Goal: Task Accomplishment & Management: Use online tool/utility

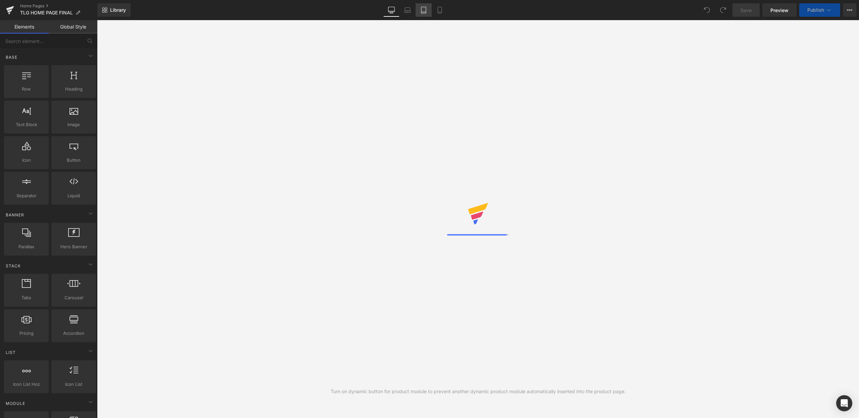
click at [419, 9] on link "Tablet" at bounding box center [424, 9] width 16 height 13
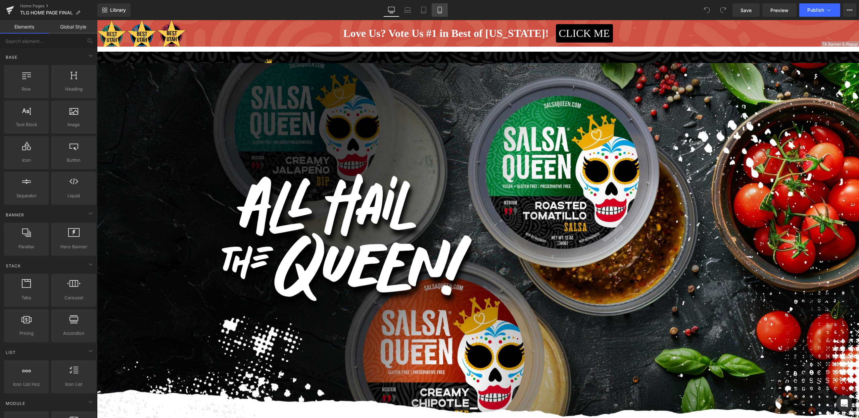
drag, startPoint x: 442, startPoint y: 9, endPoint x: 121, endPoint y: 79, distance: 328.2
click at [442, 9] on icon at bounding box center [440, 10] width 4 height 6
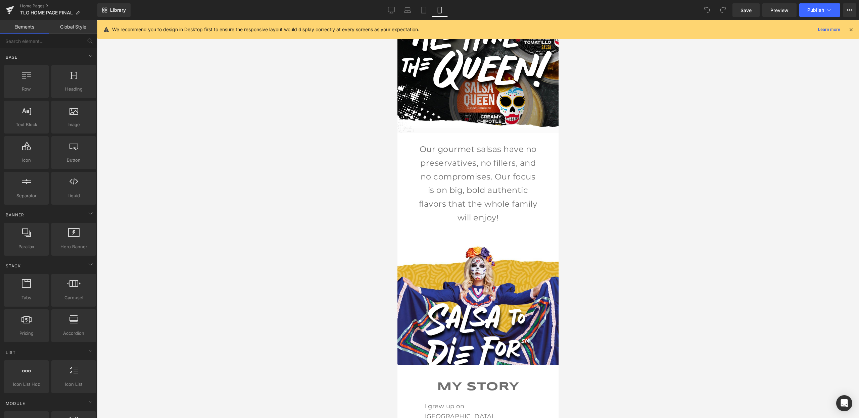
scroll to position [96, 0]
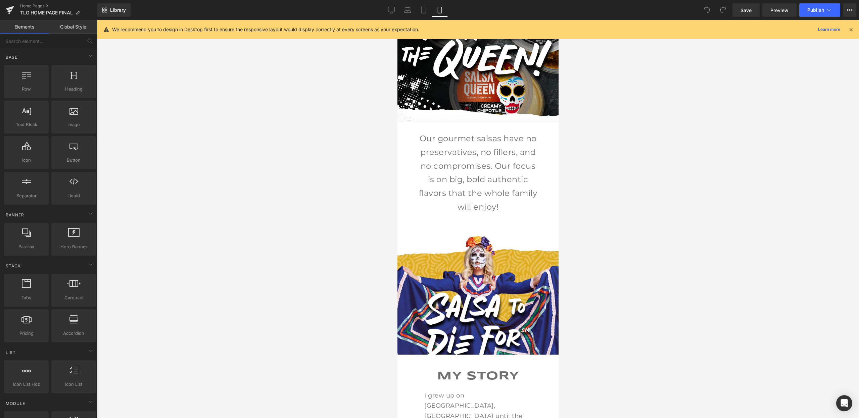
click at [360, 186] on div at bounding box center [478, 219] width 762 height 398
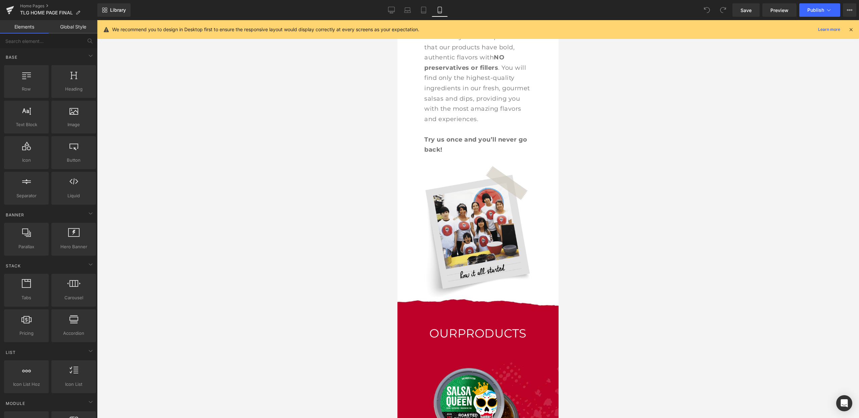
scroll to position [781, 0]
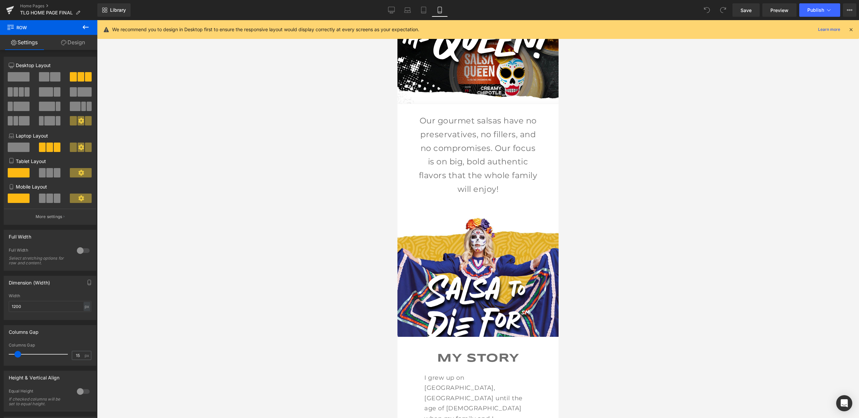
scroll to position [0, 0]
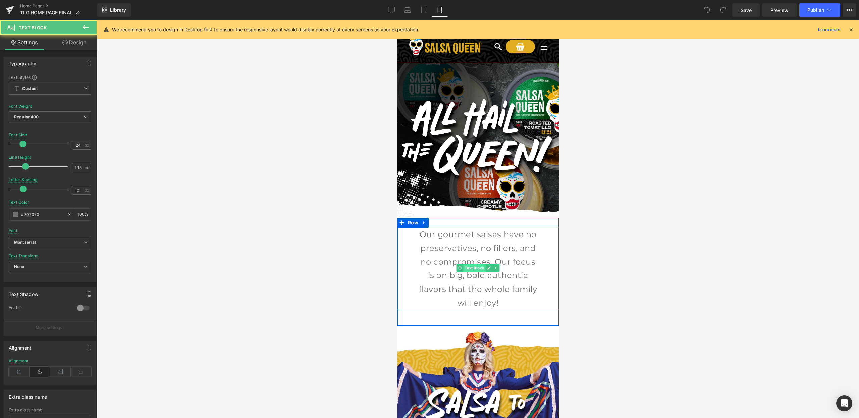
click at [483, 269] on div "Our gourmet salsas have no preservatives, no fillers, and no compromises. Our f…" at bounding box center [478, 269] width 161 height 82
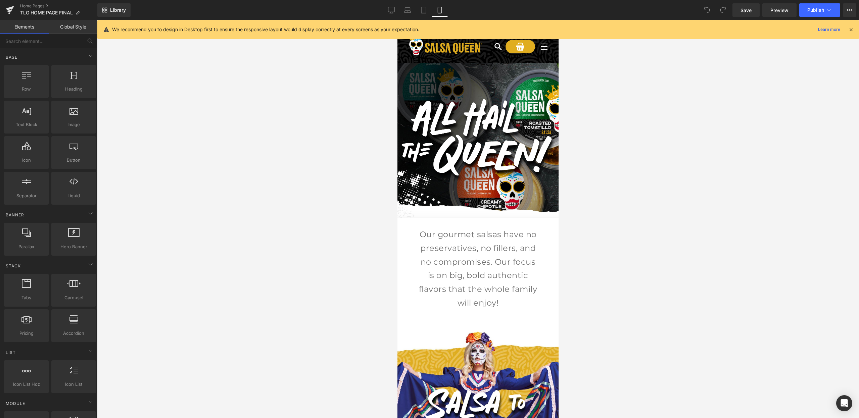
click at [599, 233] on div at bounding box center [478, 219] width 762 height 398
click at [388, 11] on icon at bounding box center [391, 10] width 7 height 7
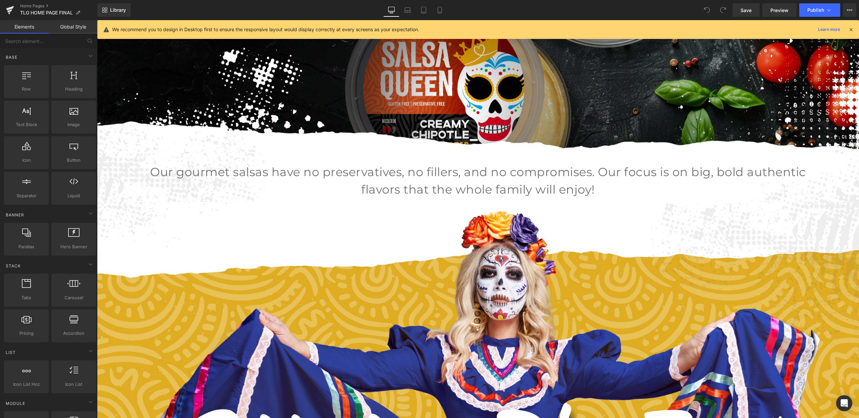
scroll to position [326, 0]
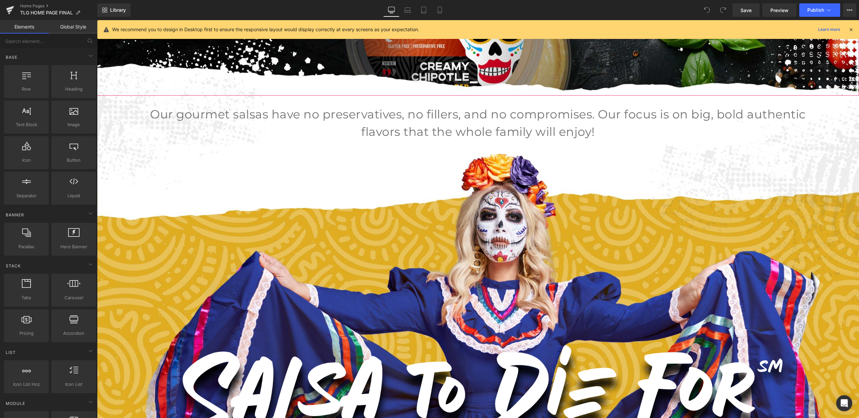
click at [452, 21] on div "We recommend you to design in Desktop first to ensure the responsive layout wou…" at bounding box center [478, 29] width 762 height 19
click at [438, 10] on icon at bounding box center [440, 10] width 4 height 6
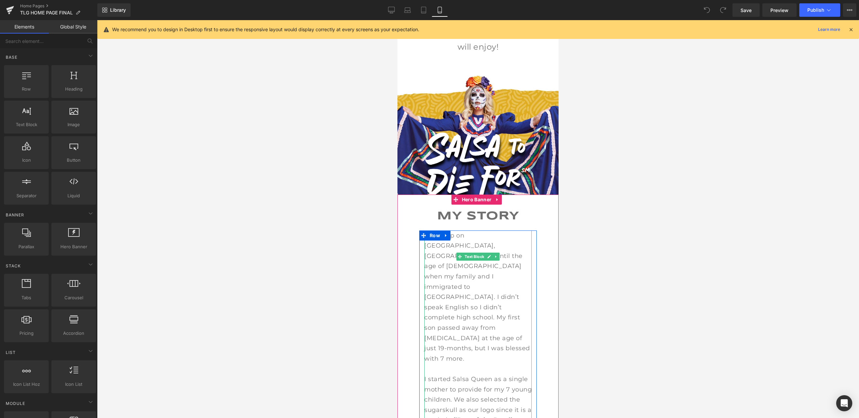
scroll to position [116, 0]
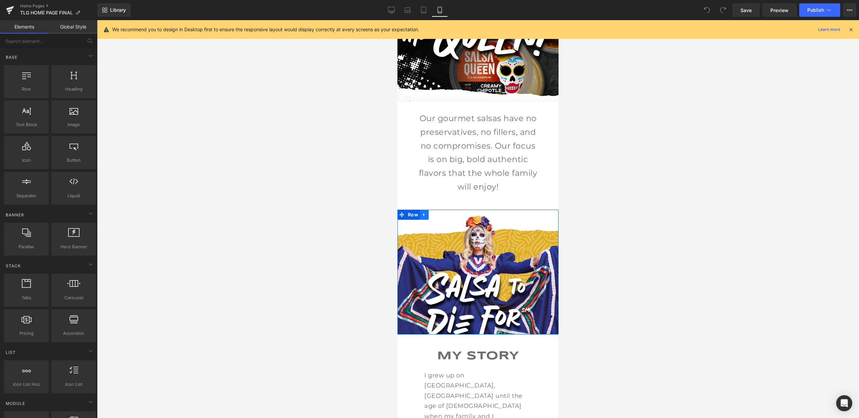
click at [426, 213] on icon at bounding box center [424, 214] width 5 height 5
click at [435, 213] on icon at bounding box center [433, 215] width 5 height 5
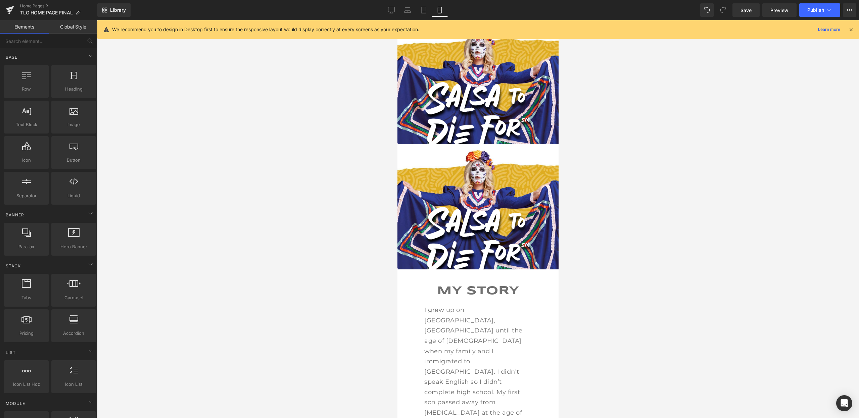
scroll to position [295, 0]
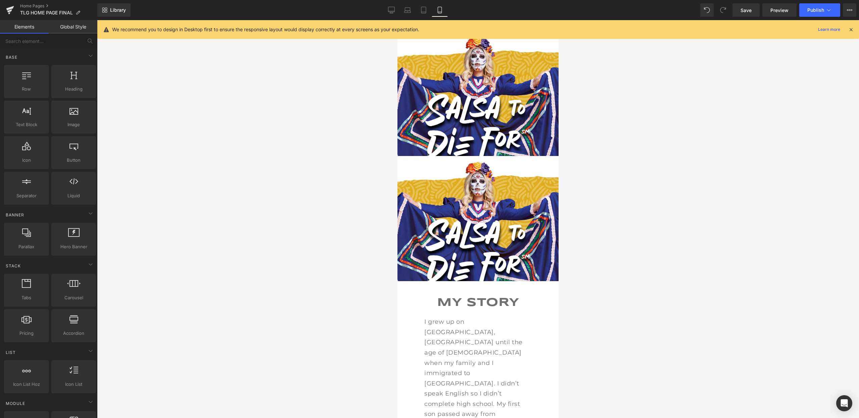
click at [482, 198] on div "Image Row" at bounding box center [478, 218] width 161 height 125
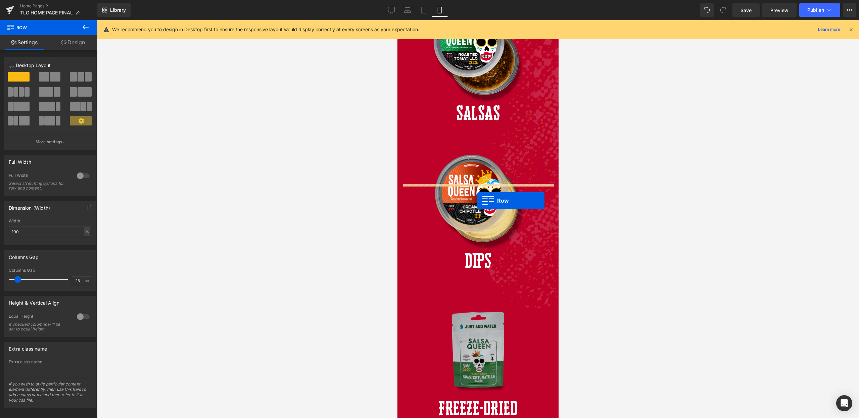
scroll to position [1285, 0]
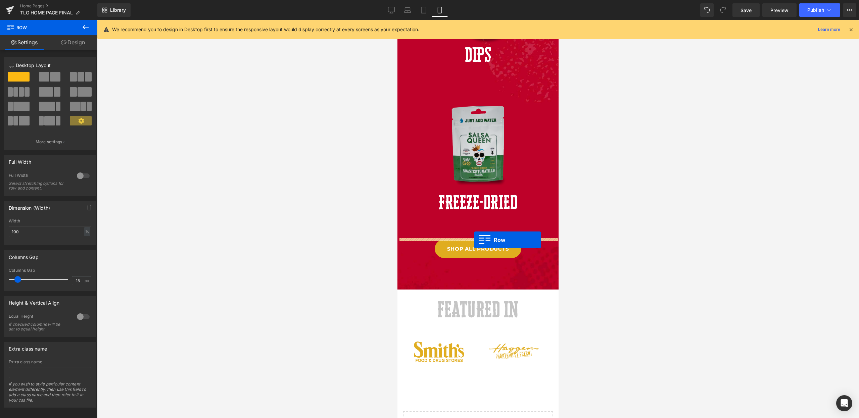
drag, startPoint x: 403, startPoint y: 158, endPoint x: 474, endPoint y: 240, distance: 108.3
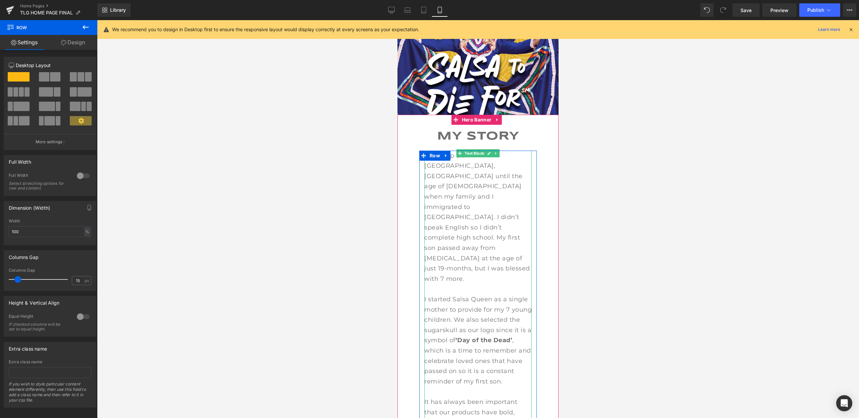
scroll to position [314, 0]
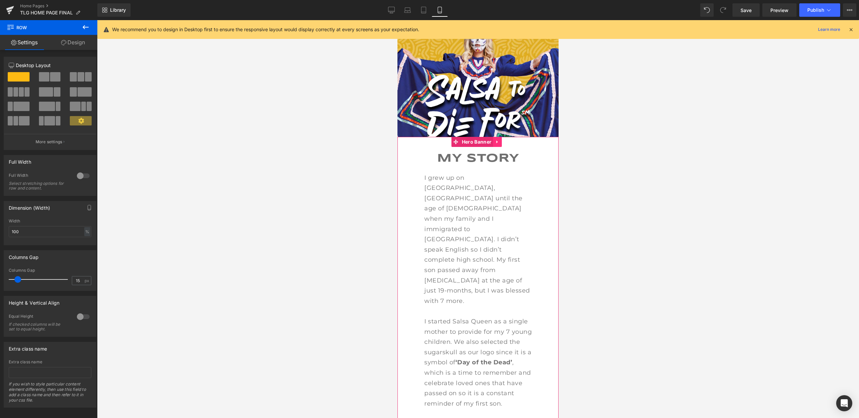
click at [498, 140] on icon at bounding box center [497, 142] width 5 height 5
click at [494, 141] on icon at bounding box center [493, 142] width 5 height 5
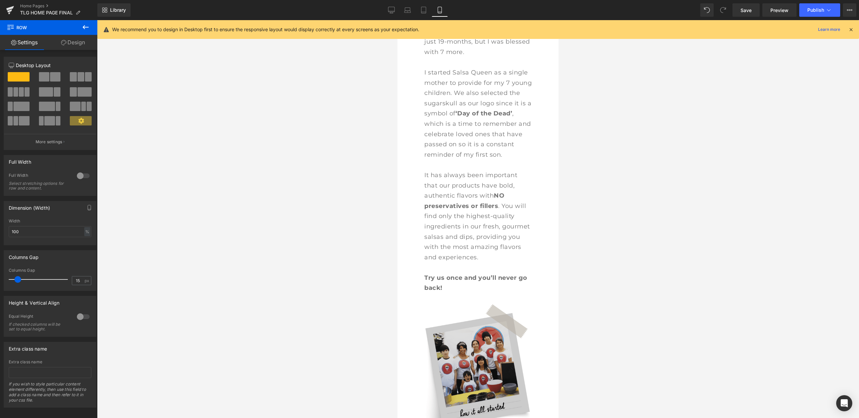
scroll to position [611, 0]
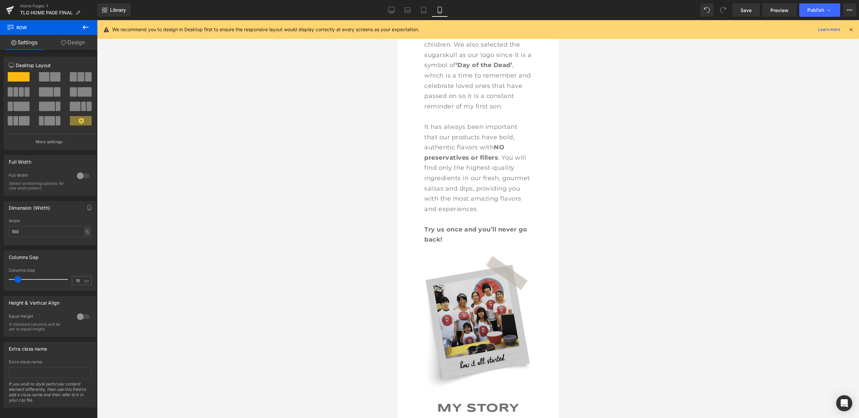
click at [453, 308] on img at bounding box center [477, 321] width 107 height 131
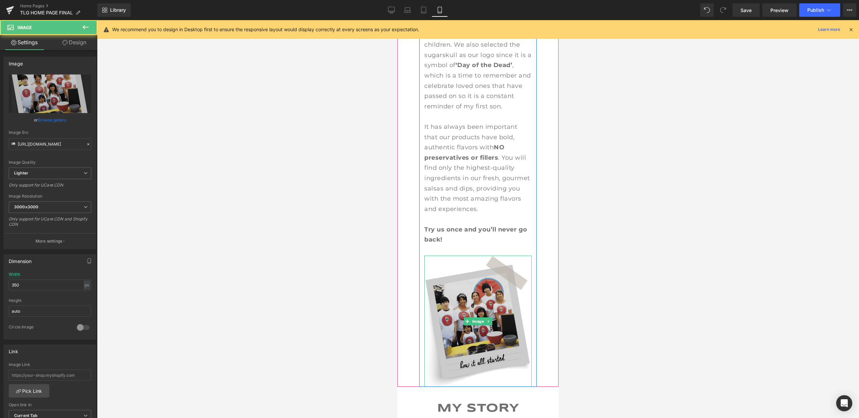
scroll to position [841, 0]
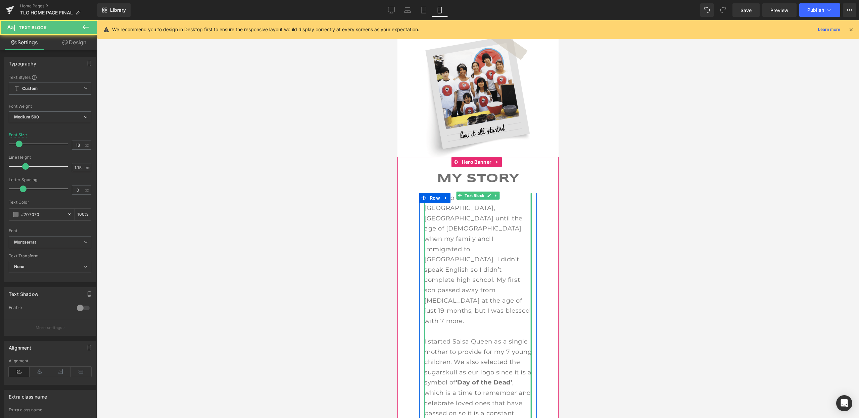
click at [530, 232] on div at bounding box center [531, 388] width 2 height 390
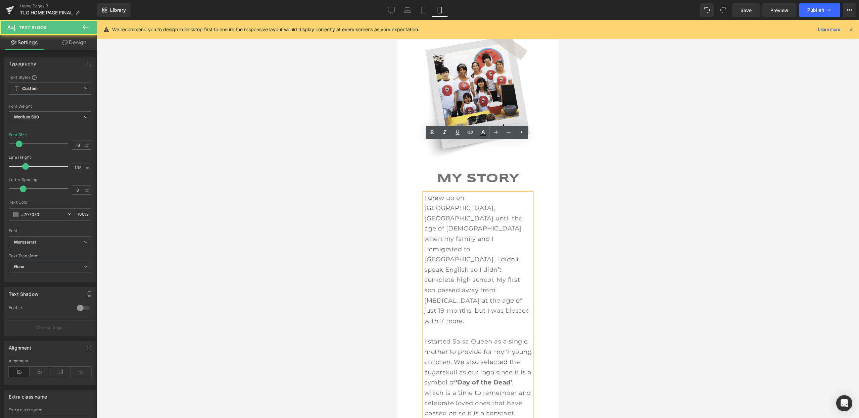
click at [624, 162] on div at bounding box center [478, 219] width 762 height 398
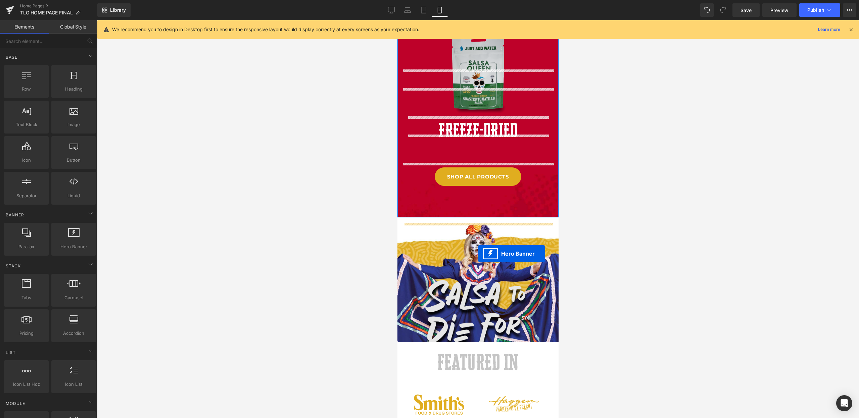
scroll to position [1451, 0]
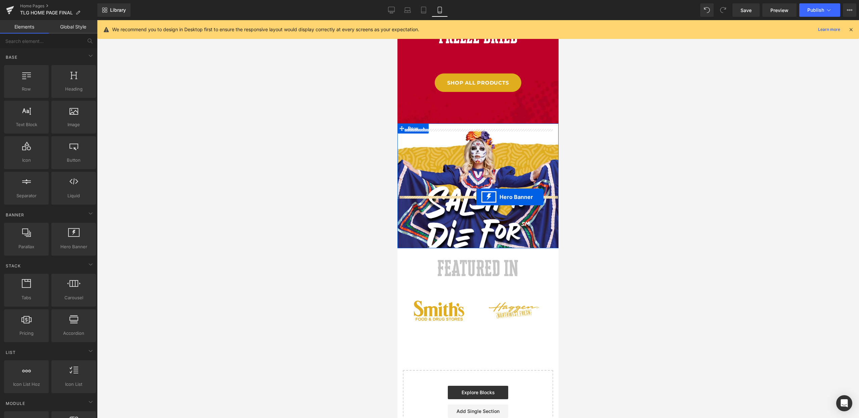
drag, startPoint x: 455, startPoint y: 111, endPoint x: 476, endPoint y: 197, distance: 89.1
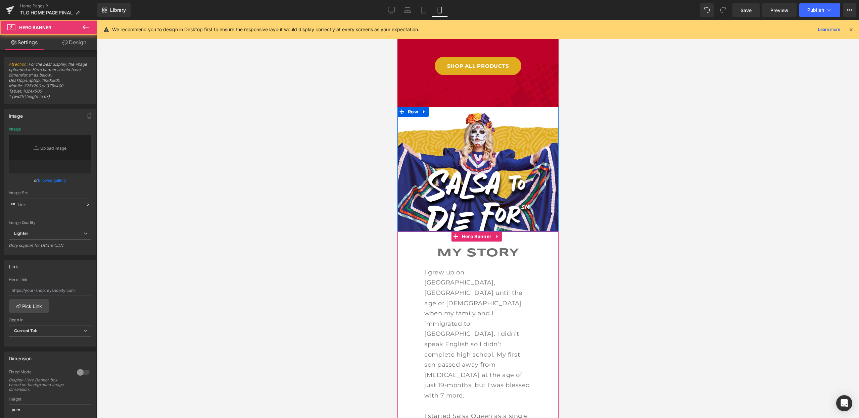
type input "https://ucarecdn.com/13fb88f2-4029-43d4-8ed7-3c71ef3459a7/-/format/auto/-/previ…"
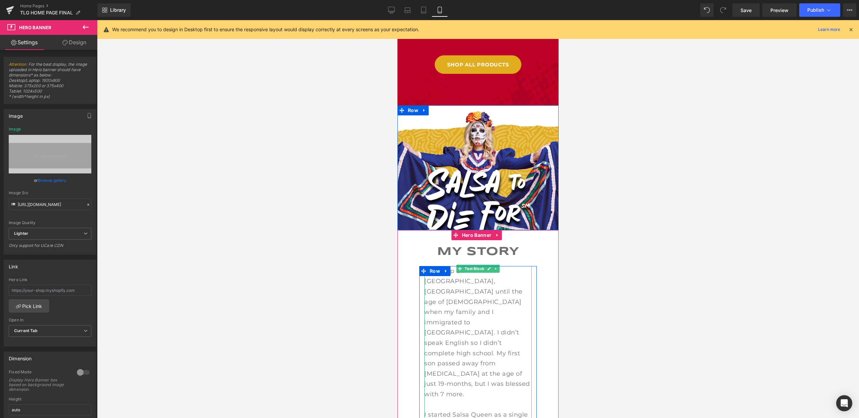
scroll to position [1416, 0]
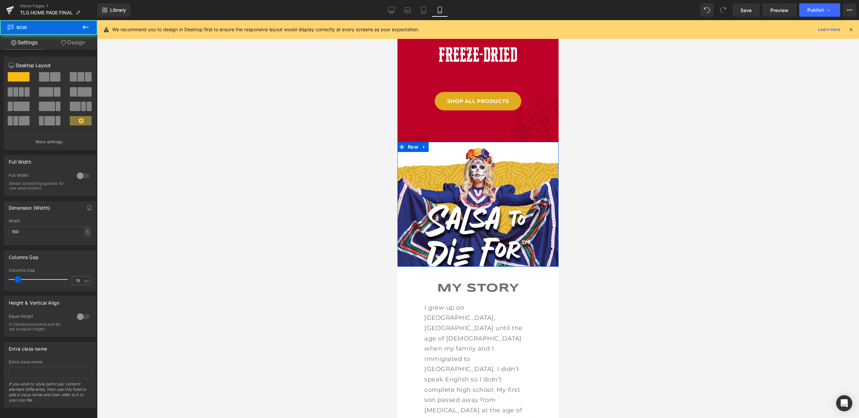
click at [536, 142] on div "Image Row" at bounding box center [478, 204] width 161 height 125
click at [79, 41] on link "Design" at bounding box center [73, 42] width 49 height 15
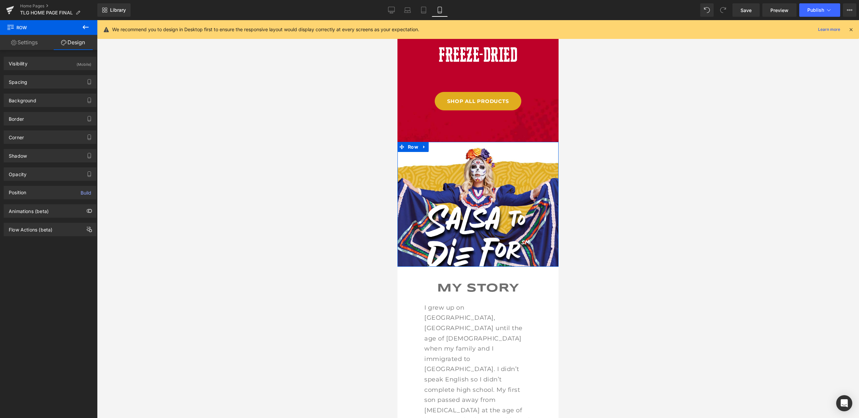
click at [32, 42] on link "Settings" at bounding box center [24, 42] width 49 height 15
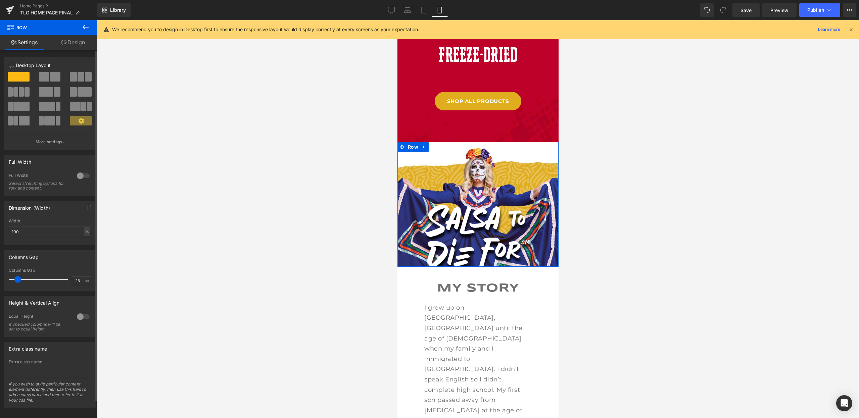
click at [55, 142] on p "More settings" at bounding box center [49, 142] width 27 height 6
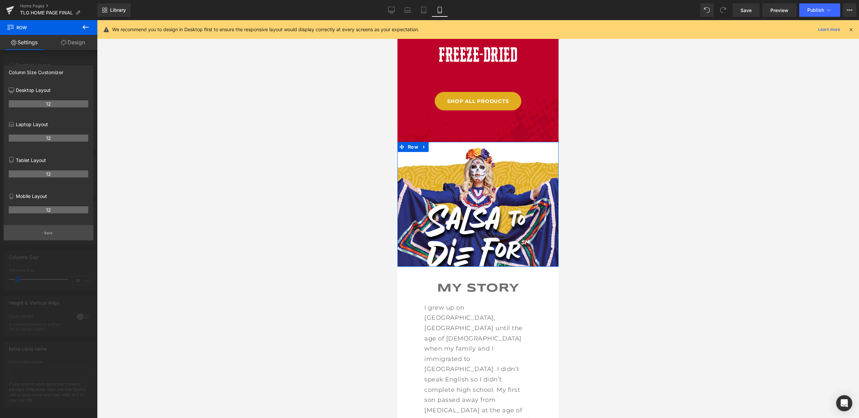
click at [49, 235] on p "Back" at bounding box center [48, 233] width 9 height 5
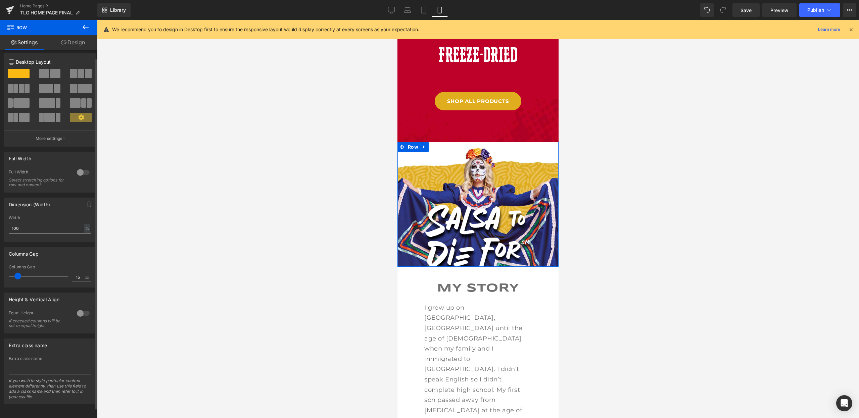
scroll to position [0, 0]
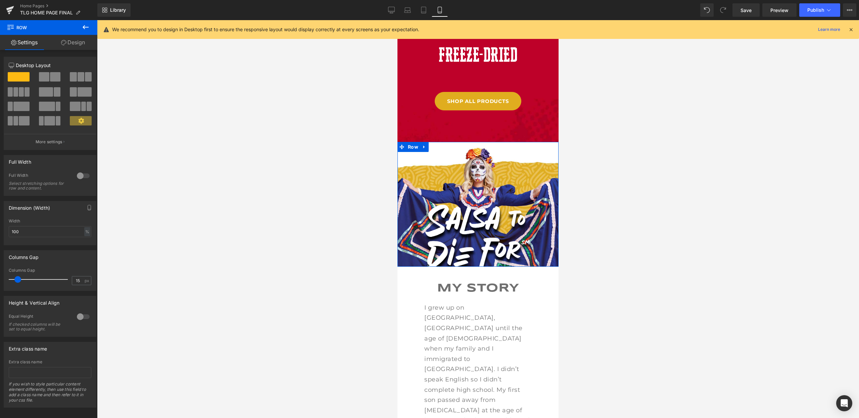
click at [71, 40] on link "Design" at bounding box center [73, 42] width 49 height 15
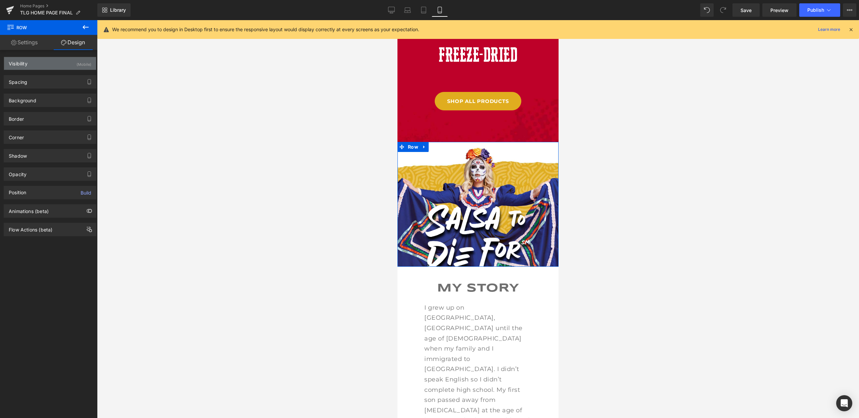
click at [47, 62] on div "Visibility (Mobile)" at bounding box center [50, 63] width 92 height 13
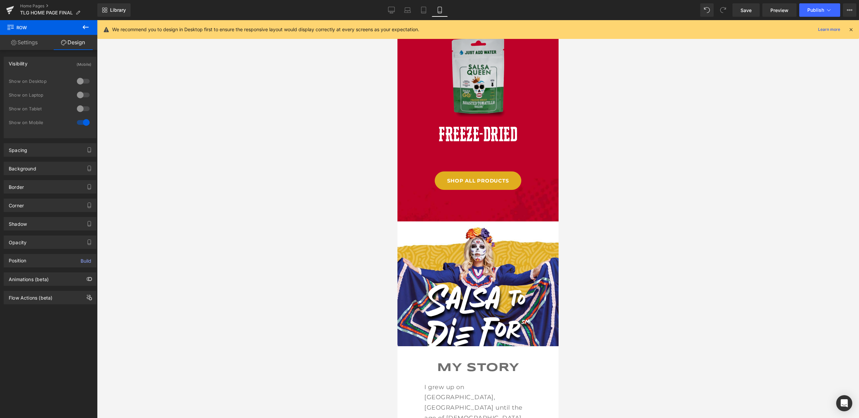
scroll to position [1030, 0]
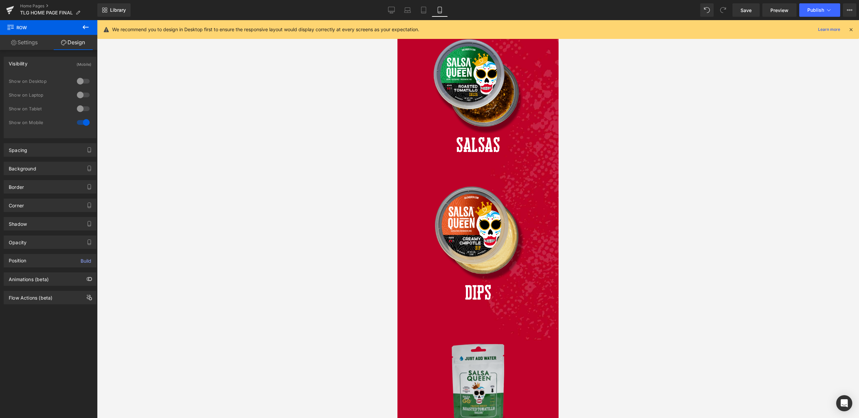
click at [621, 128] on div at bounding box center [478, 219] width 762 height 398
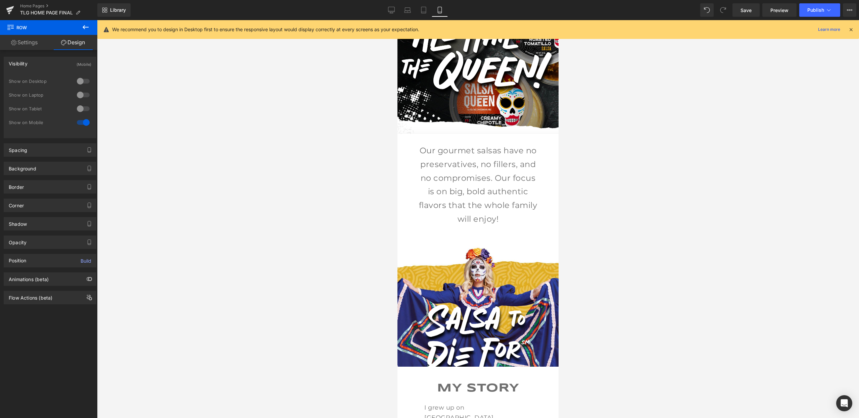
scroll to position [205, 0]
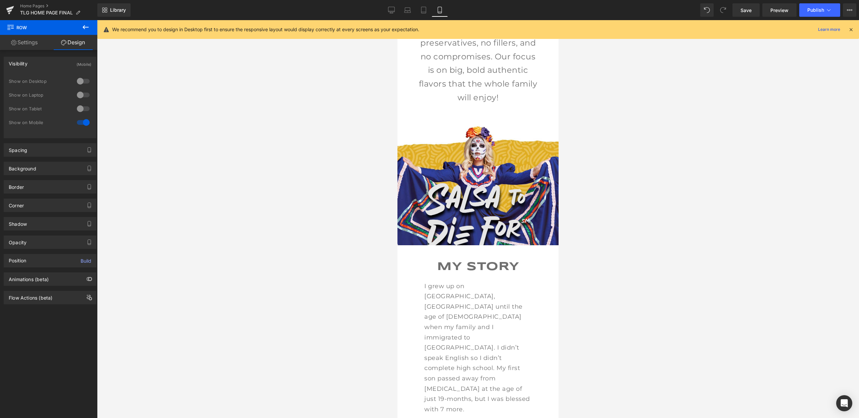
click at [486, 181] on img at bounding box center [478, 211] width 121 height 68
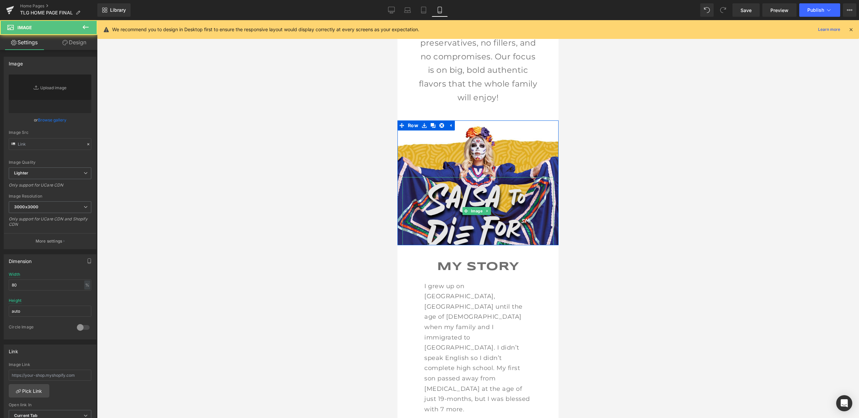
type input "https://ucarecdn.com/eb5af369-611c-458d-8db6-6ce8a76b42e5/-/format/auto/-/previ…"
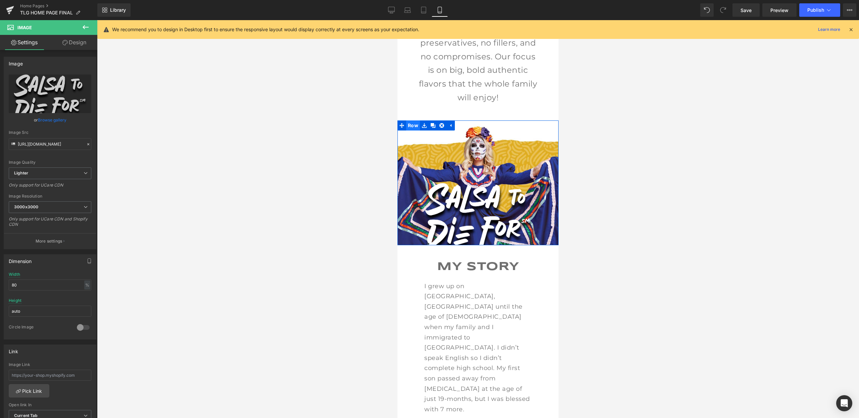
click at [411, 124] on span "Row" at bounding box center [413, 126] width 14 height 10
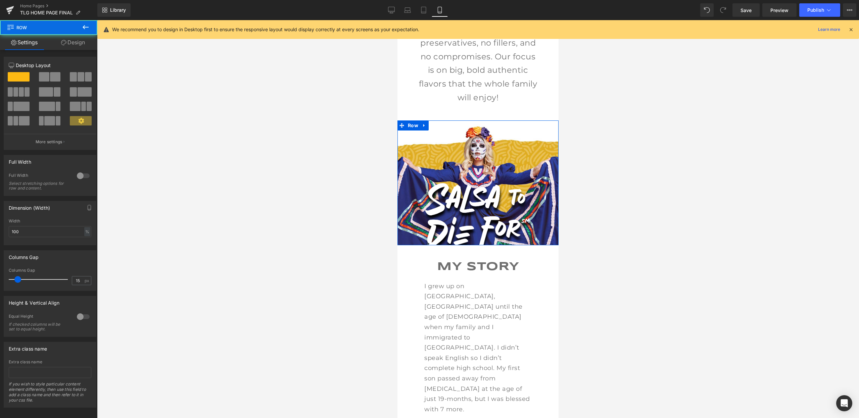
click at [78, 44] on link "Design" at bounding box center [73, 42] width 49 height 15
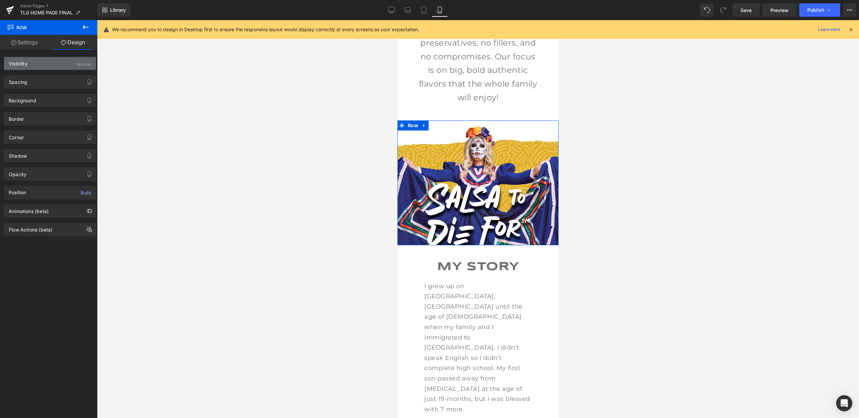
click at [80, 63] on div "(Mobile)" at bounding box center [84, 62] width 15 height 11
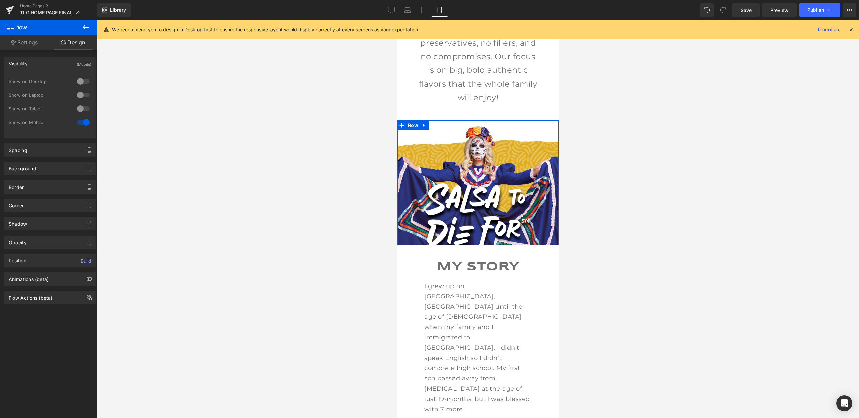
click at [84, 121] on div at bounding box center [83, 122] width 16 height 11
click at [394, 12] on icon at bounding box center [391, 9] width 6 height 5
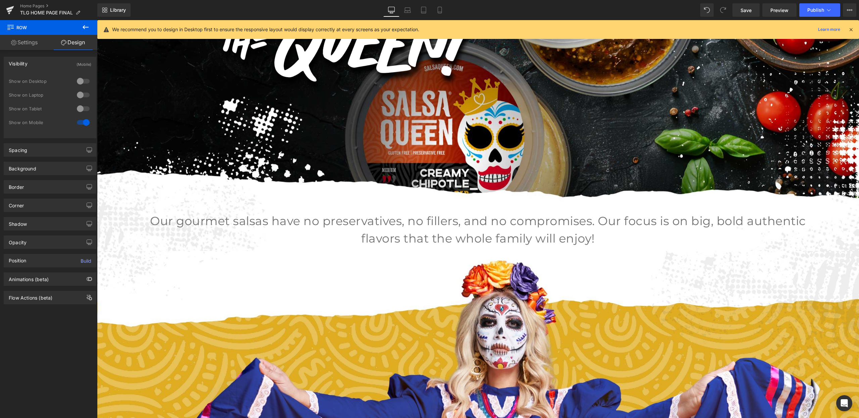
scroll to position [270, 0]
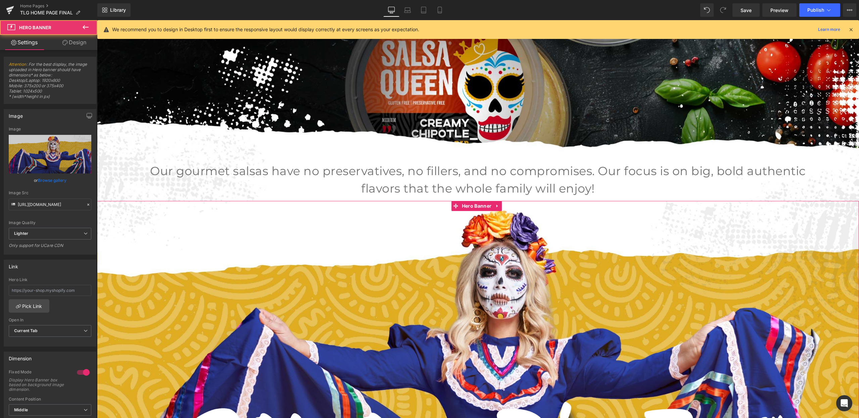
click at [471, 239] on div "Image" at bounding box center [478, 351] width 762 height 300
click at [73, 44] on link "Design" at bounding box center [74, 42] width 49 height 15
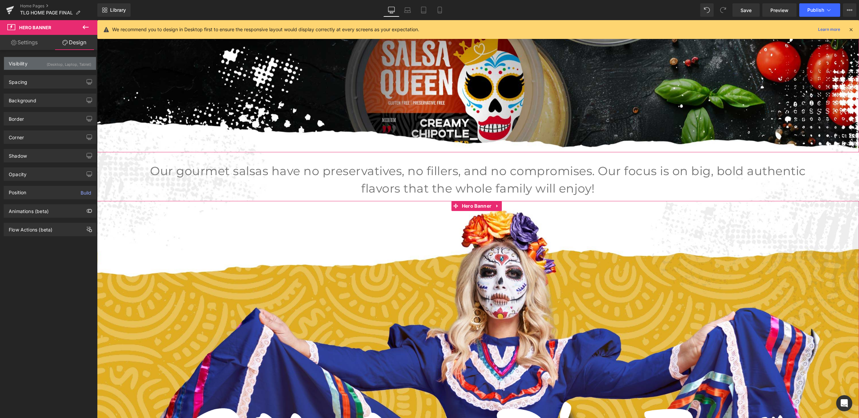
click at [64, 65] on div "(Desktop, Laptop, Tablet)" at bounding box center [69, 62] width 45 height 11
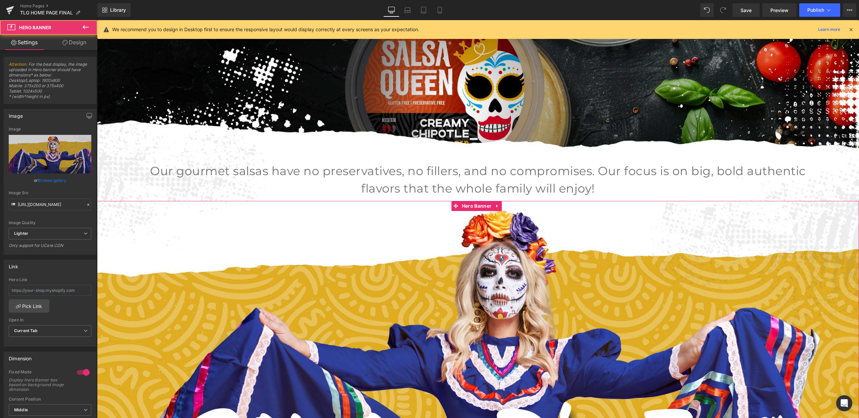
click at [375, 273] on div "Image" at bounding box center [478, 351] width 762 height 300
click at [75, 41] on link "Design" at bounding box center [74, 42] width 49 height 15
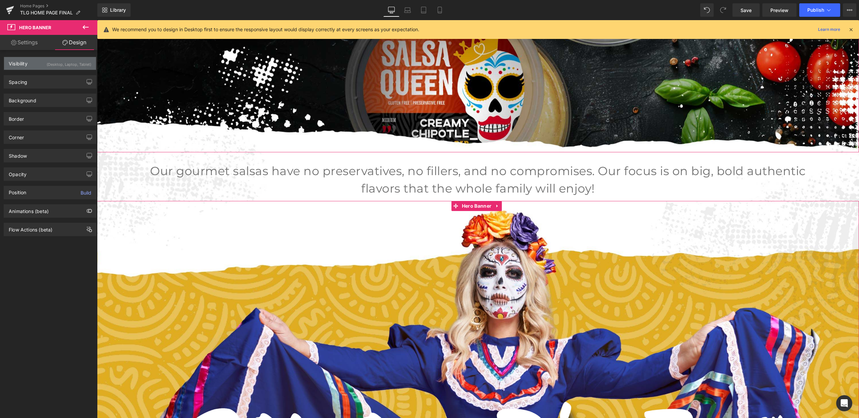
click at [80, 62] on div "(Desktop, Laptop, Tablet)" at bounding box center [69, 62] width 45 height 11
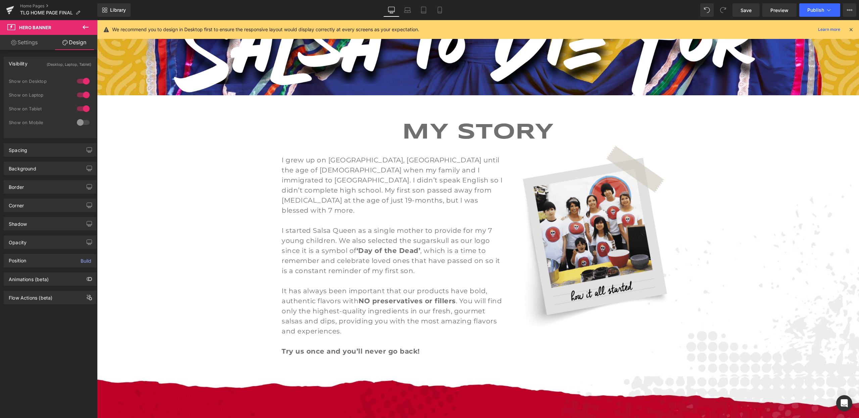
scroll to position [690, 0]
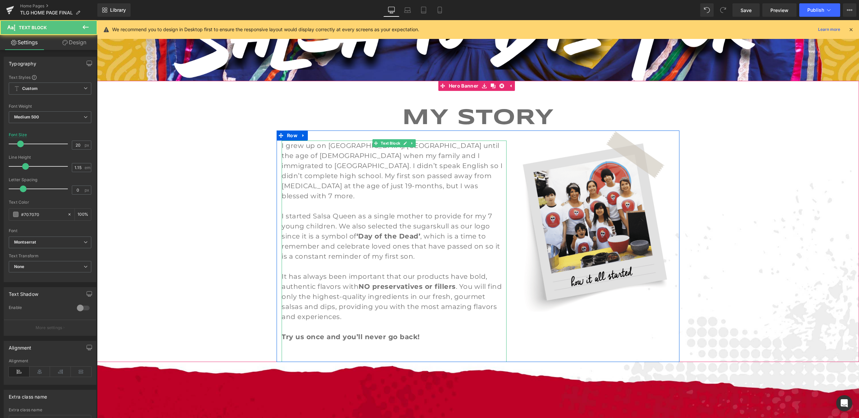
click at [425, 201] on p at bounding box center [394, 206] width 225 height 10
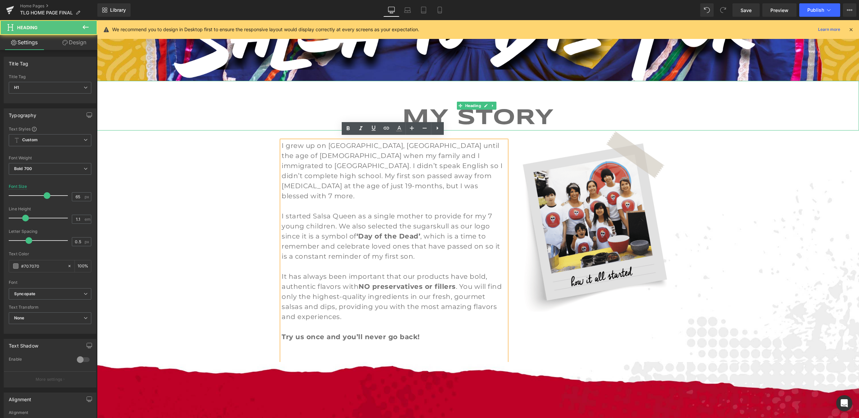
click at [570, 113] on h1 "MY STORY" at bounding box center [478, 118] width 762 height 24
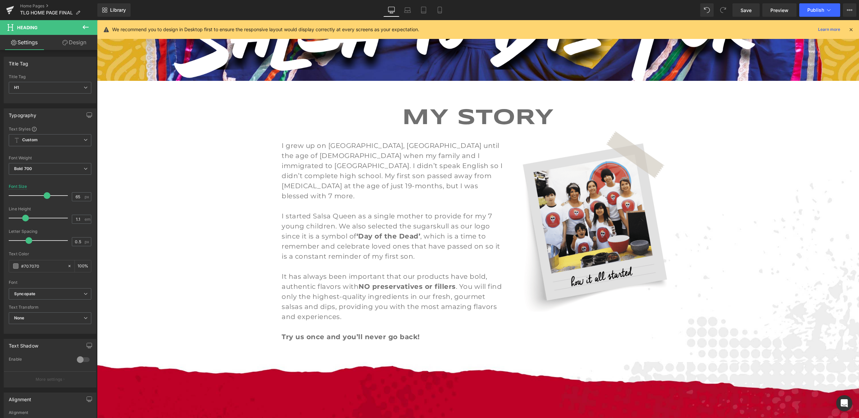
click at [72, 41] on link "Design" at bounding box center [74, 42] width 49 height 15
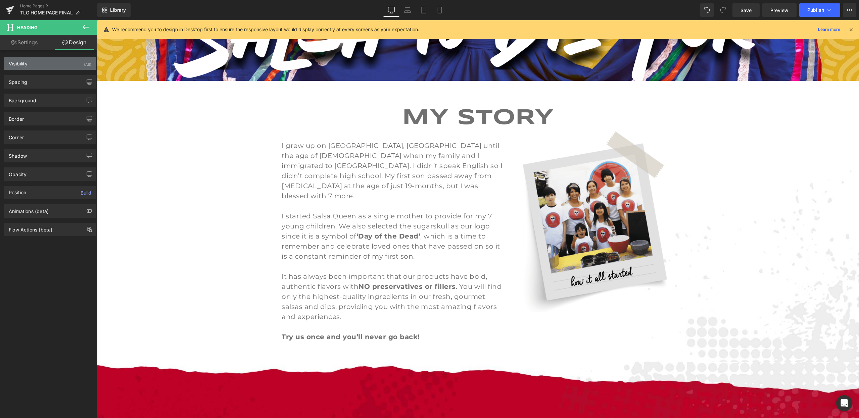
click at [59, 62] on div "Visibility (All)" at bounding box center [50, 63] width 92 height 13
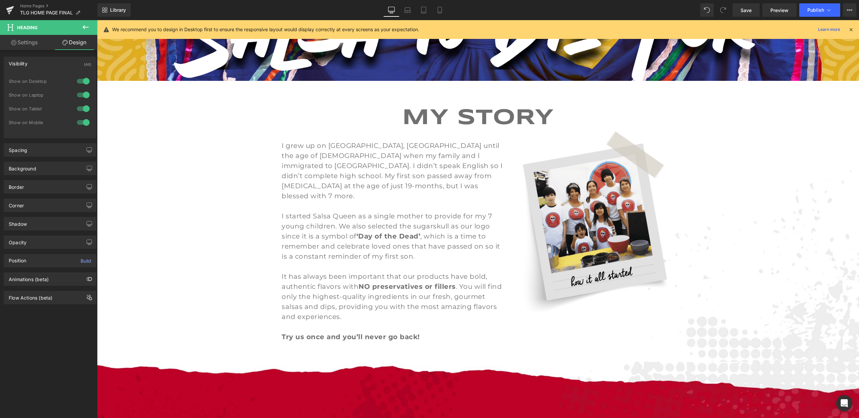
click at [84, 125] on div at bounding box center [83, 122] width 16 height 11
click at [228, 141] on span "MY STORY Heading I grew up on Monterrey, Mexico until the age of 17 when my fam…" at bounding box center [478, 221] width 762 height 281
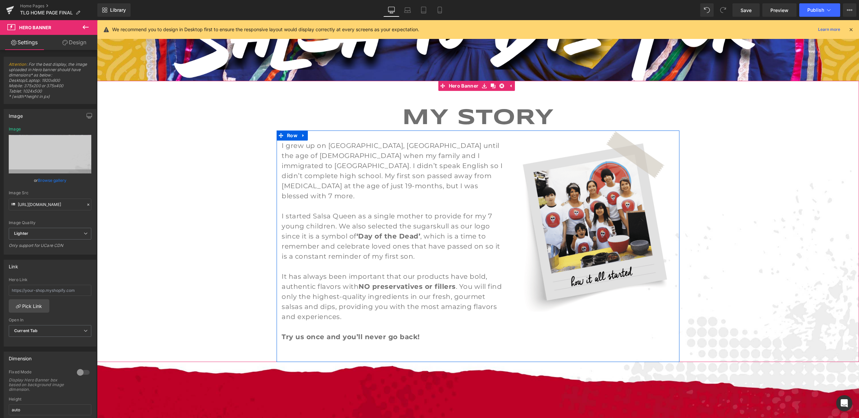
click at [331, 131] on div "I grew up on Monterrey, Mexico until the age of 17 when my family and I immigra…" at bounding box center [478, 247] width 403 height 232
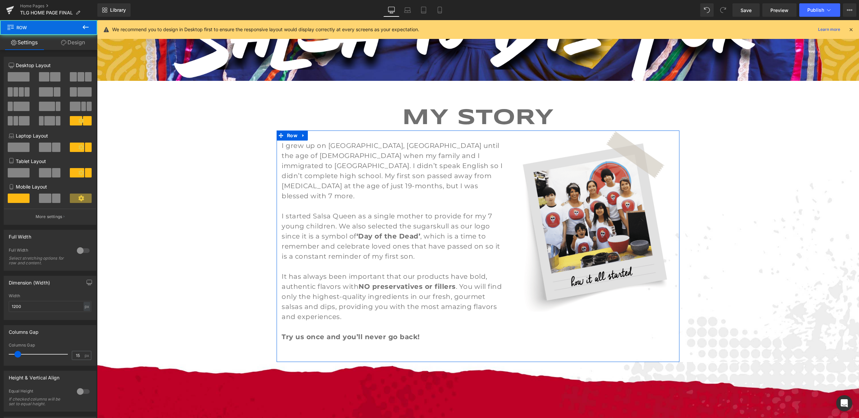
click at [76, 40] on link "Design" at bounding box center [73, 42] width 49 height 15
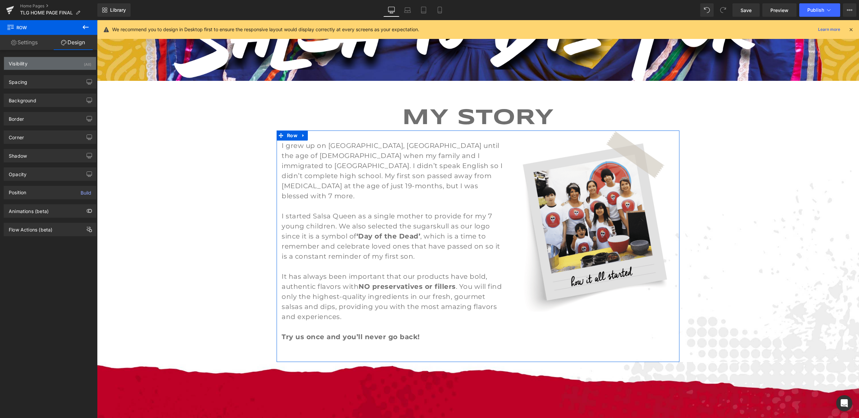
click at [79, 59] on div "Visibility (All)" at bounding box center [50, 63] width 92 height 13
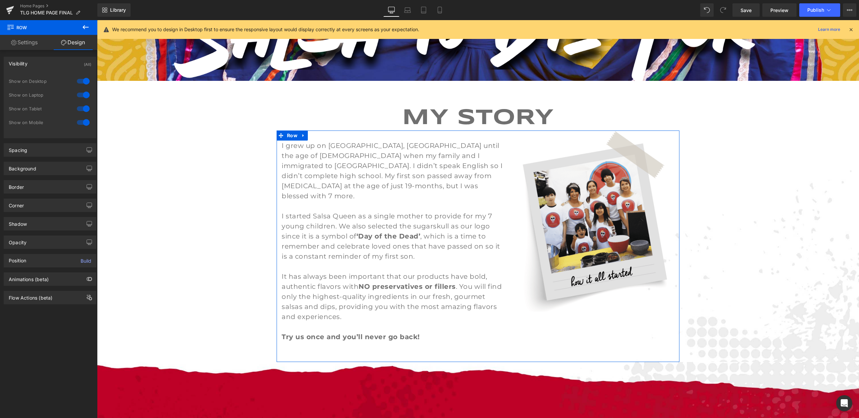
click at [87, 122] on div at bounding box center [83, 122] width 16 height 11
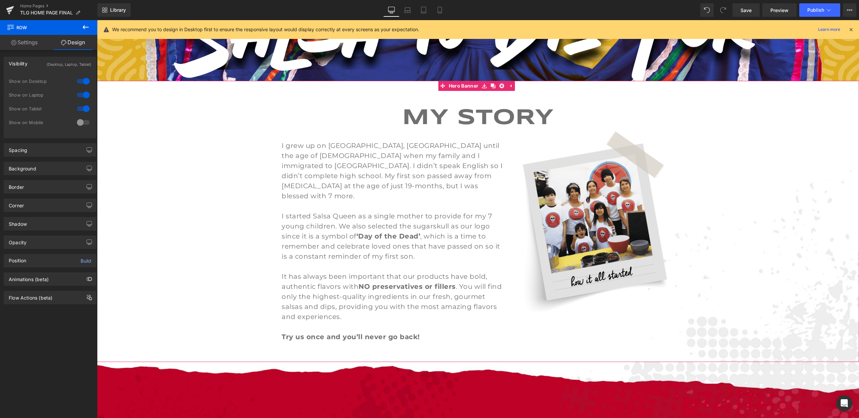
click at [173, 149] on span "MY STORY Heading I grew up on Monterrey, Mexico until the age of 17 when my fam…" at bounding box center [478, 221] width 762 height 281
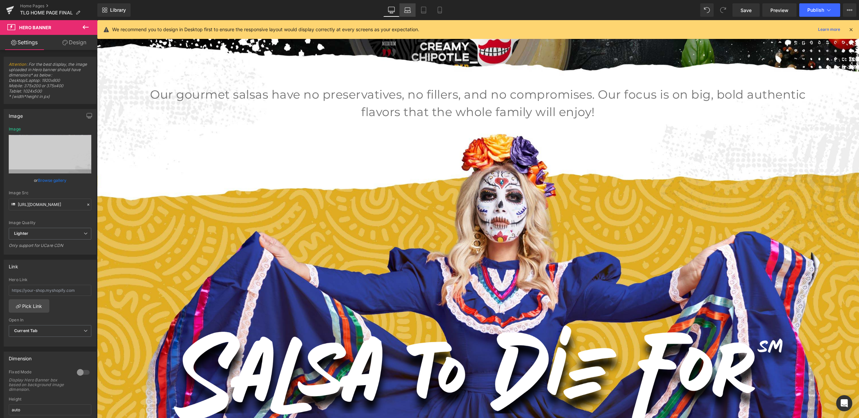
scroll to position [263, 0]
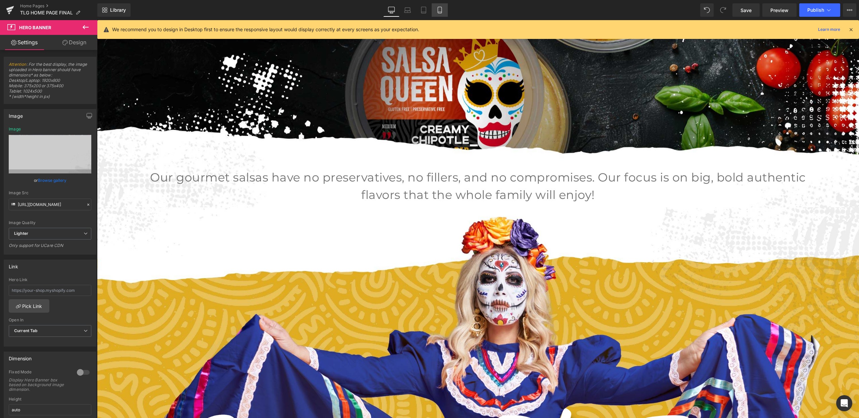
click at [438, 6] on link "Mobile" at bounding box center [440, 9] width 16 height 13
type input "https://ucarecdn.com/13fb88f2-4029-43d4-8ed7-3c71ef3459a7/-/format/auto/-/previ…"
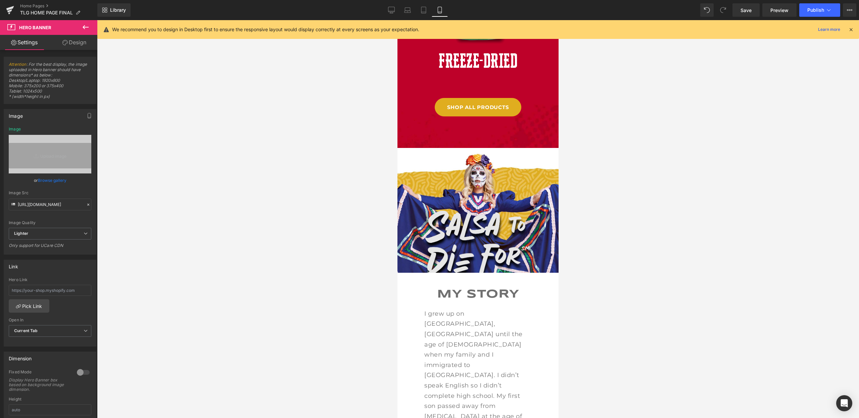
scroll to position [919, 0]
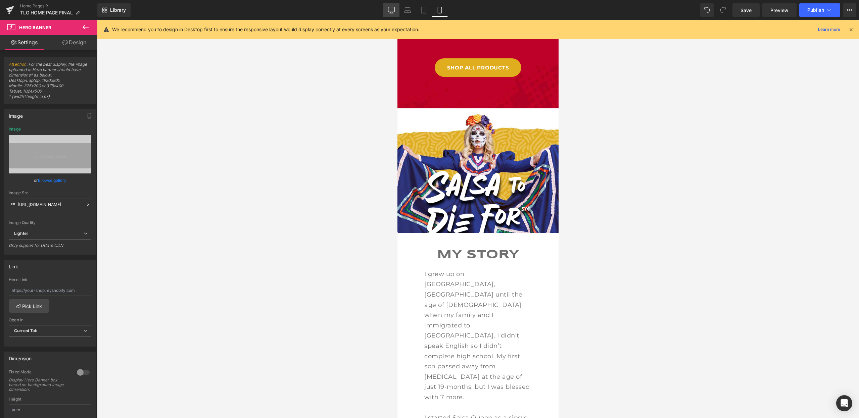
click at [395, 9] on link "Desktop" at bounding box center [391, 9] width 16 height 13
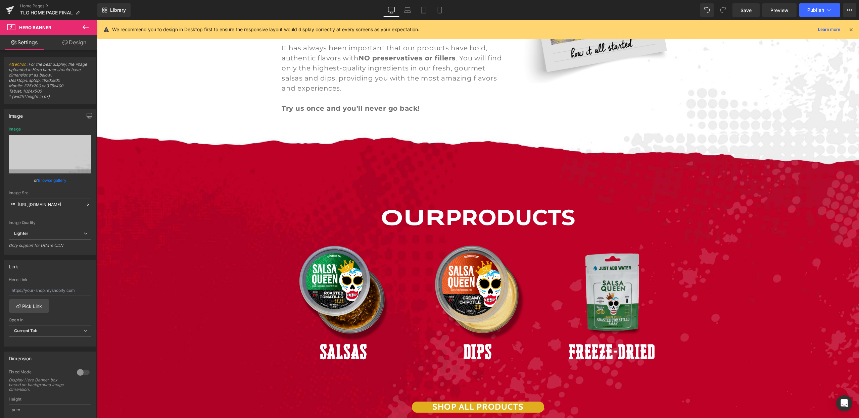
type input "https://ucarecdn.com/45201176-9891-425e-9336-6281aacf8137/-/format/auto/-/previ…"
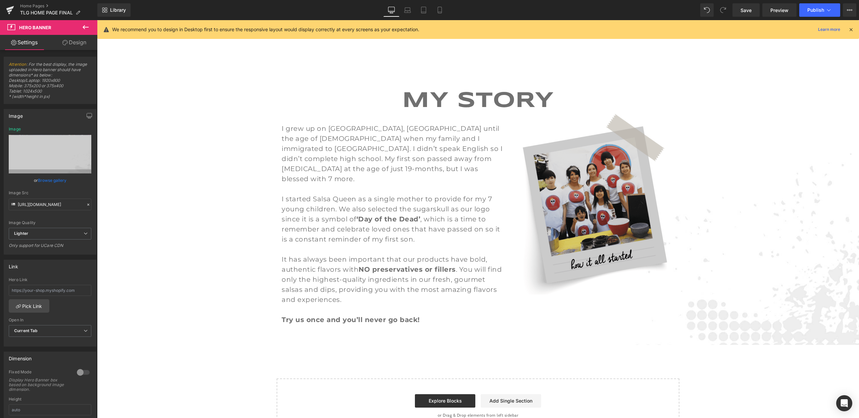
scroll to position [1329, 0]
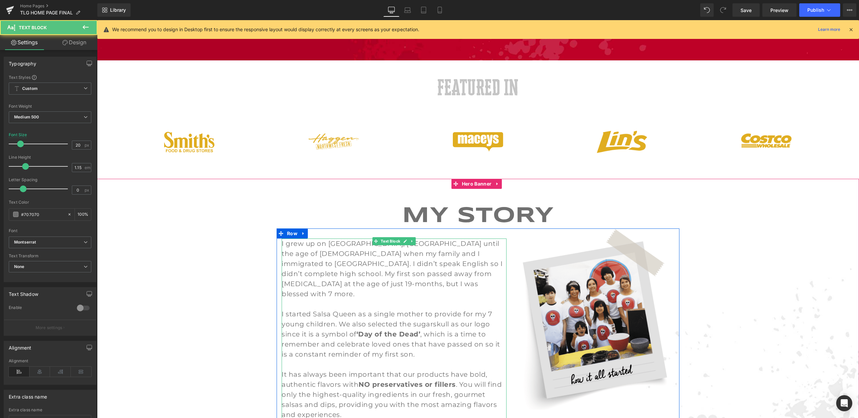
click at [436, 309] on p "I started Salsa Queen as a single mother to provide for my 7 young children. We…" at bounding box center [394, 334] width 225 height 50
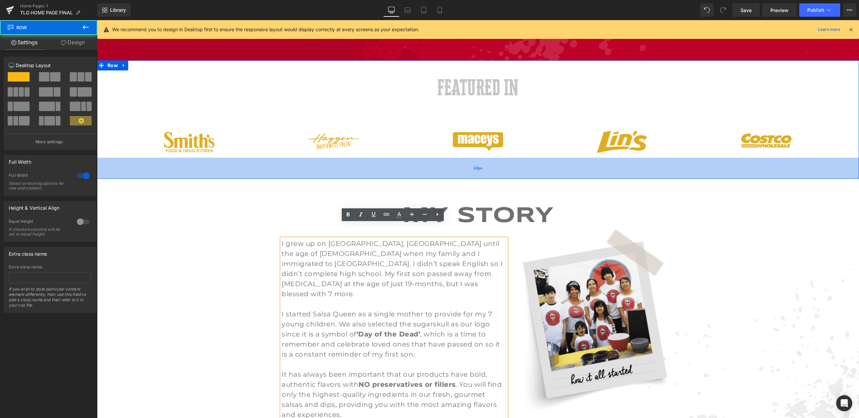
click at [554, 158] on div "63px" at bounding box center [478, 168] width 762 height 21
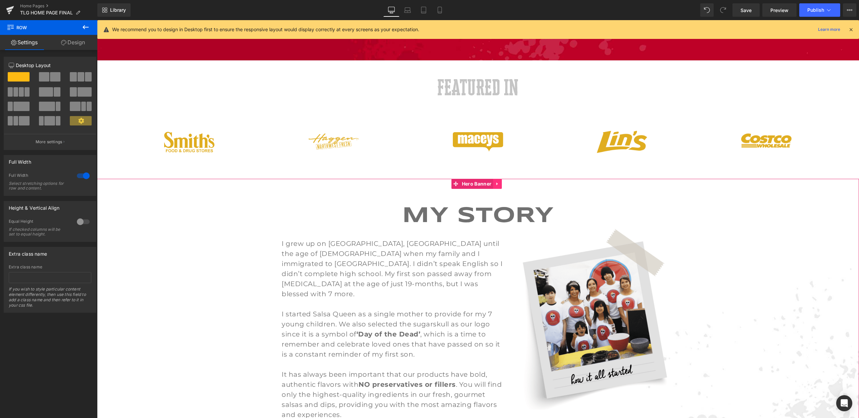
click at [499, 182] on icon at bounding box center [497, 184] width 5 height 5
click at [462, 179] on span "Hero Banner" at bounding box center [476, 184] width 33 height 10
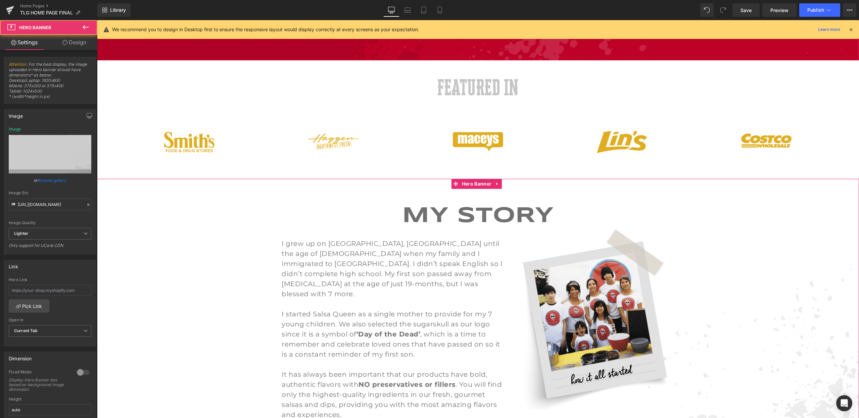
click at [67, 40] on link "Design" at bounding box center [74, 42] width 49 height 15
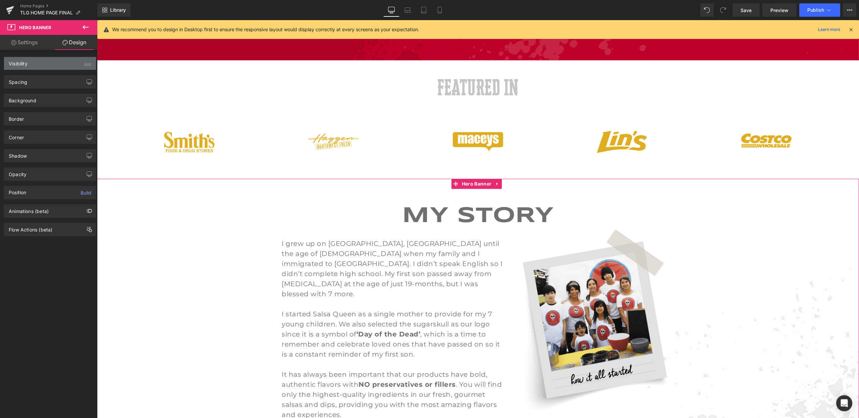
click at [63, 64] on div "Visibility (All)" at bounding box center [50, 63] width 92 height 13
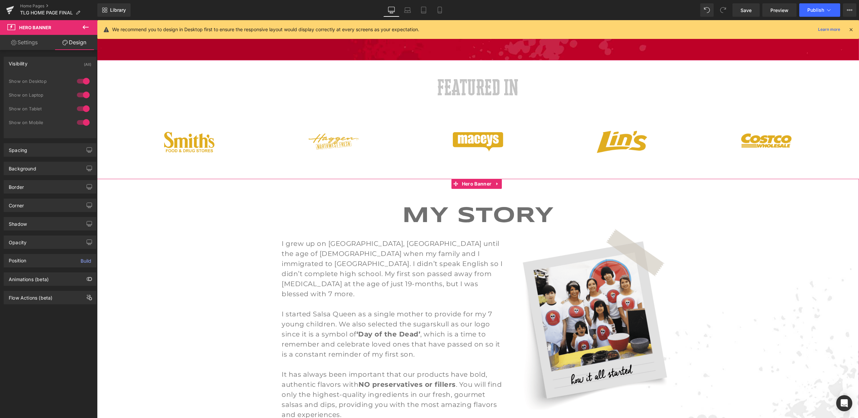
click at [86, 80] on div at bounding box center [83, 81] width 16 height 11
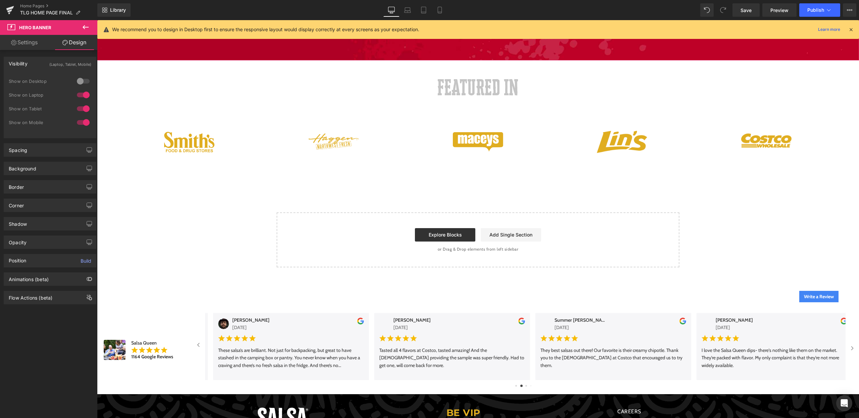
click at [79, 92] on div at bounding box center [83, 95] width 16 height 11
click at [83, 107] on div at bounding box center [83, 108] width 16 height 11
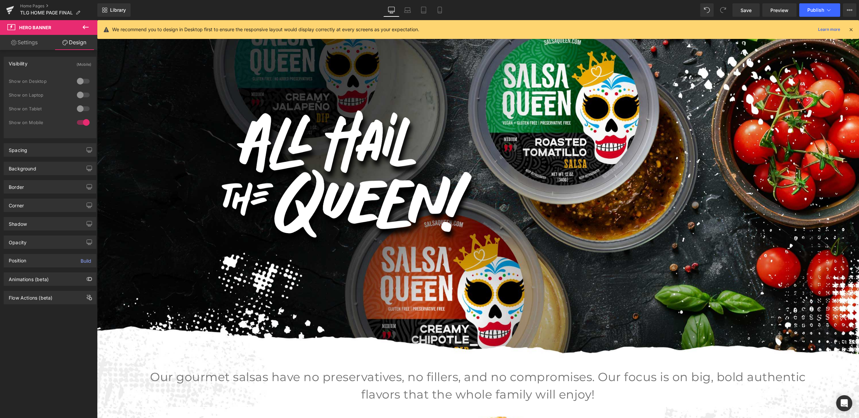
scroll to position [0, 0]
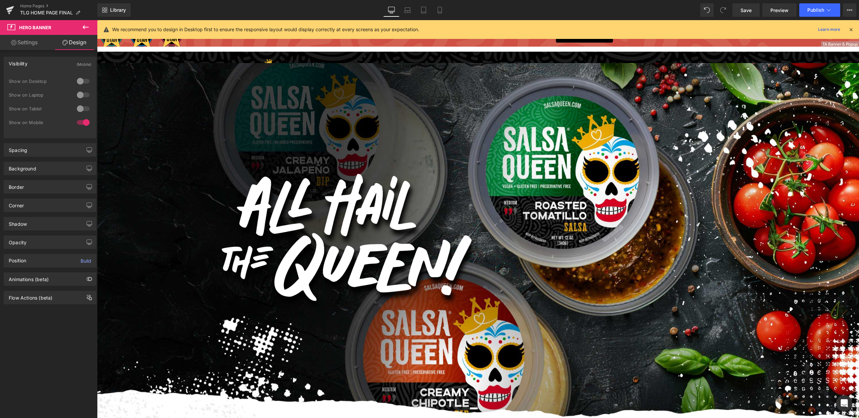
click at [851, 28] on icon at bounding box center [851, 30] width 6 height 6
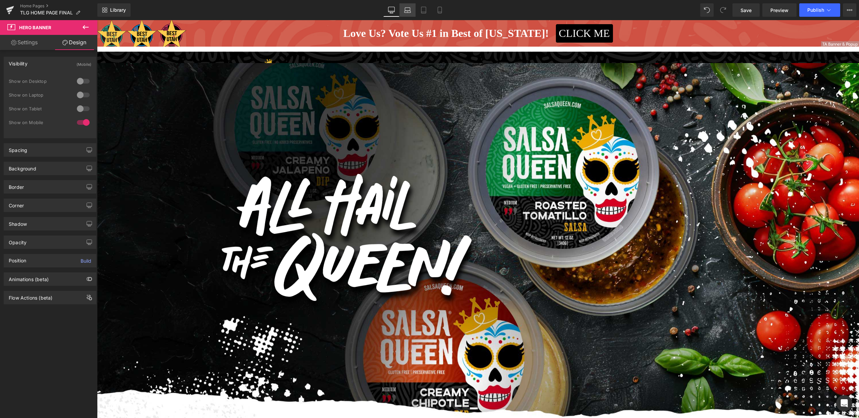
click at [407, 9] on icon at bounding box center [407, 10] width 7 height 7
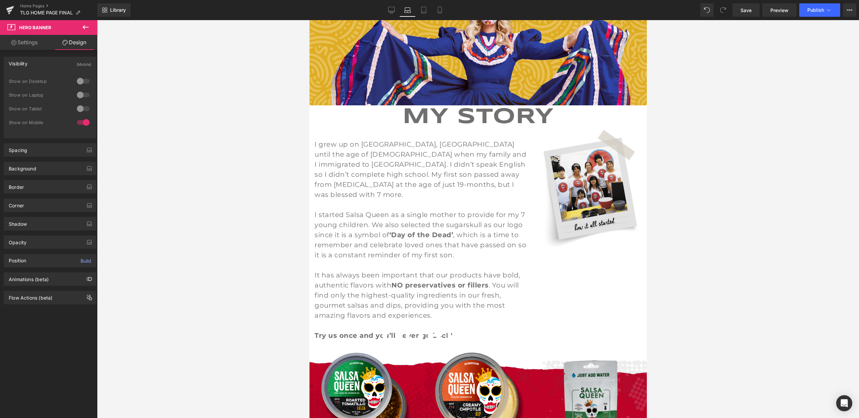
scroll to position [388, 0]
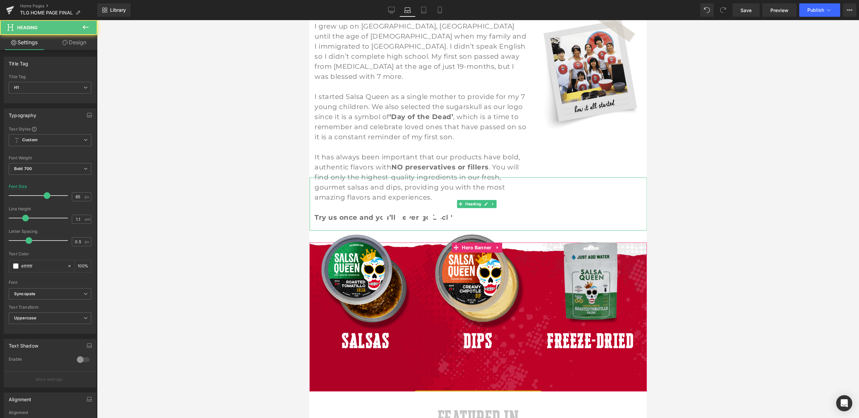
click at [431, 207] on h1 "OUR PRODUCTS" at bounding box center [477, 217] width 337 height 26
click at [760, 188] on div at bounding box center [478, 219] width 762 height 398
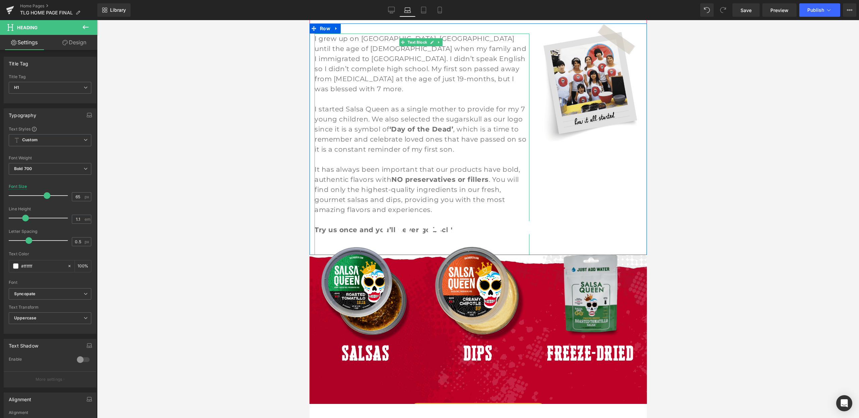
scroll to position [352, 0]
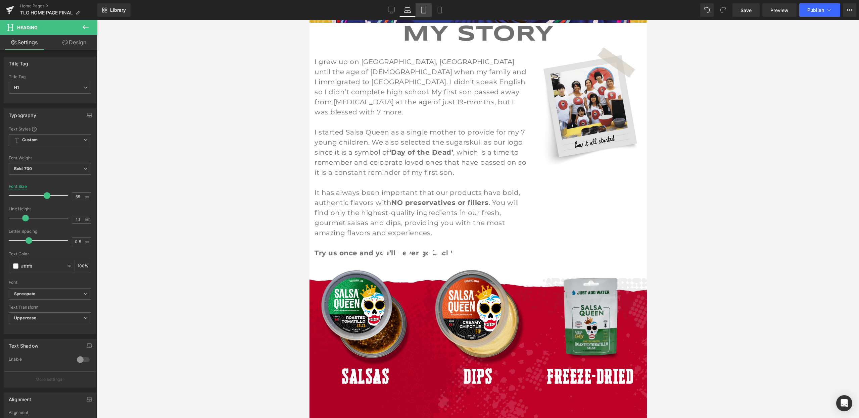
click at [420, 10] on link "Tablet" at bounding box center [424, 9] width 16 height 13
type input "100"
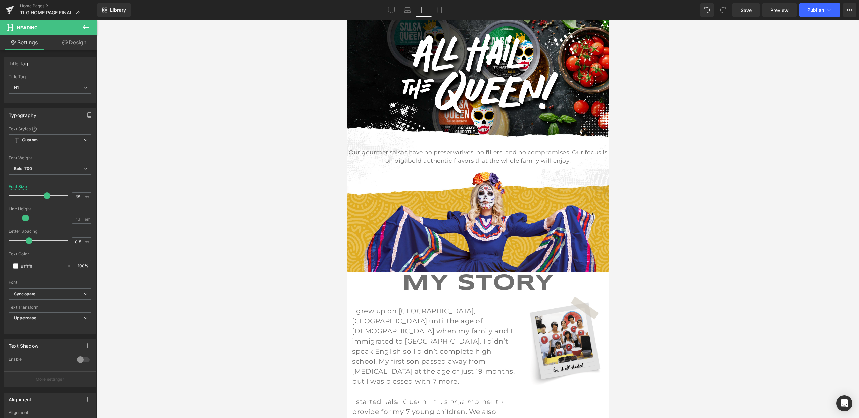
scroll to position [99, 0]
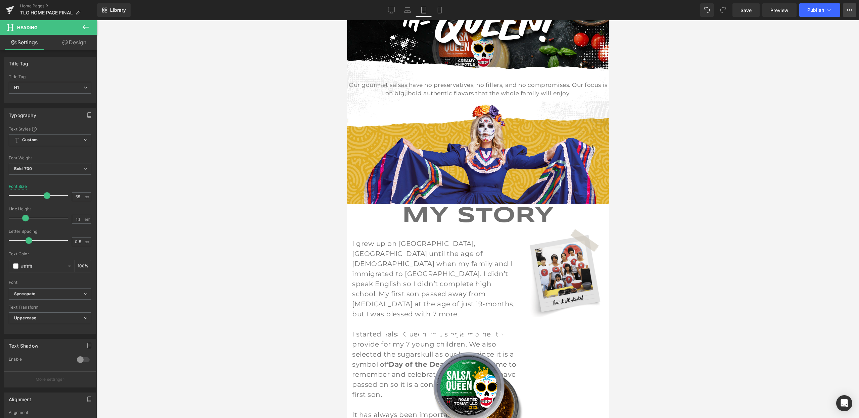
click at [847, 10] on icon at bounding box center [848, 9] width 2 height 1
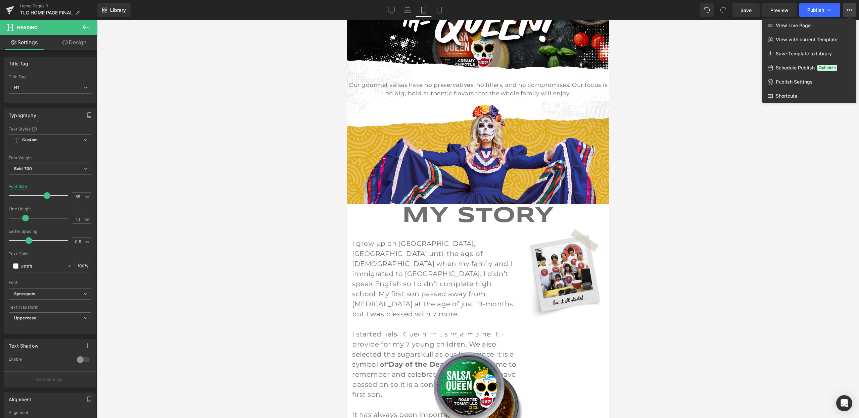
click at [768, 137] on div at bounding box center [478, 219] width 762 height 398
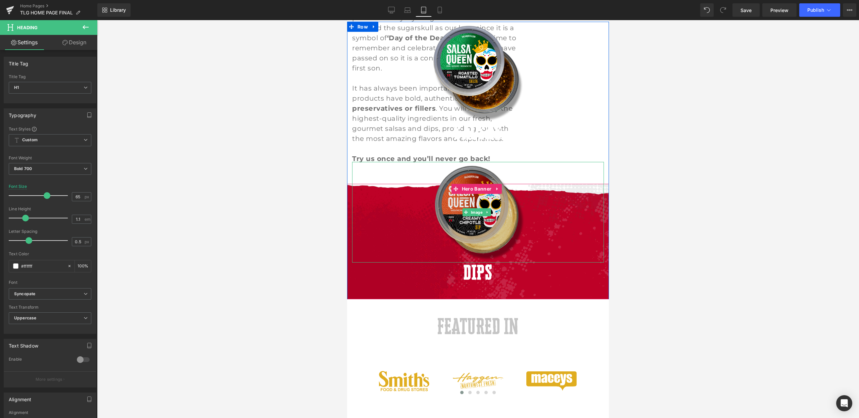
scroll to position [402, 0]
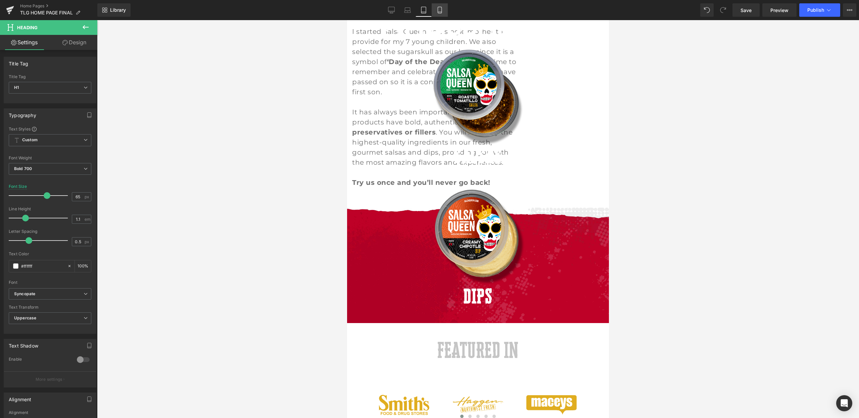
click at [443, 7] on icon at bounding box center [439, 10] width 7 height 7
type input "35"
type input "100"
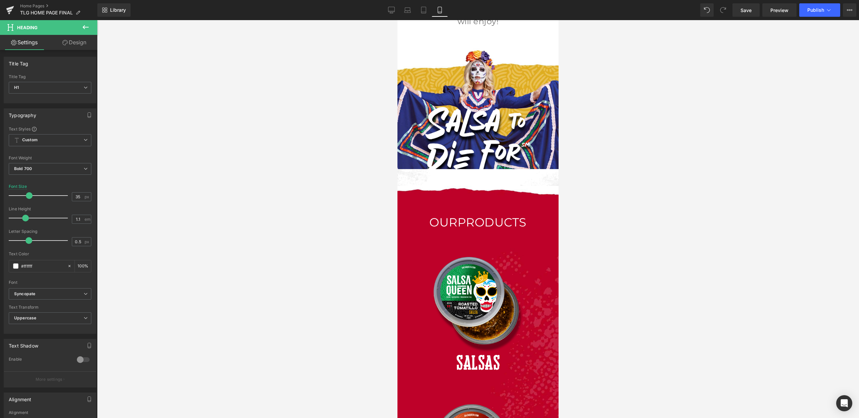
scroll to position [0, 0]
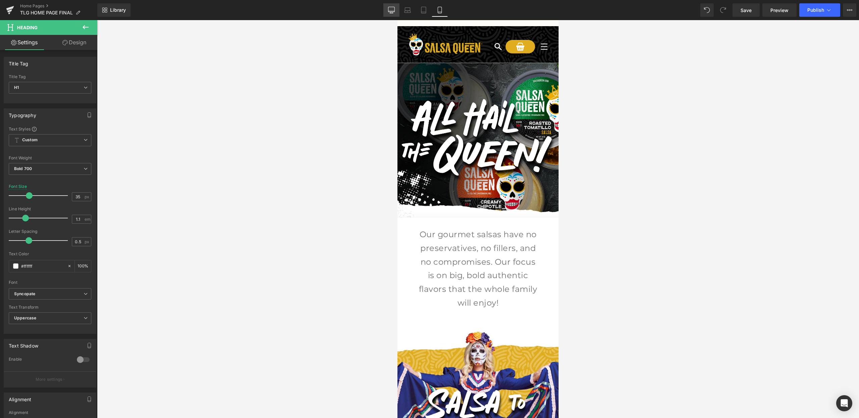
click at [393, 14] on link "Desktop" at bounding box center [391, 9] width 16 height 13
type input "65"
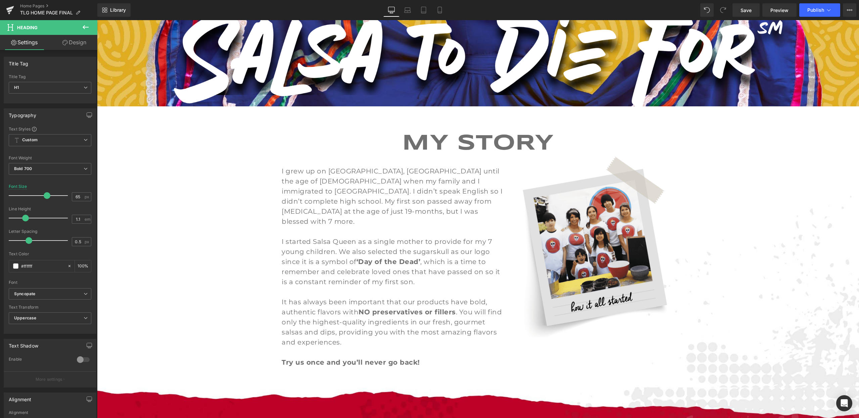
scroll to position [663, 0]
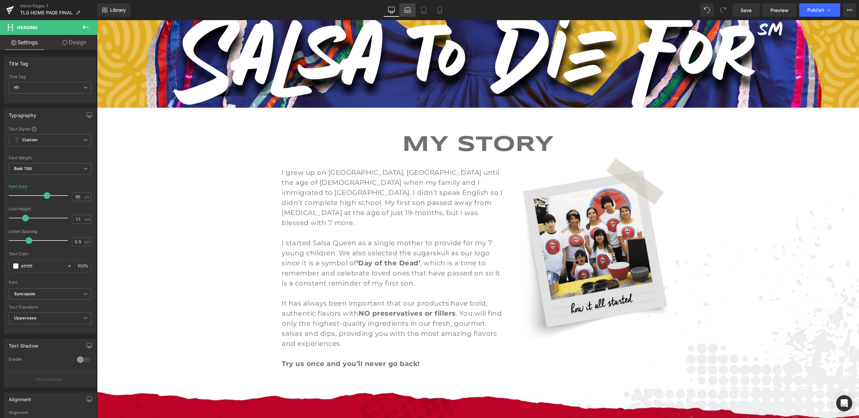
click at [411, 8] on icon at bounding box center [407, 10] width 7 height 7
type input "100"
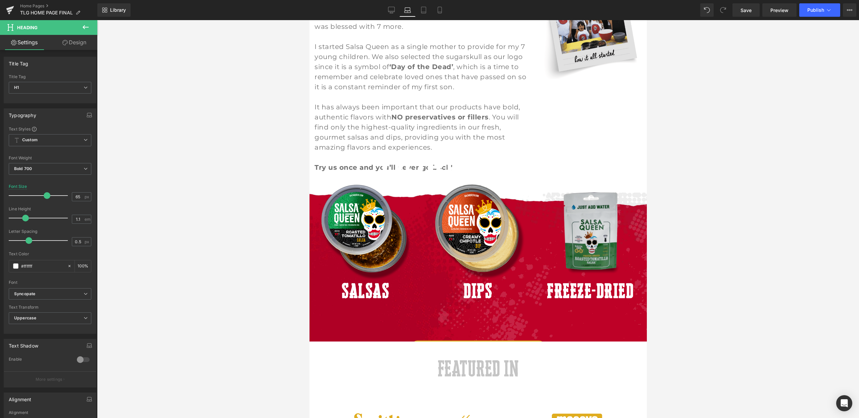
scroll to position [447, 0]
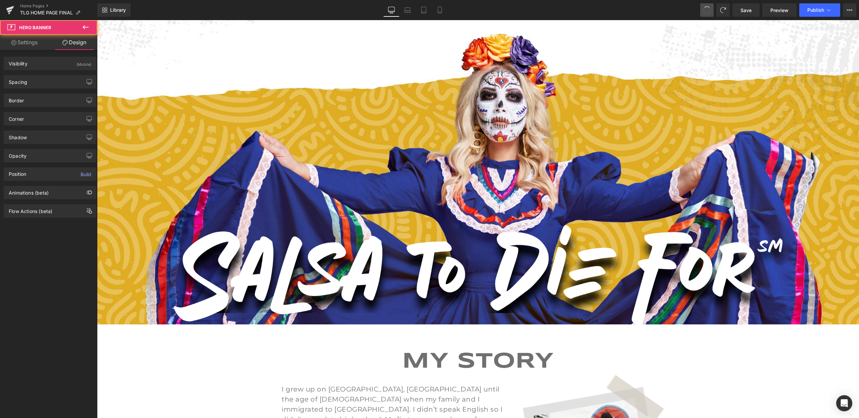
click at [704, 10] on span at bounding box center [706, 9] width 11 height 11
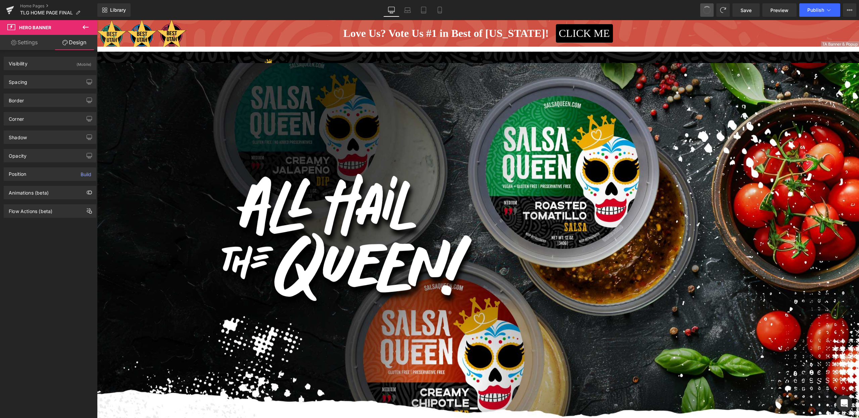
click at [708, 13] on span at bounding box center [706, 9] width 11 height 11
click at [708, 12] on span at bounding box center [707, 10] width 8 height 8
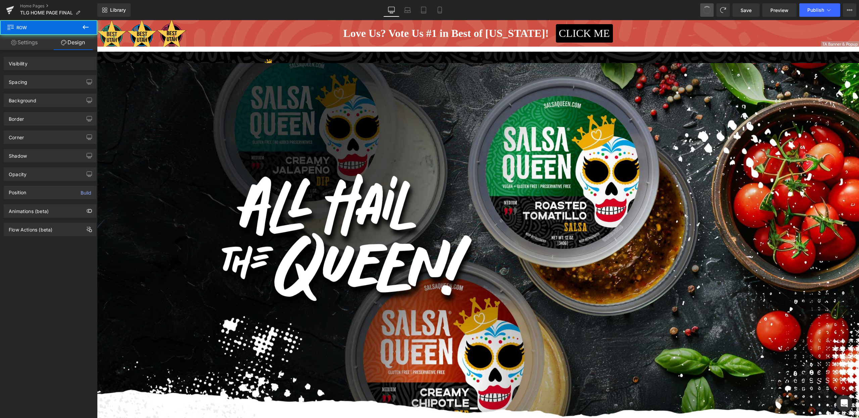
click at [708, 11] on span at bounding box center [707, 10] width 11 height 11
click at [708, 11] on span at bounding box center [706, 9] width 11 height 11
click at [708, 11] on span at bounding box center [707, 10] width 11 height 11
click at [708, 11] on span at bounding box center [706, 9] width 9 height 9
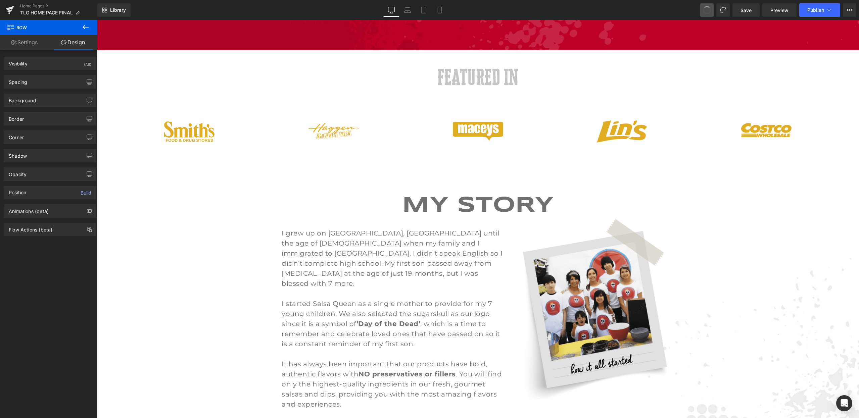
scroll to position [1233, 0]
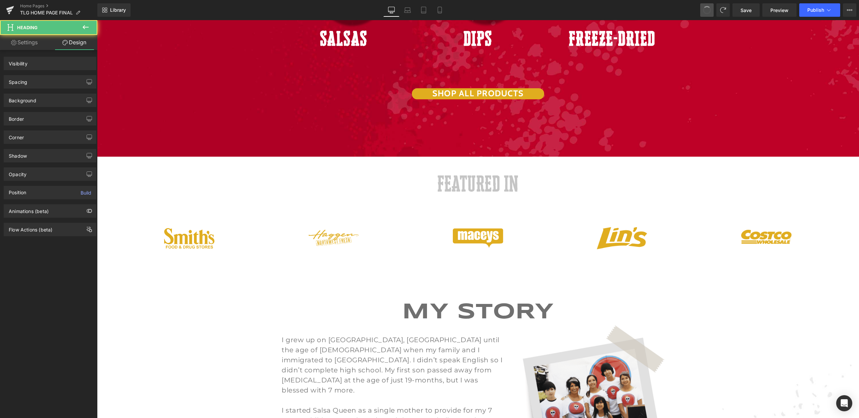
drag, startPoint x: 708, startPoint y: 10, endPoint x: 557, endPoint y: 45, distance: 154.7
click at [708, 10] on span at bounding box center [706, 9] width 9 height 9
drag, startPoint x: 557, startPoint y: 45, endPoint x: 708, endPoint y: 11, distance: 154.6
click at [708, 10] on span at bounding box center [707, 10] width 9 height 9
click at [708, 11] on span at bounding box center [706, 9] width 11 height 11
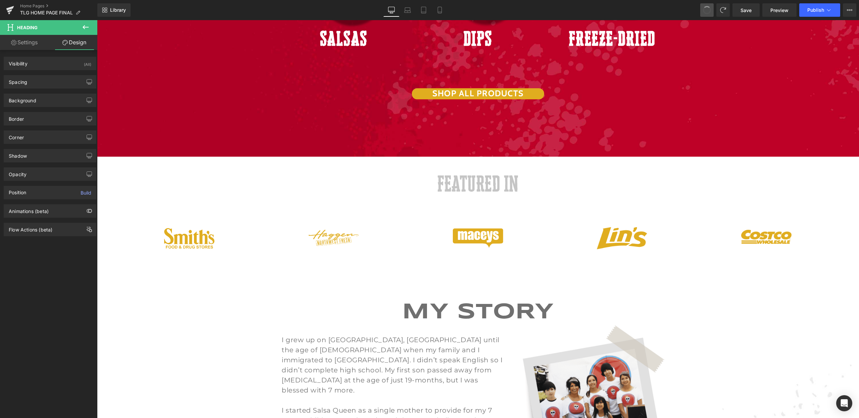
click at [707, 11] on span at bounding box center [707, 10] width 9 height 9
click at [707, 9] on span at bounding box center [706, 9] width 9 height 9
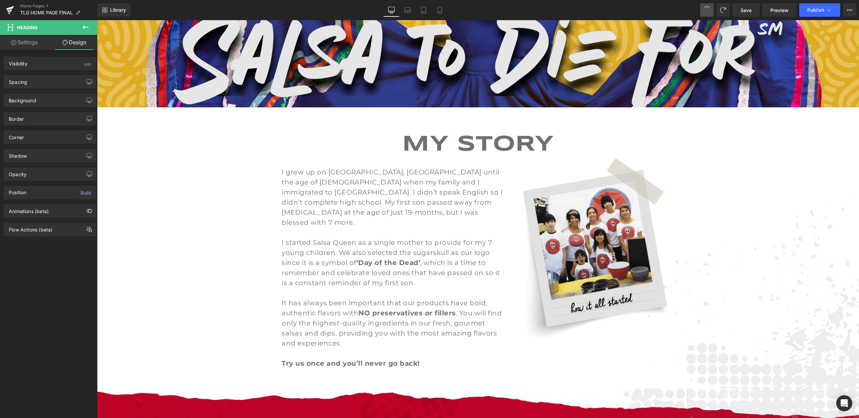
click at [707, 9] on span at bounding box center [706, 9] width 11 height 11
click at [707, 9] on span at bounding box center [706, 9] width 9 height 9
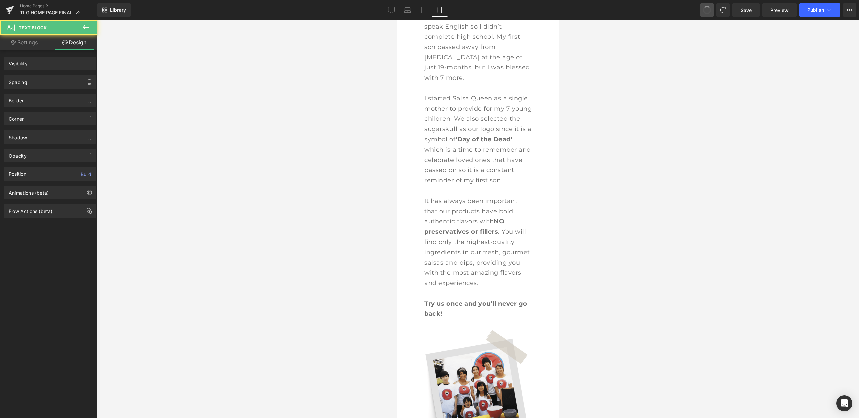
click at [707, 8] on span at bounding box center [707, 10] width 11 height 11
click at [707, 8] on span at bounding box center [706, 9] width 9 height 9
click at [707, 8] on span at bounding box center [706, 9] width 11 height 11
click at [707, 8] on span at bounding box center [706, 9] width 9 height 9
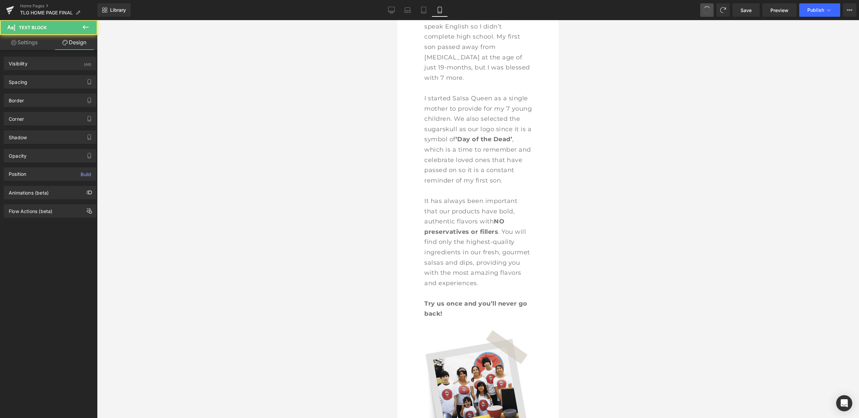
click at [707, 8] on span at bounding box center [707, 10] width 9 height 9
click at [707, 8] on span at bounding box center [706, 9] width 11 height 11
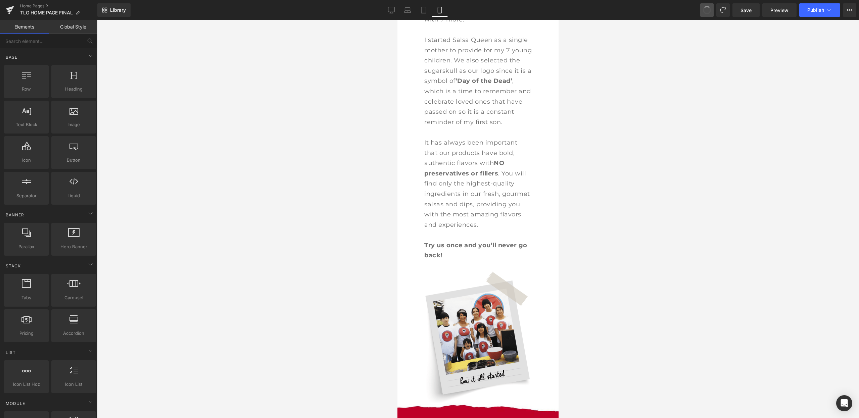
click at [707, 8] on span at bounding box center [707, 10] width 11 height 11
click at [707, 8] on span at bounding box center [706, 9] width 11 height 11
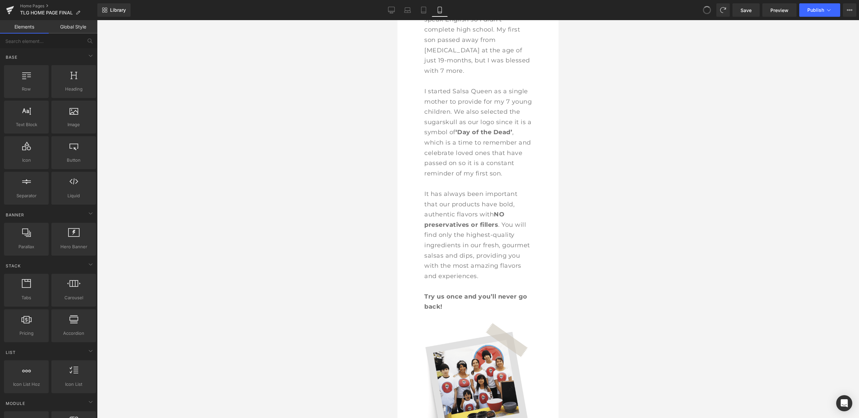
click at [707, 8] on span at bounding box center [707, 10] width 11 height 11
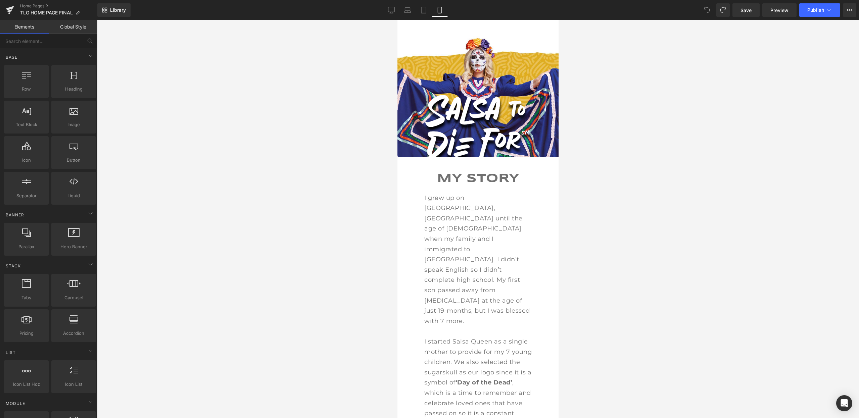
click at [707, 8] on icon at bounding box center [707, 10] width 6 height 6
click at [714, 60] on div at bounding box center [478, 219] width 762 height 398
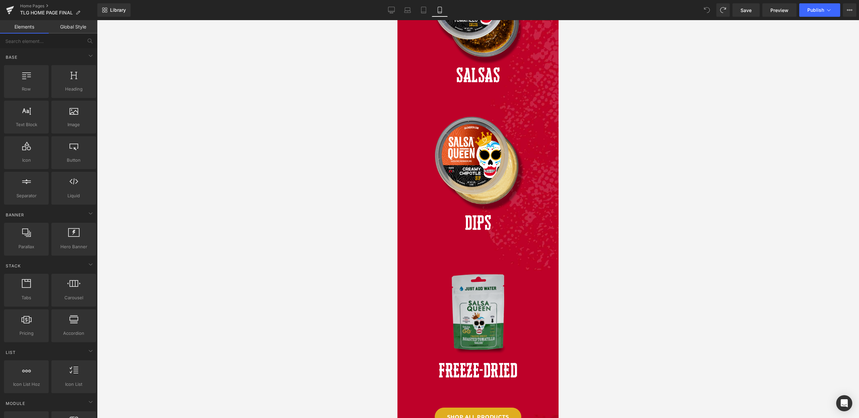
scroll to position [1254, 0]
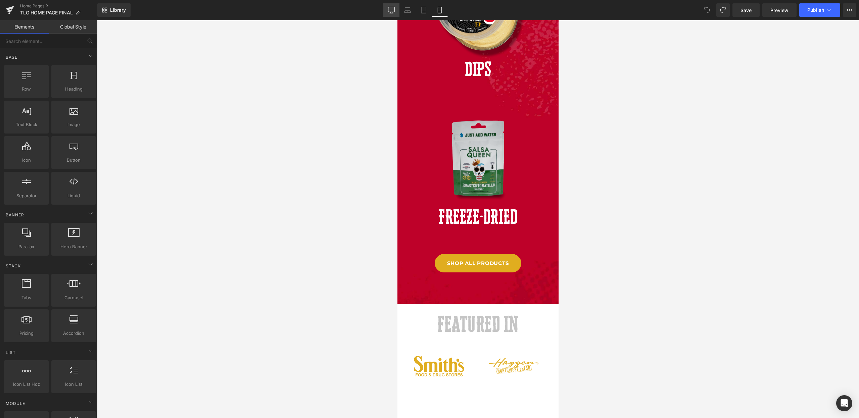
click at [396, 11] on link "Desktop" at bounding box center [391, 9] width 16 height 13
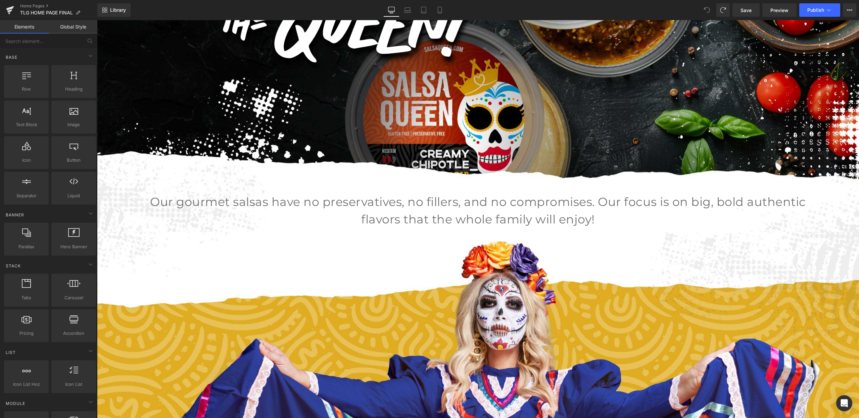
scroll to position [44, 0]
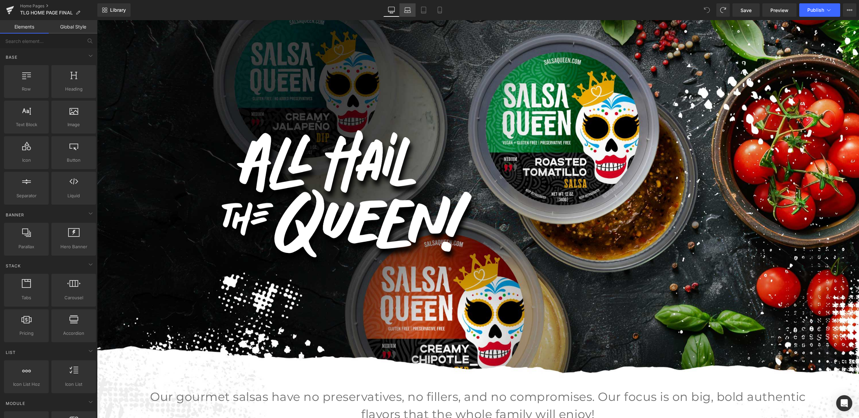
click at [412, 16] on link "Laptop" at bounding box center [408, 9] width 16 height 13
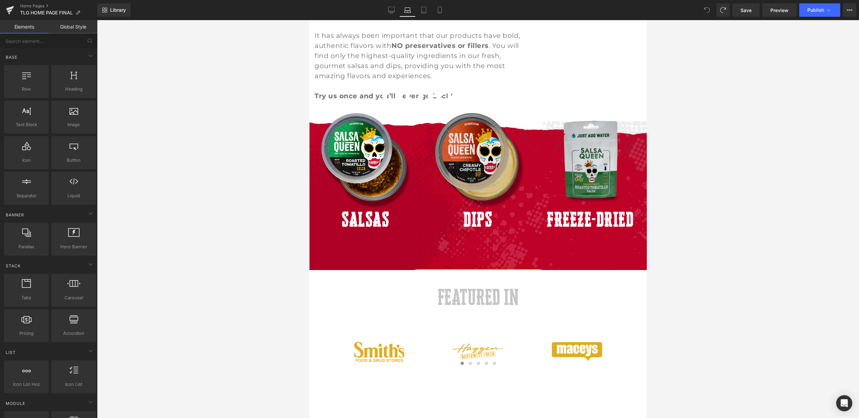
scroll to position [637, 0]
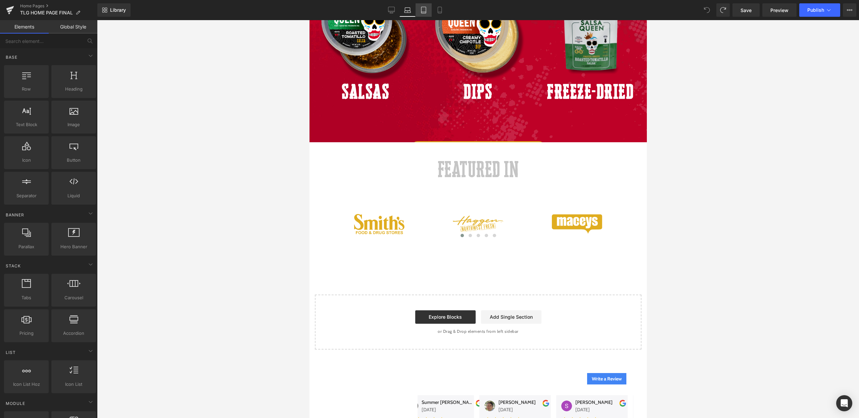
click at [421, 9] on icon at bounding box center [423, 10] width 7 height 7
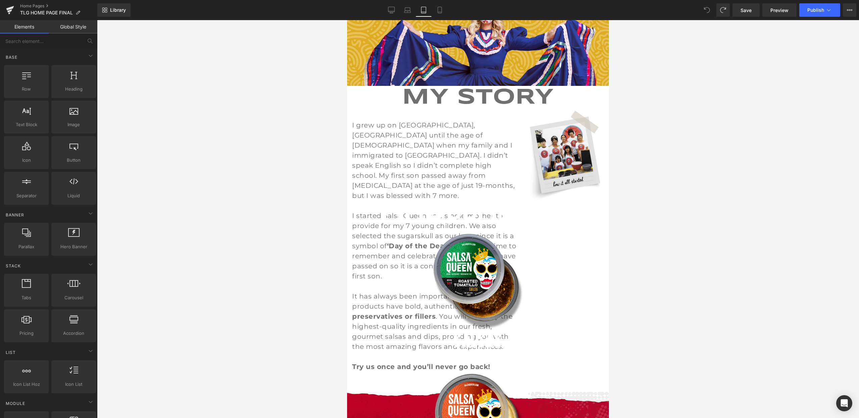
scroll to position [329, 0]
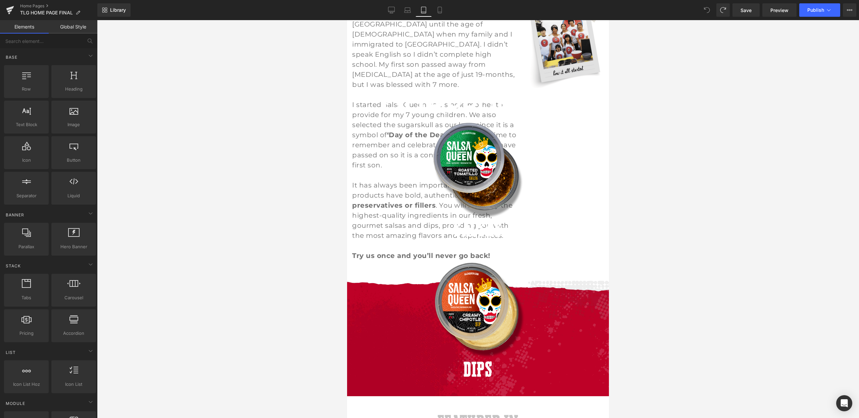
click at [559, 129] on link at bounding box center [478, 169] width 252 height 101
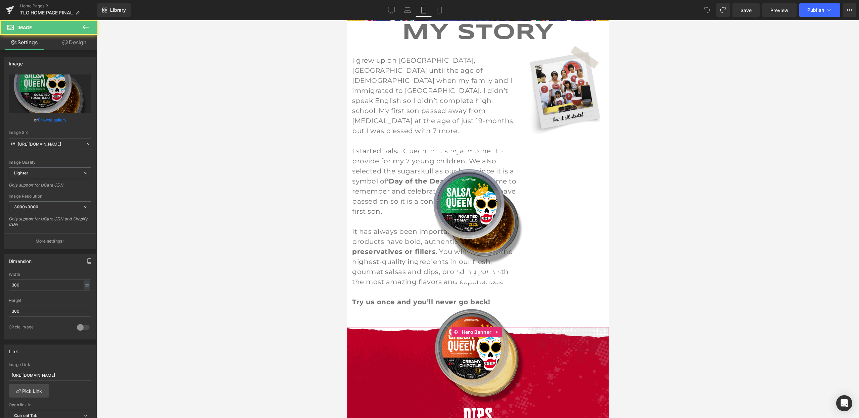
scroll to position [90, 0]
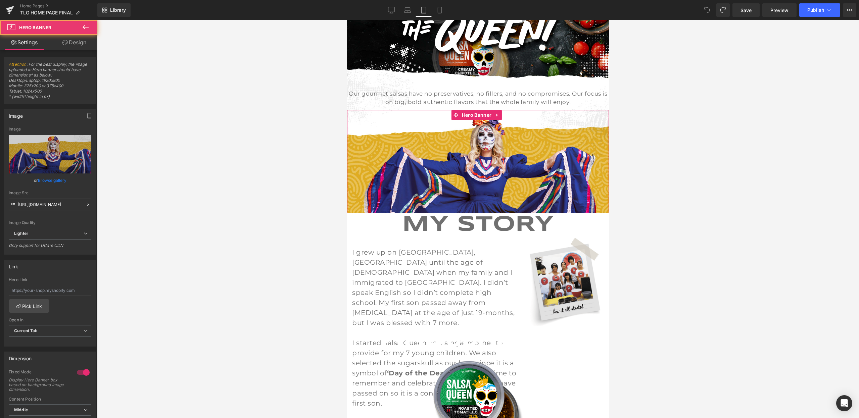
click at [425, 141] on span "Image" at bounding box center [478, 162] width 262 height 42
click at [848, 13] on button "View Live Page View with current Template Save Template to Library Schedule Pub…" at bounding box center [849, 9] width 13 height 13
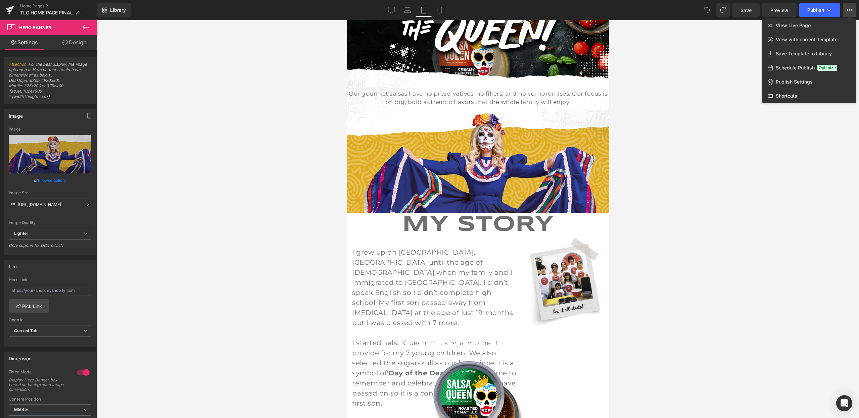
click at [694, 113] on div at bounding box center [478, 219] width 762 height 398
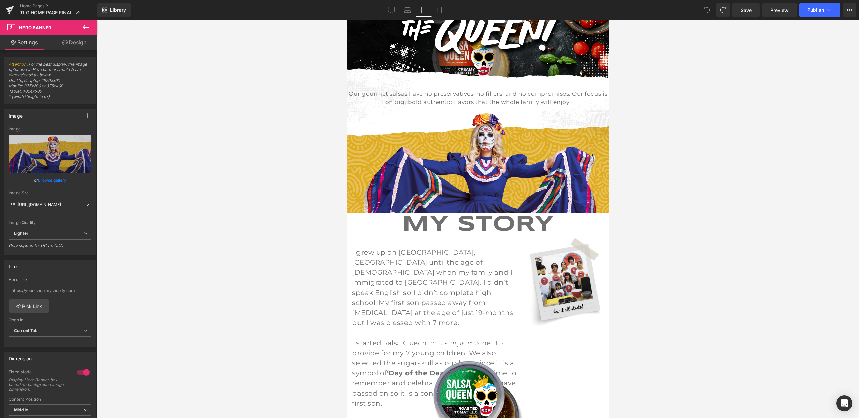
click at [0, 0] on div at bounding box center [0, 0] width 0 height 0
click at [18, 7] on link at bounding box center [10, 10] width 20 height 20
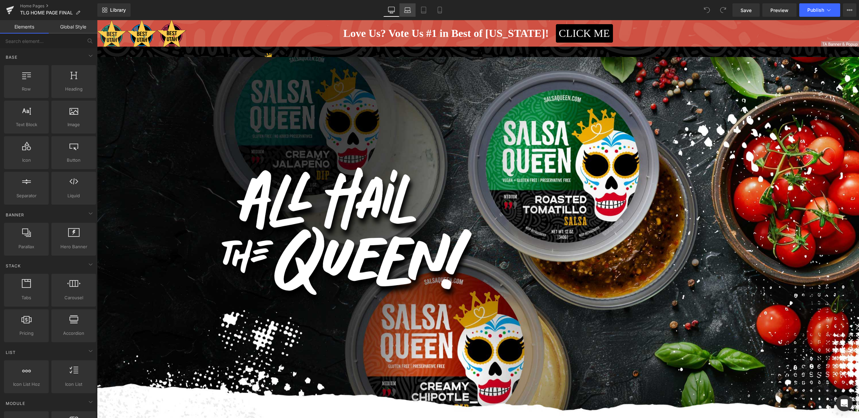
click at [403, 13] on link "Laptop" at bounding box center [408, 9] width 16 height 13
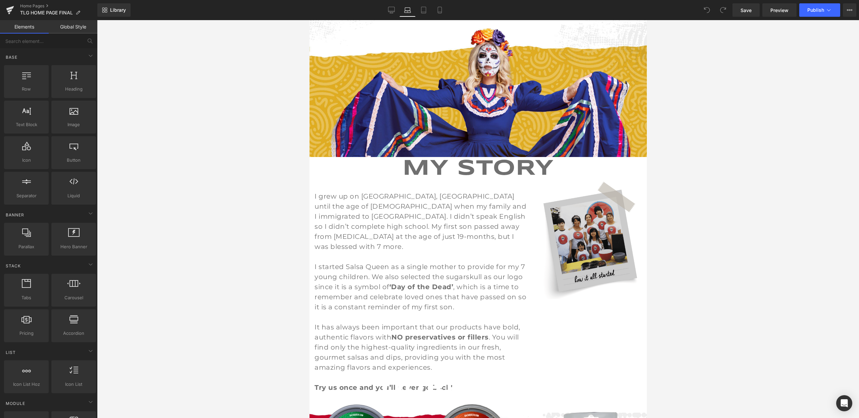
scroll to position [421, 0]
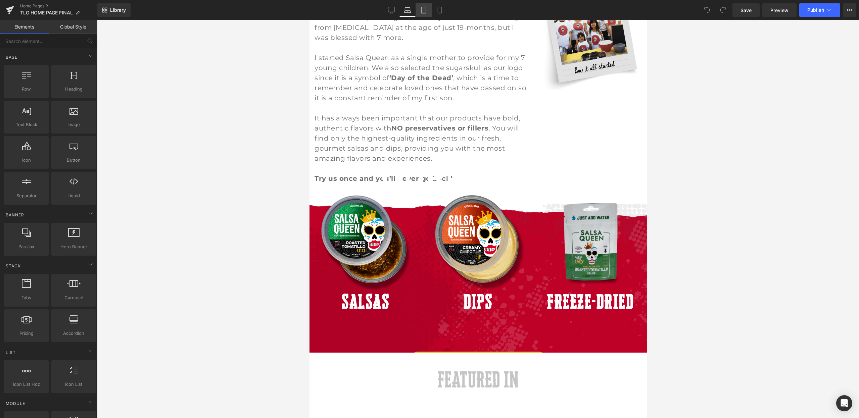
click at [427, 13] on link "Tablet" at bounding box center [424, 9] width 16 height 13
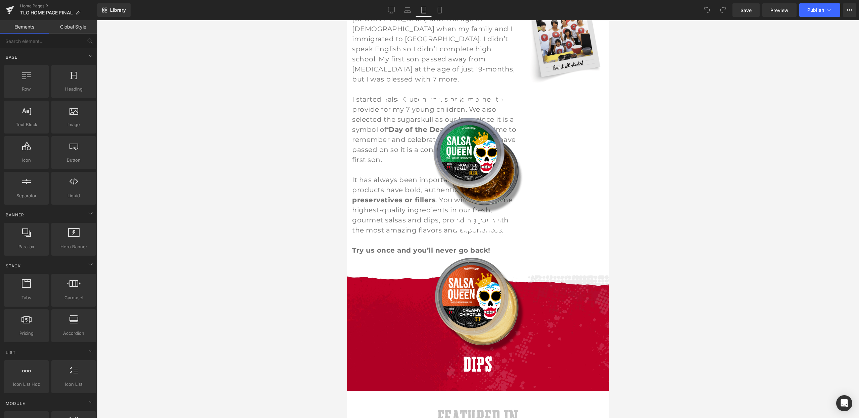
scroll to position [319, 0]
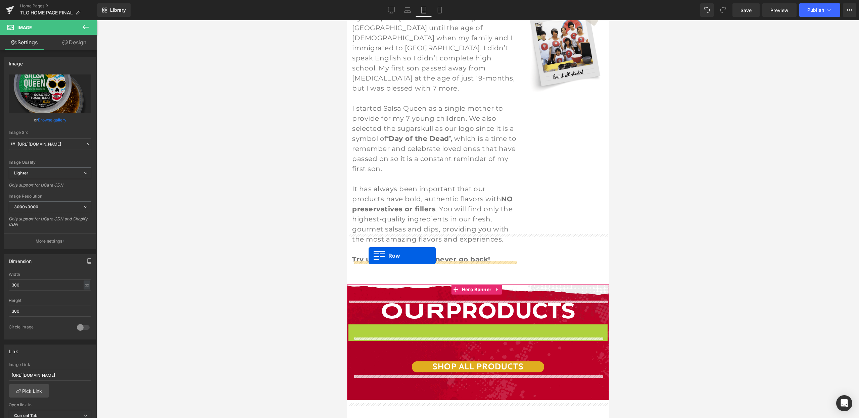
drag, startPoint x: 360, startPoint y: 102, endPoint x: 369, endPoint y: 256, distance: 154.0
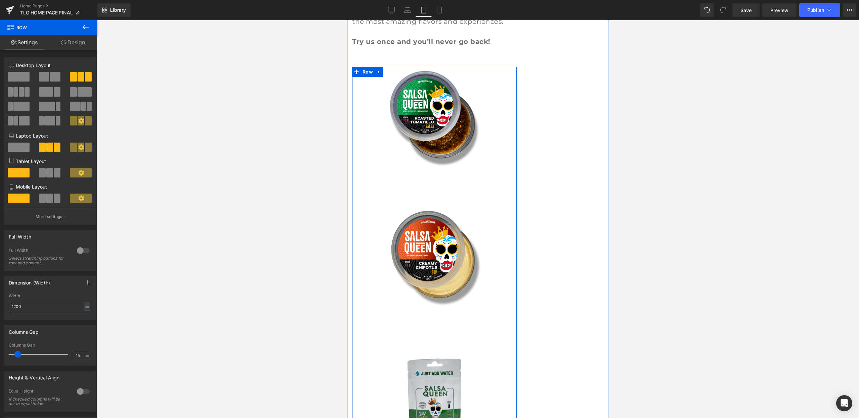
scroll to position [548, 0]
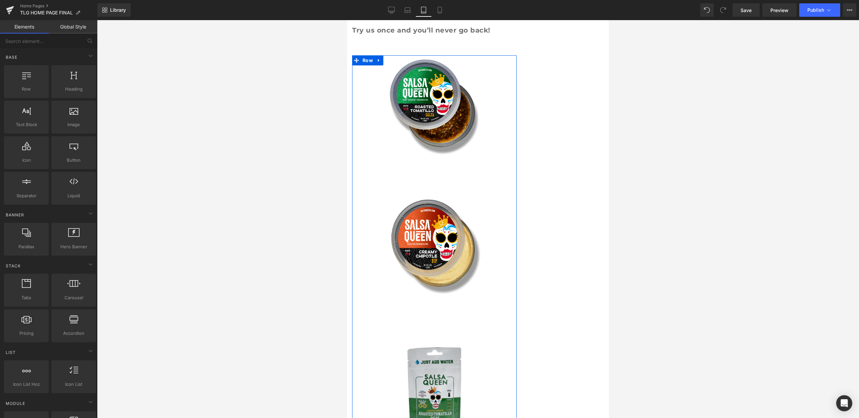
click at [679, 259] on div at bounding box center [478, 219] width 762 height 398
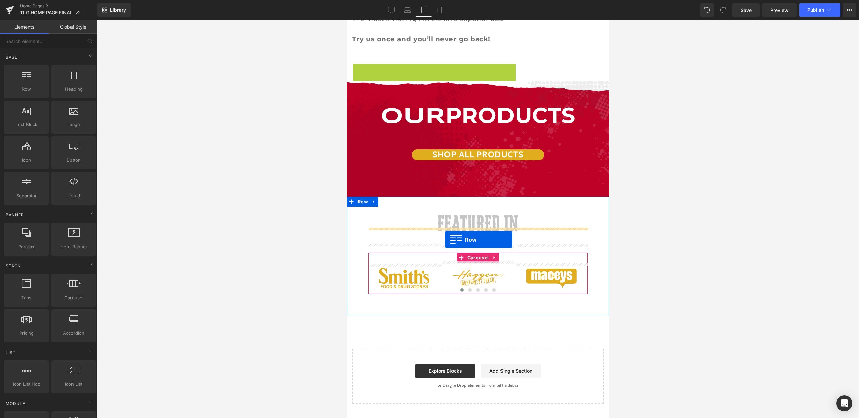
scroll to position [541, 0]
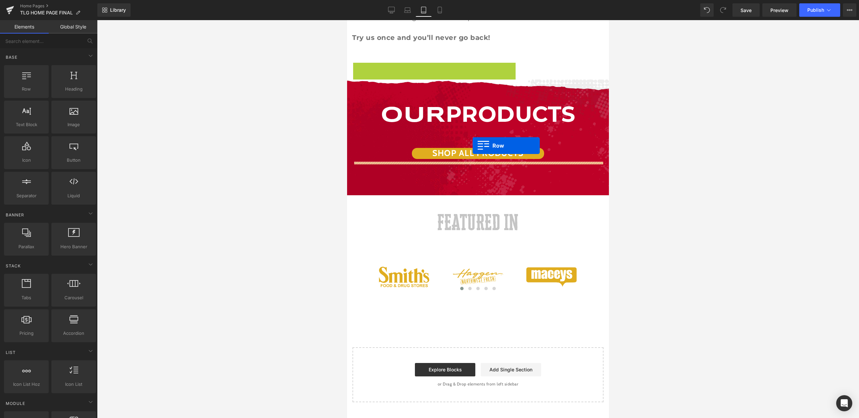
drag, startPoint x: 356, startPoint y: 33, endPoint x: 473, endPoint y: 146, distance: 162.9
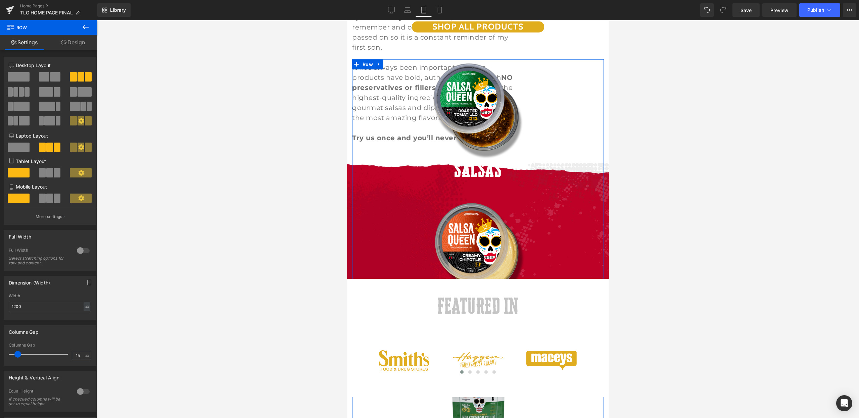
scroll to position [370, 0]
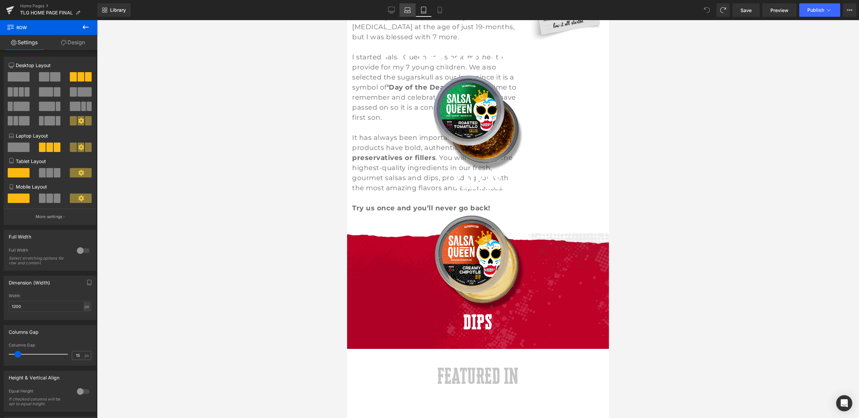
click at [409, 11] on icon at bounding box center [407, 10] width 7 height 7
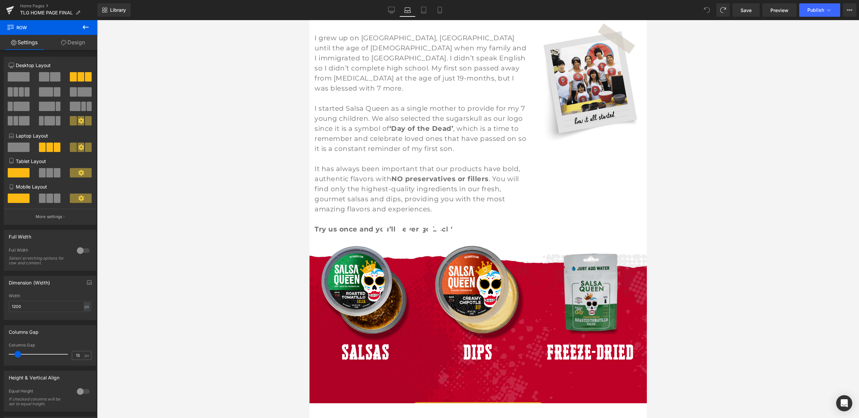
scroll to position [551, 0]
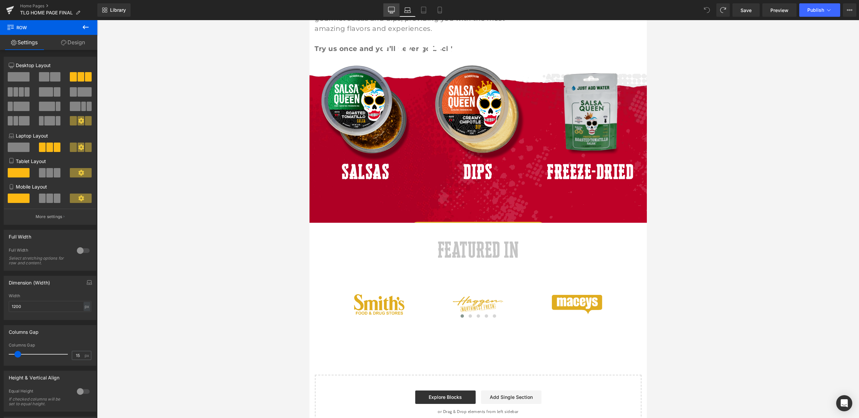
click at [392, 11] on icon at bounding box center [391, 10] width 7 height 7
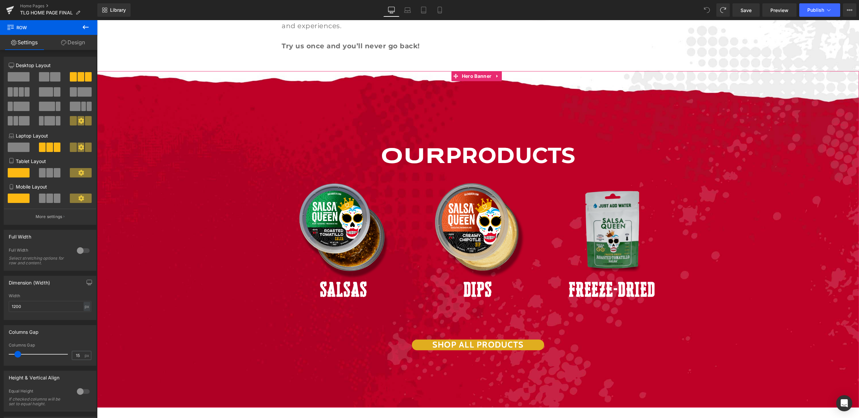
scroll to position [929, 0]
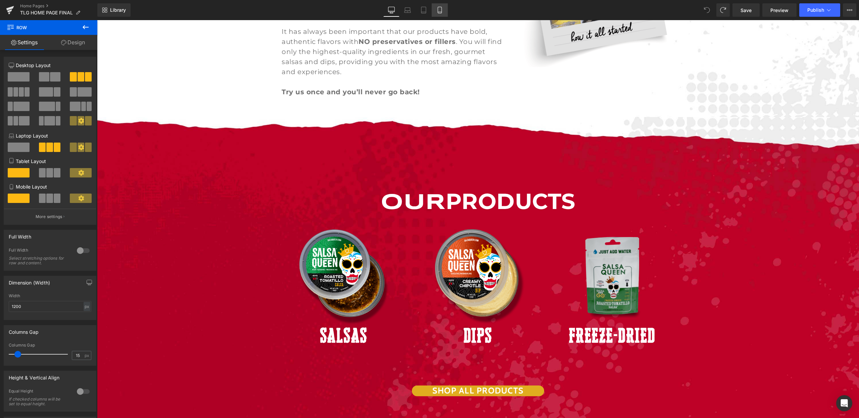
click at [445, 8] on link "Mobile" at bounding box center [440, 9] width 16 height 13
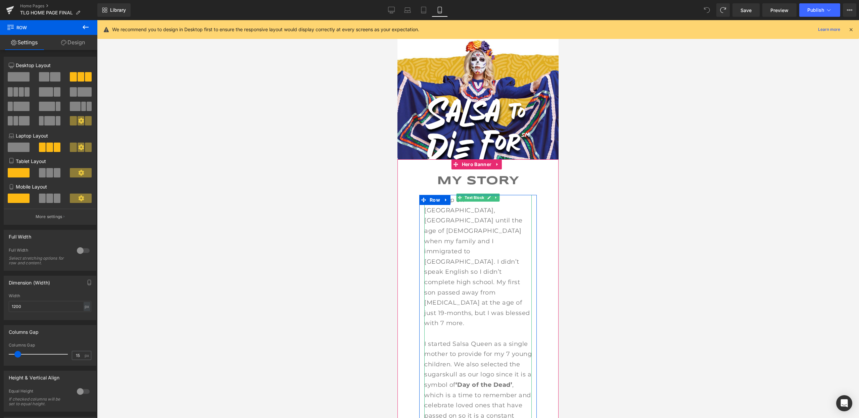
scroll to position [219, 0]
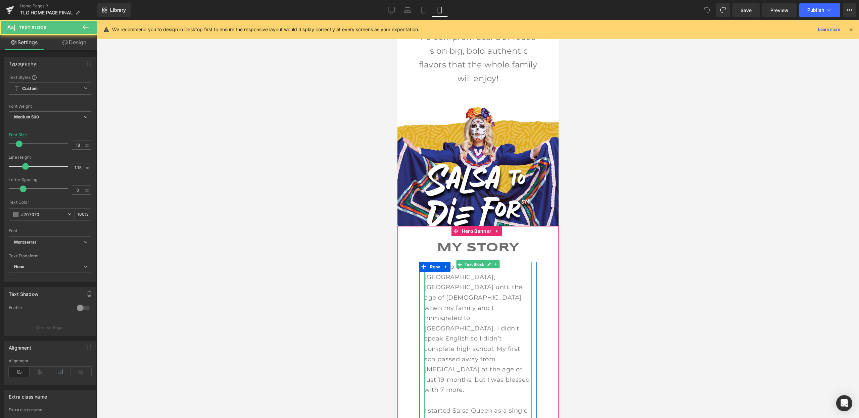
click at [487, 273] on span "I grew up on [GEOGRAPHIC_DATA], [GEOGRAPHIC_DATA] until the age of [DEMOGRAPHIC…" at bounding box center [477, 328] width 106 height 131
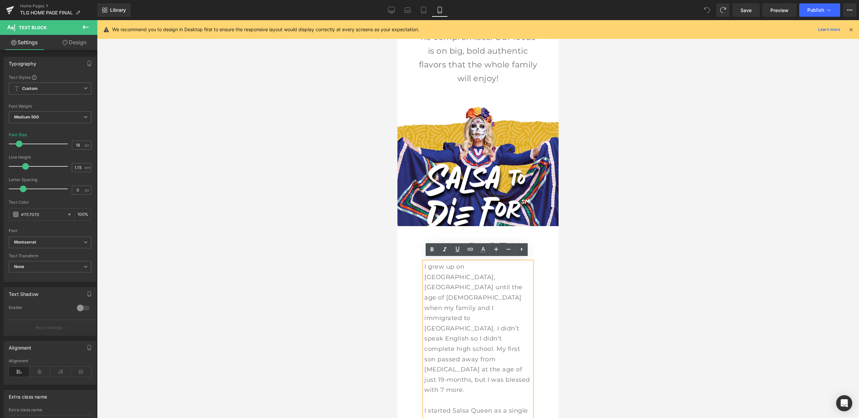
click at [717, 241] on div at bounding box center [478, 219] width 762 height 398
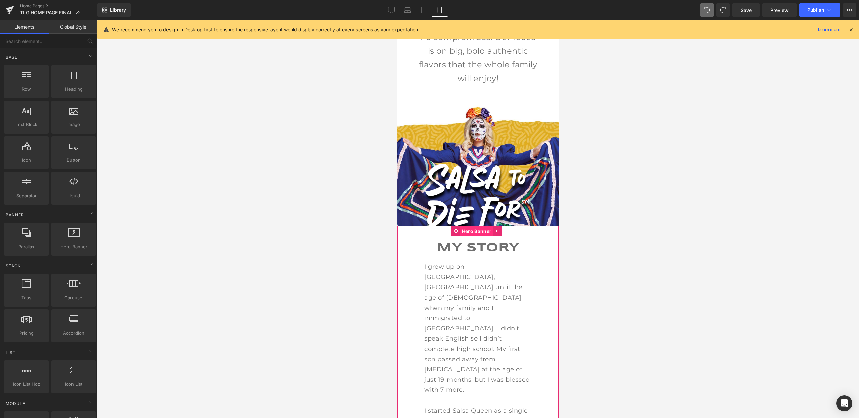
click at [470, 230] on span "Hero Banner" at bounding box center [476, 232] width 33 height 10
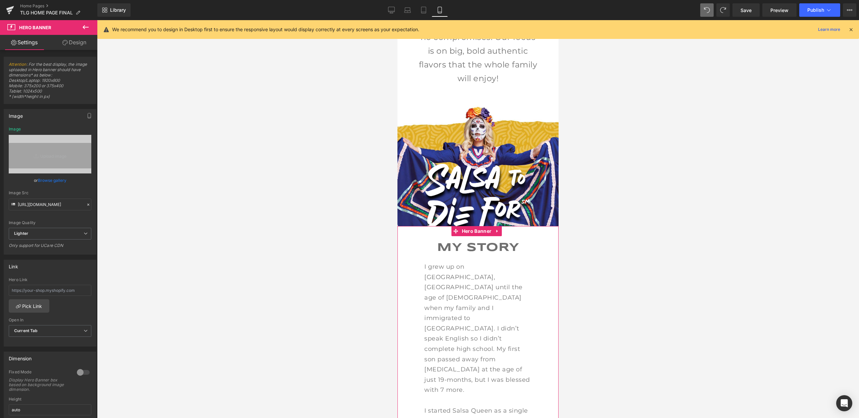
click at [66, 41] on icon at bounding box center [64, 42] width 5 height 5
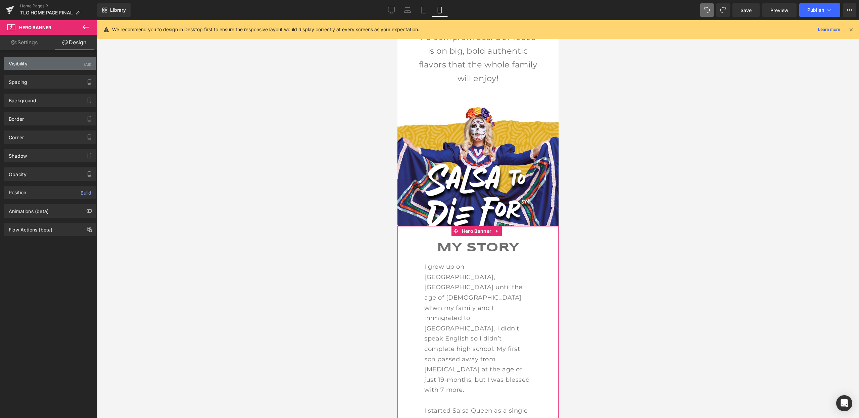
click at [74, 65] on div "Visibility (All)" at bounding box center [50, 63] width 92 height 13
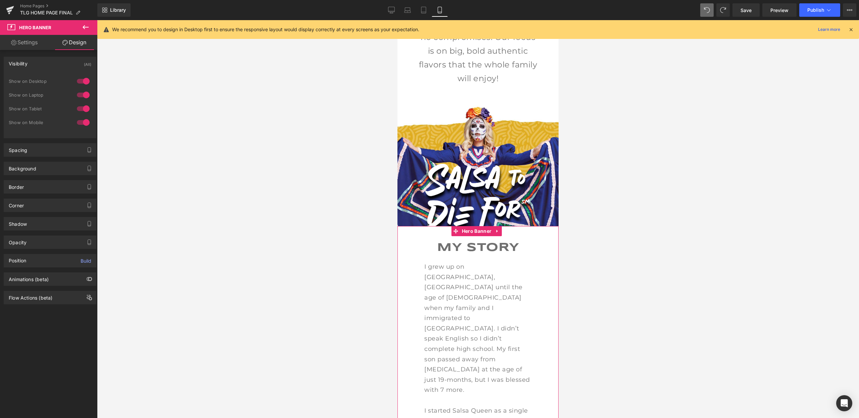
click at [76, 120] on div at bounding box center [83, 122] width 16 height 11
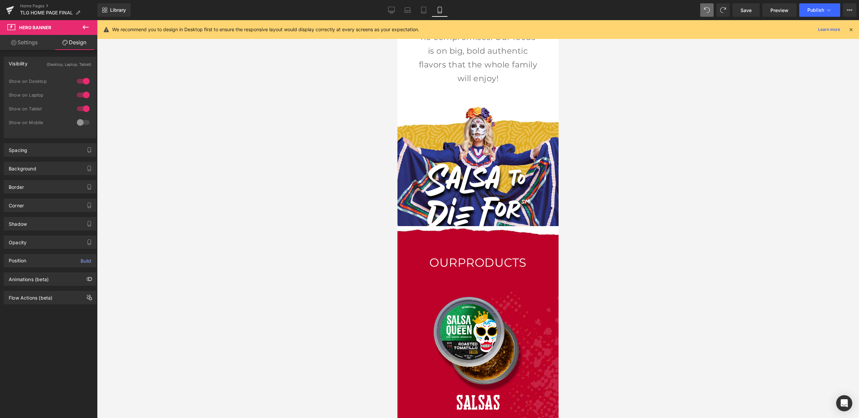
click at [601, 183] on div at bounding box center [478, 219] width 762 height 398
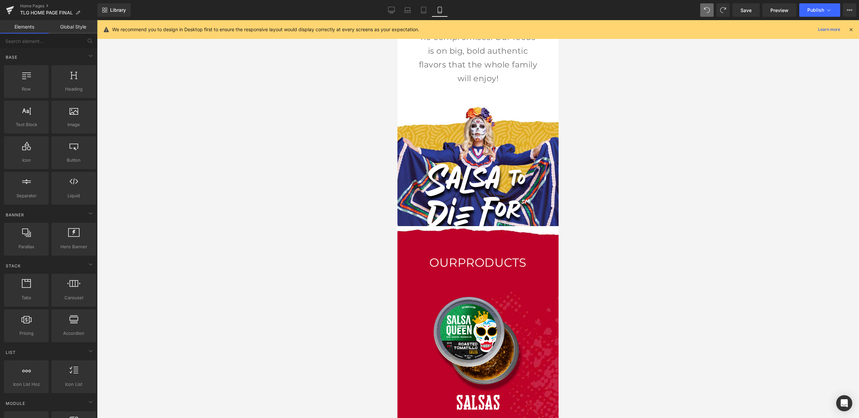
click at [576, 170] on div at bounding box center [478, 219] width 762 height 398
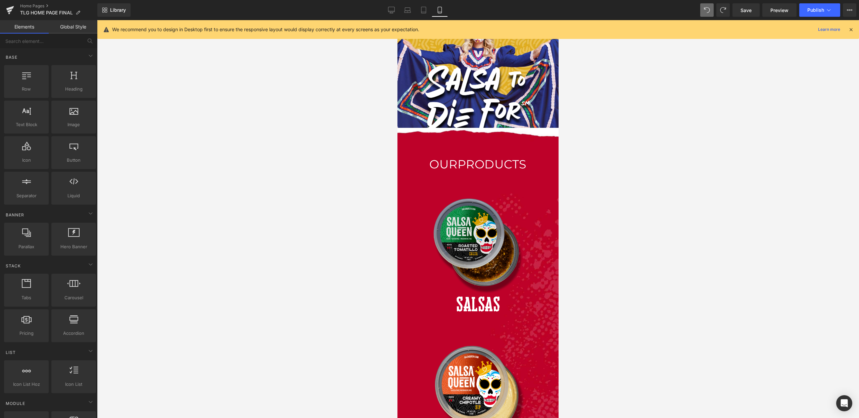
scroll to position [0, 0]
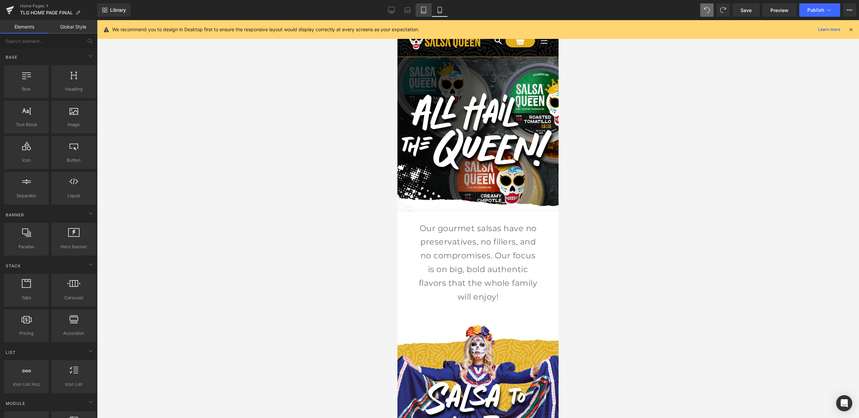
click at [423, 13] on icon at bounding box center [423, 10] width 5 height 6
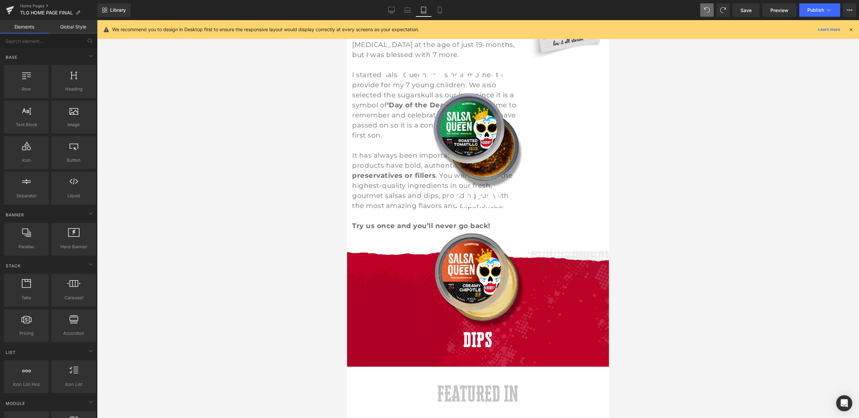
scroll to position [417, 0]
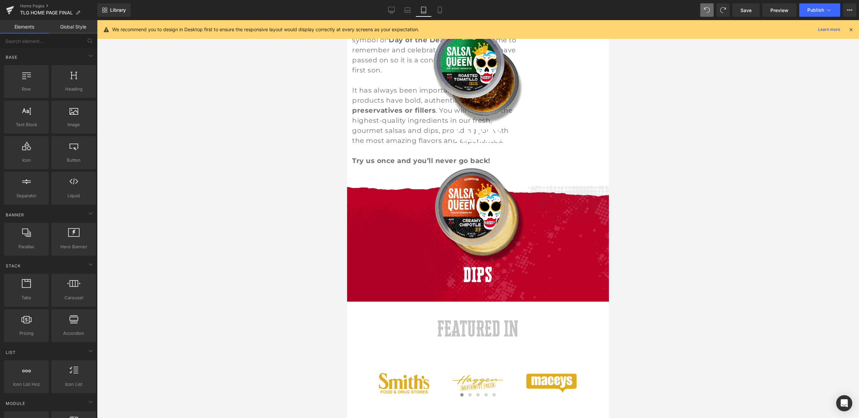
click at [573, 240] on link at bounding box center [478, 214] width 252 height 101
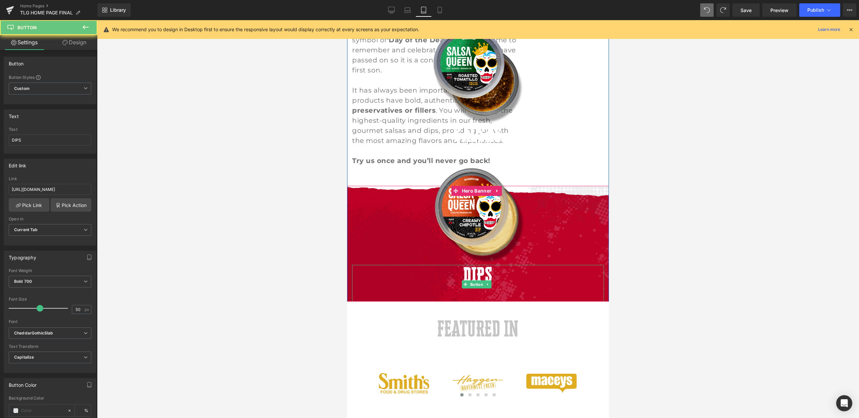
drag, startPoint x: 592, startPoint y: 251, endPoint x: 596, endPoint y: 236, distance: 15.0
click at [592, 265] on div "DIPS" at bounding box center [478, 285] width 252 height 40
click at [603, 233] on div "Image DIPS Button" at bounding box center [478, 234] width 262 height 140
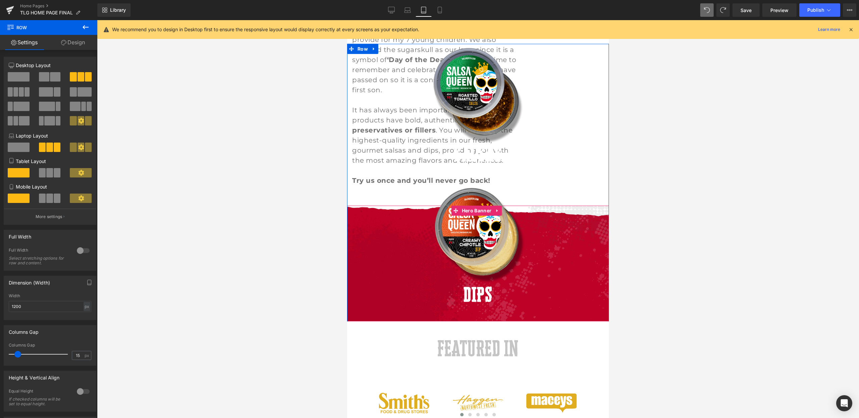
scroll to position [307, 0]
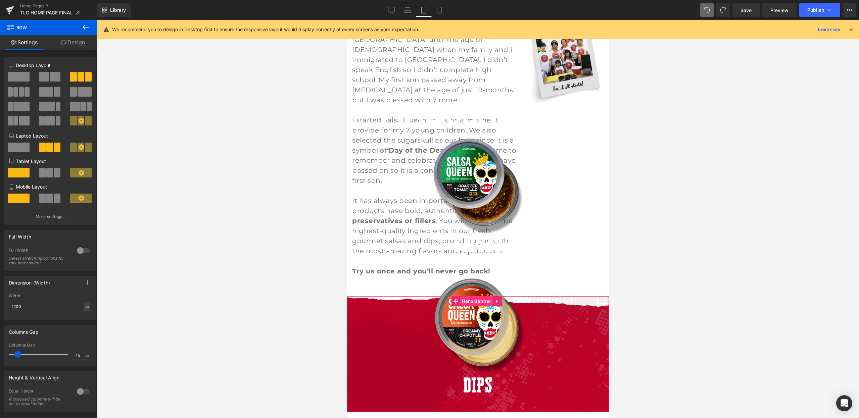
click at [484, 296] on span "Hero Banner" at bounding box center [476, 301] width 33 height 10
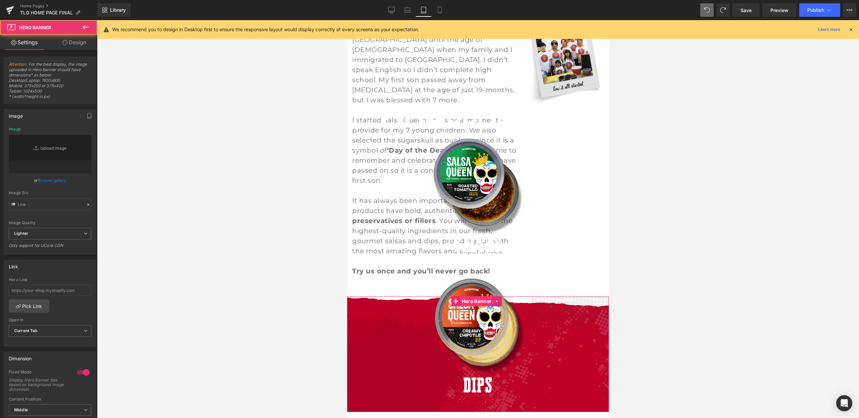
type input "https://ucarecdn.com/05135344-cf5e-40a4-9556-d94a54364cbd/-/format/auto/-/previ…"
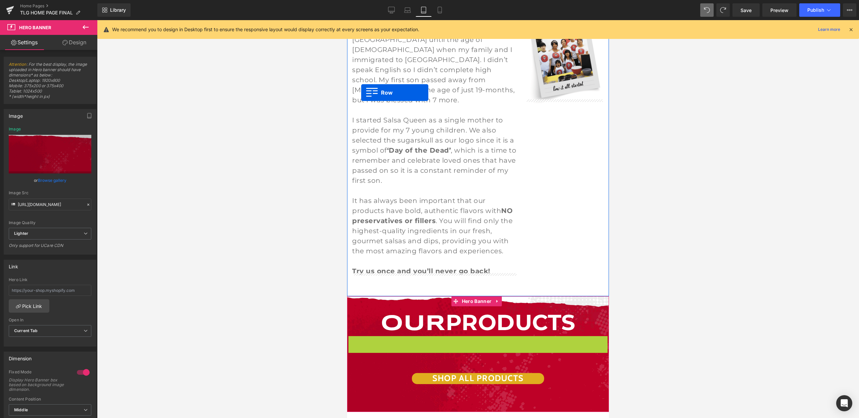
drag, startPoint x: 352, startPoint y: 116, endPoint x: 361, endPoint y: 100, distance: 17.9
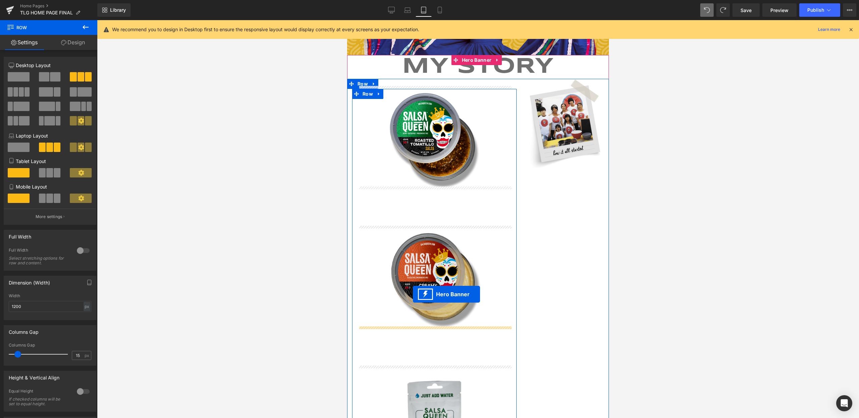
scroll to position [171, 0]
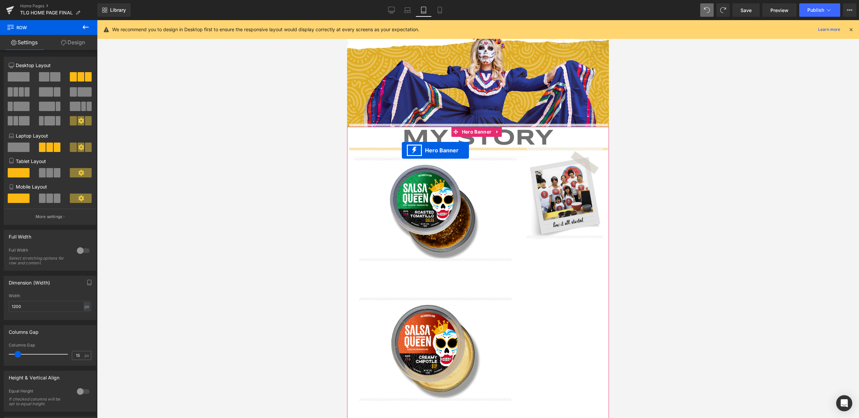
drag, startPoint x: 455, startPoint y: 317, endPoint x: 402, endPoint y: 150, distance: 174.5
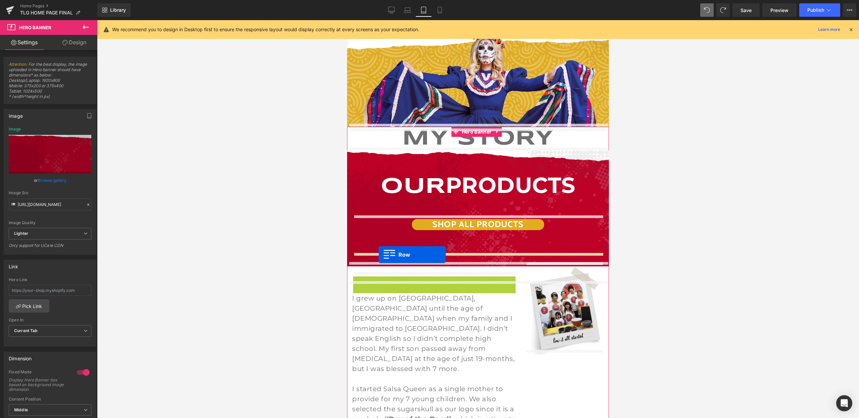
drag, startPoint x: 359, startPoint y: 277, endPoint x: 379, endPoint y: 255, distance: 29.9
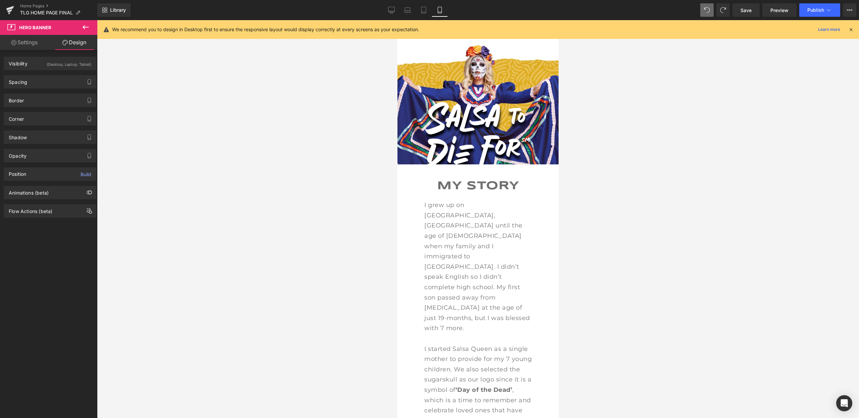
scroll to position [288, 0]
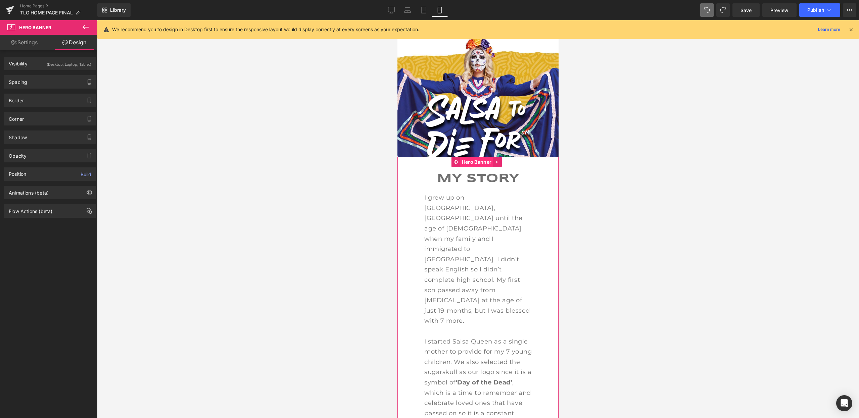
click at [479, 158] on span "Hero Banner" at bounding box center [476, 162] width 33 height 10
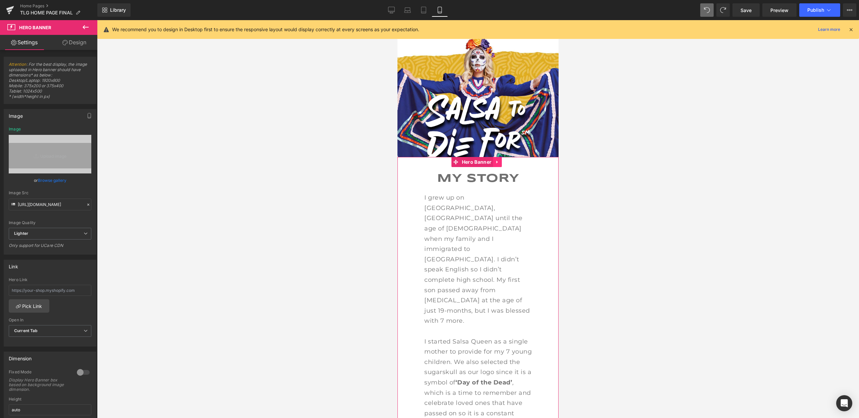
click at [496, 159] on icon at bounding box center [497, 161] width 5 height 5
click at [496, 157] on link at bounding box center [493, 162] width 9 height 10
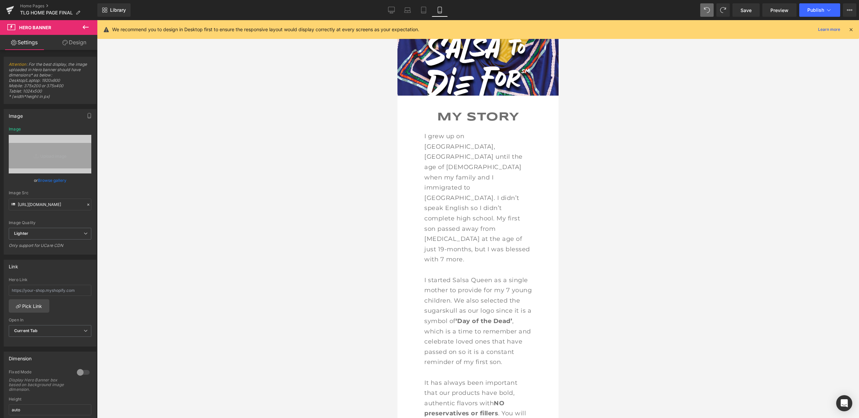
scroll to position [269, 0]
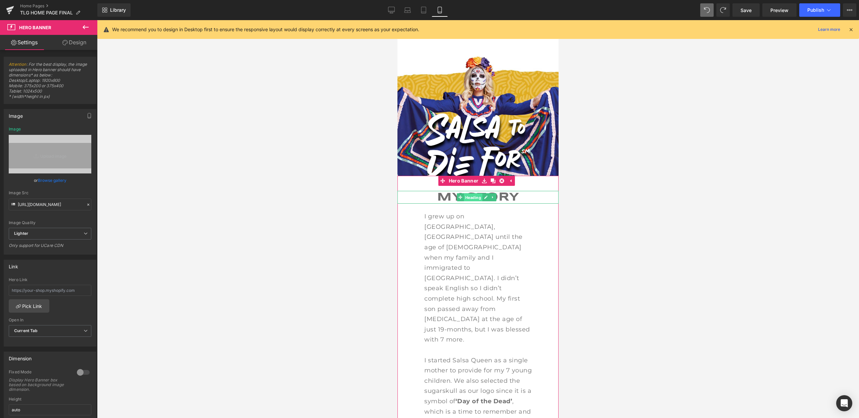
click at [474, 194] on span "Heading" at bounding box center [473, 198] width 18 height 8
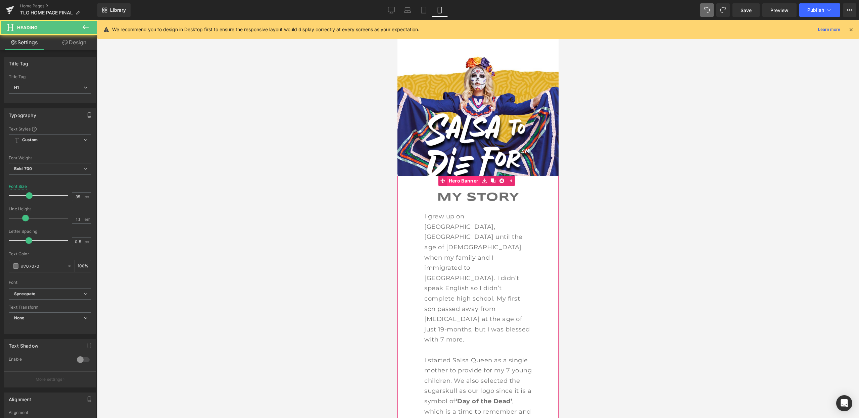
click at [465, 176] on span "Hero Banner" at bounding box center [463, 181] width 33 height 10
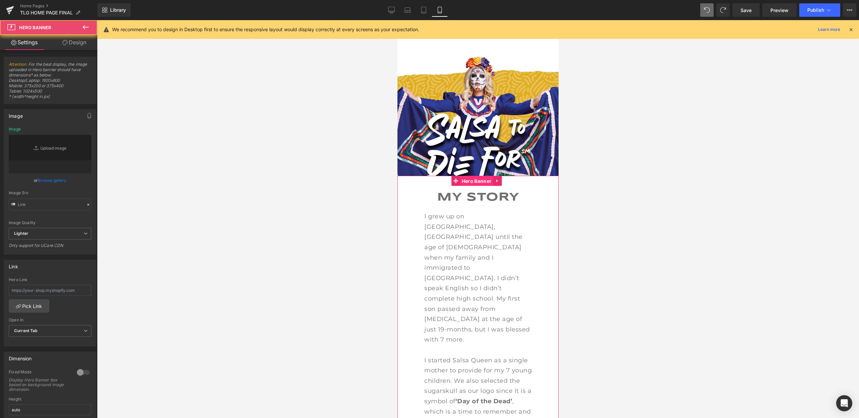
type input "https://ucarecdn.com/13fb88f2-4029-43d4-8ed7-3c71ef3459a7/-/format/auto/-/previ…"
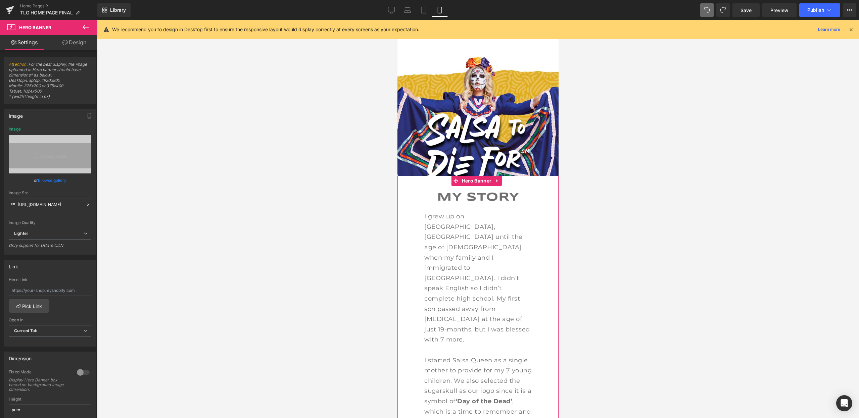
click at [72, 41] on link "Design" at bounding box center [74, 42] width 49 height 15
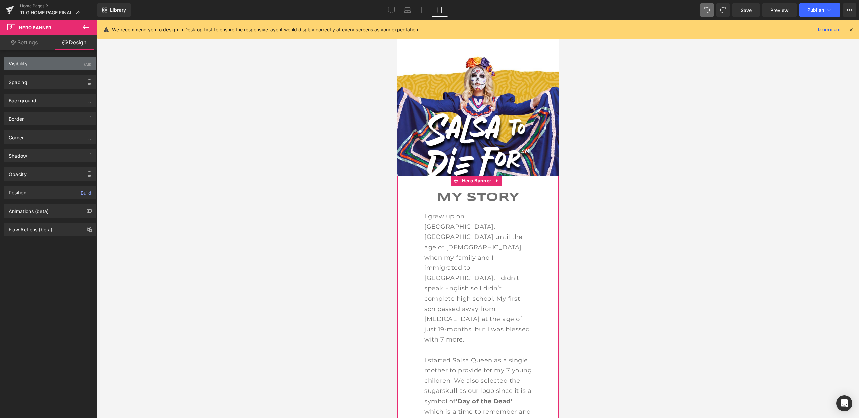
click at [75, 63] on div "Visibility (All)" at bounding box center [50, 63] width 92 height 13
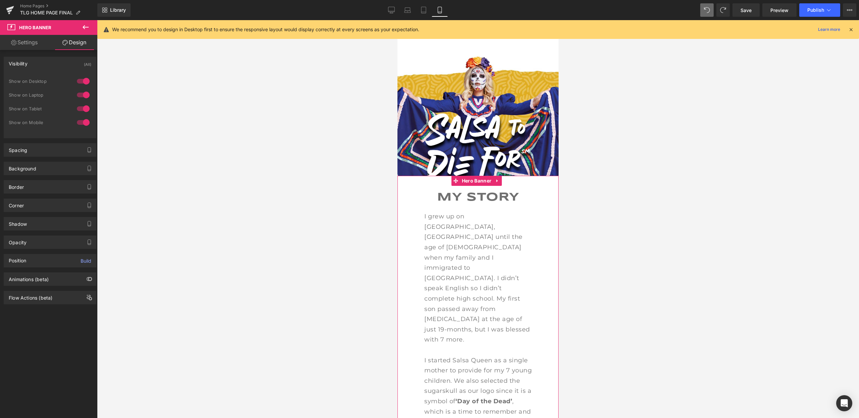
click at [82, 121] on div at bounding box center [83, 122] width 16 height 11
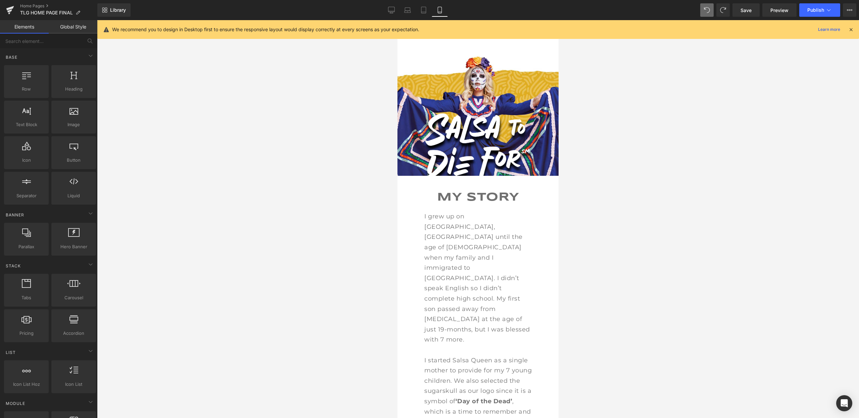
click at [635, 167] on div at bounding box center [478, 219] width 762 height 398
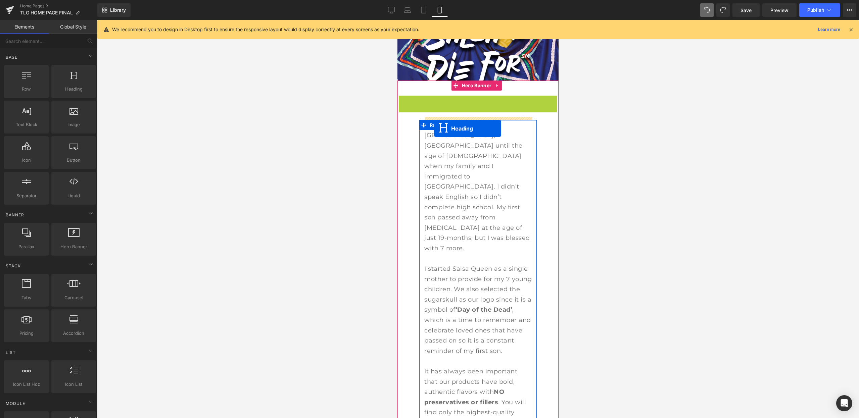
scroll to position [332, 0]
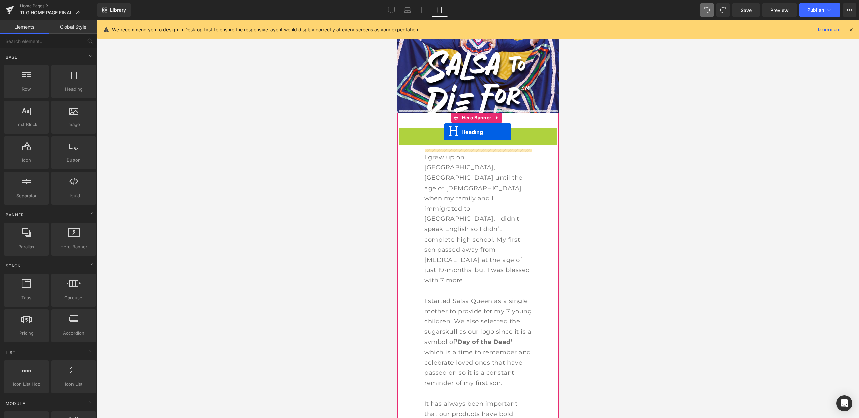
drag, startPoint x: 462, startPoint y: 142, endPoint x: 444, endPoint y: 132, distance: 20.6
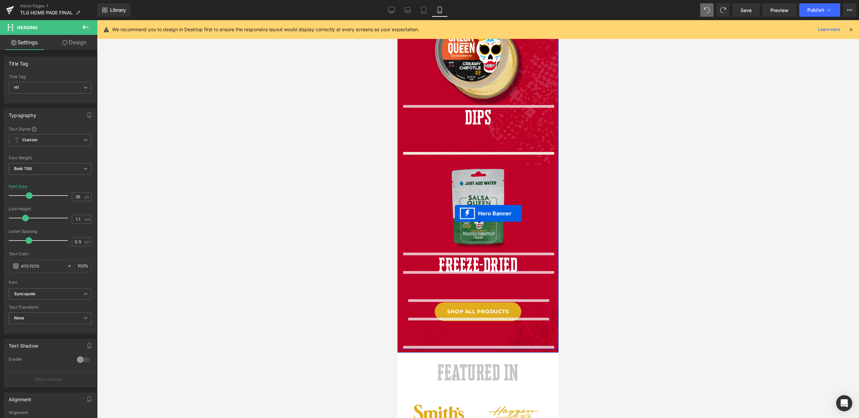
scroll to position [746, 0]
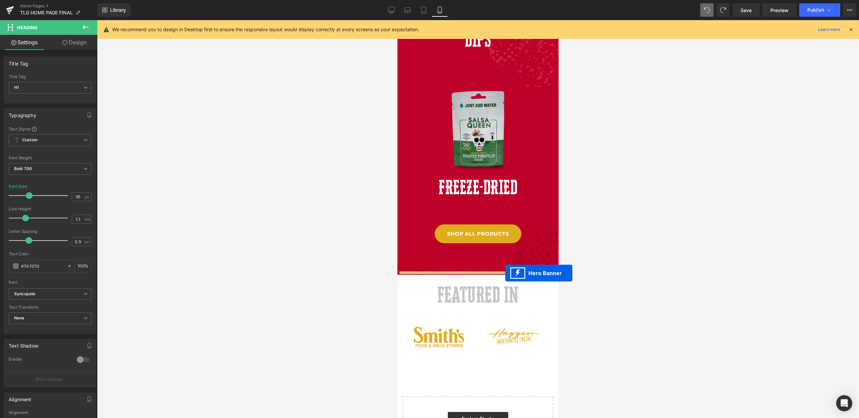
drag, startPoint x: 456, startPoint y: 113, endPoint x: 995, endPoint y: 252, distance: 556.8
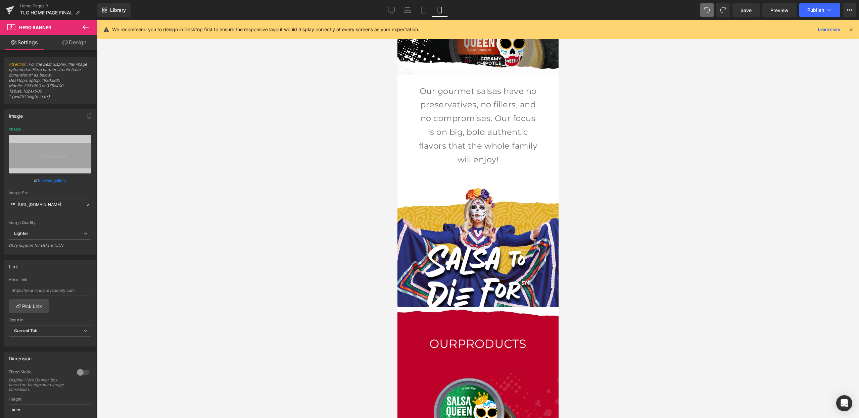
scroll to position [67, 0]
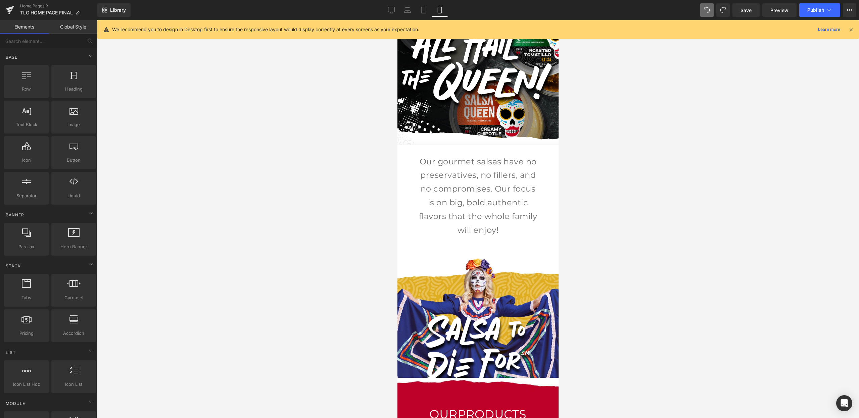
click at [713, 280] on div at bounding box center [478, 219] width 762 height 398
click at [415, 256] on span "Row" at bounding box center [413, 258] width 14 height 10
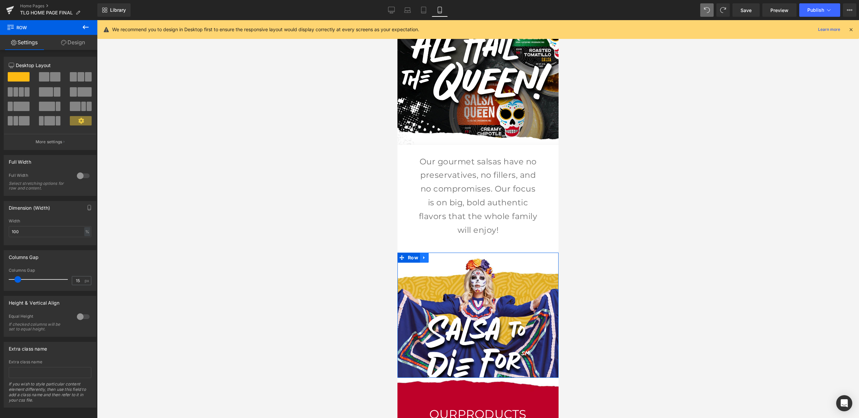
click at [423, 257] on icon at bounding box center [423, 258] width 1 height 3
click at [434, 256] on icon at bounding box center [433, 258] width 5 height 5
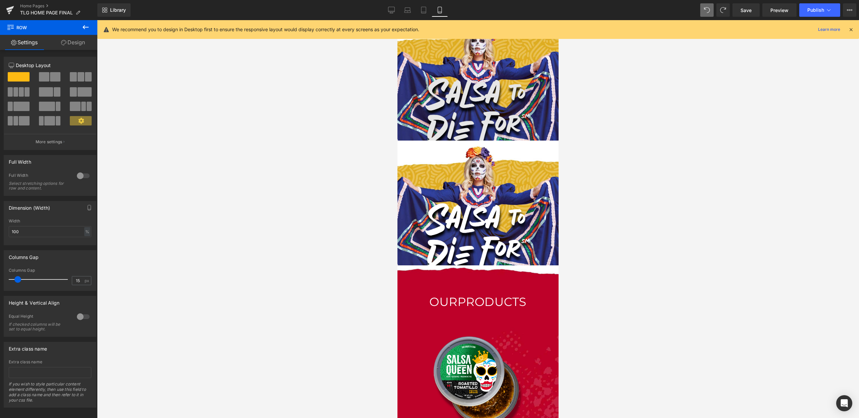
scroll to position [194, 0]
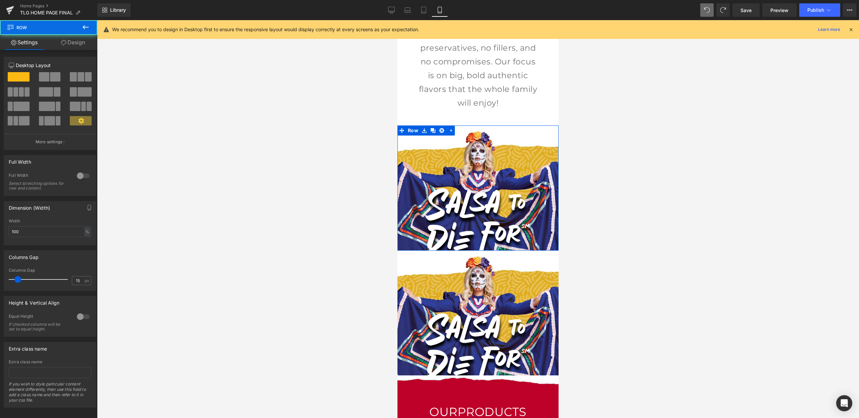
click at [467, 164] on div "Image Row" at bounding box center [478, 188] width 161 height 125
click at [413, 126] on span "Row" at bounding box center [413, 131] width 14 height 10
click at [62, 48] on link "Design" at bounding box center [73, 42] width 49 height 15
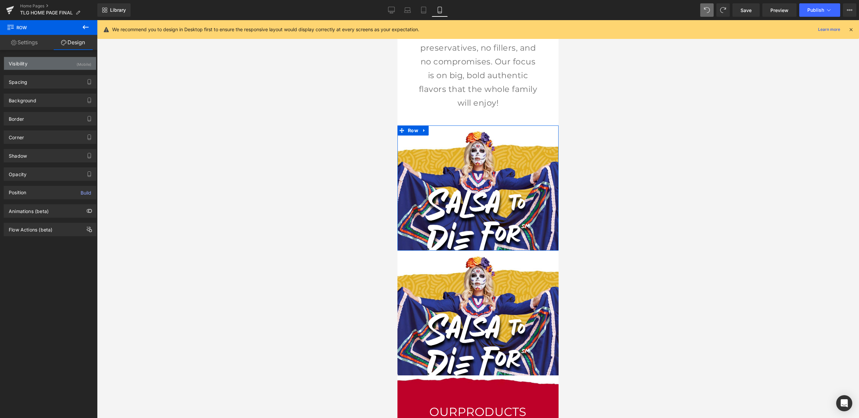
click at [42, 69] on div "Visibility (Mobile)" at bounding box center [50, 63] width 92 height 13
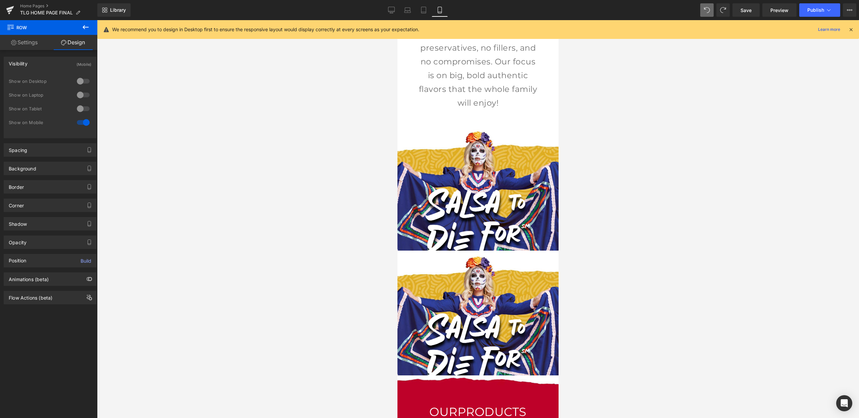
click at [233, 130] on div at bounding box center [478, 219] width 762 height 398
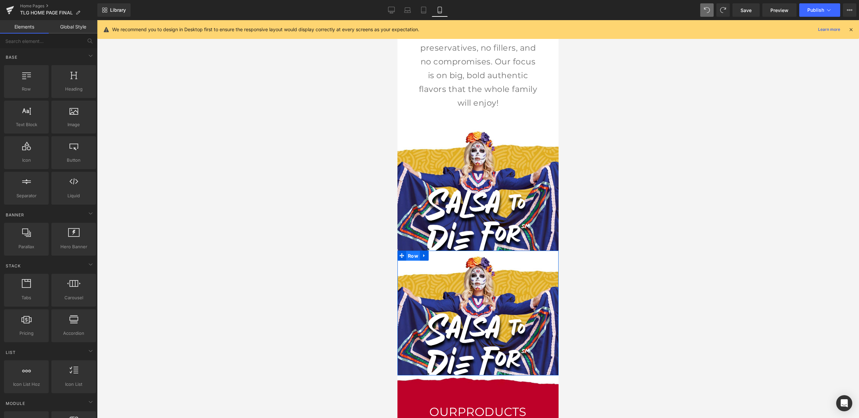
click at [412, 251] on span "Row" at bounding box center [413, 256] width 14 height 10
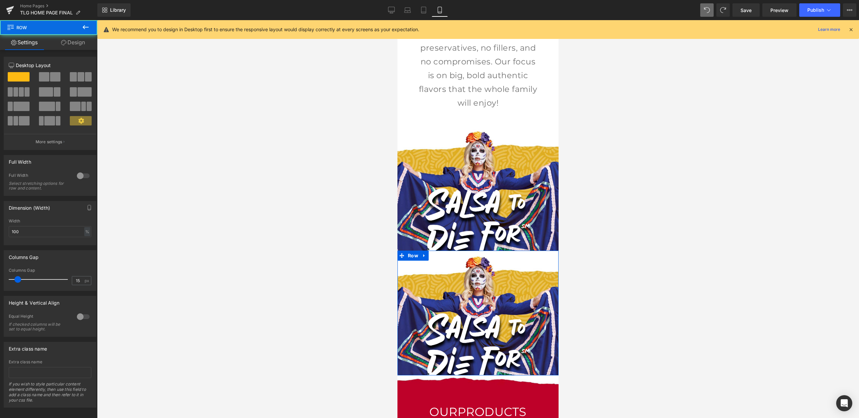
click at [66, 43] on link "Design" at bounding box center [73, 42] width 49 height 15
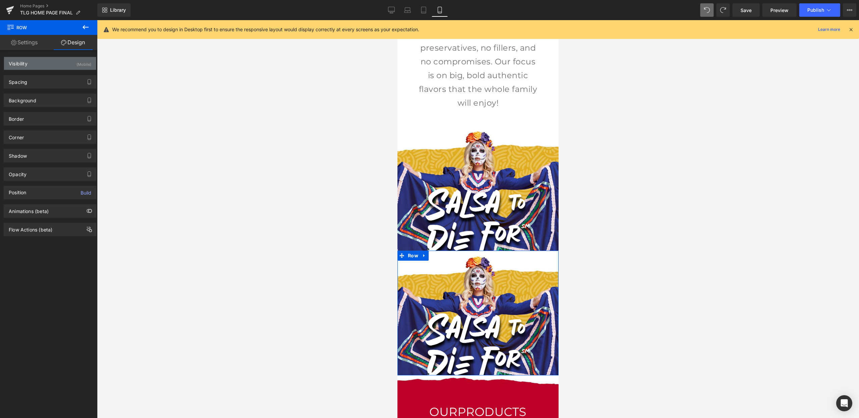
click at [81, 61] on div "(Mobile)" at bounding box center [84, 62] width 15 height 11
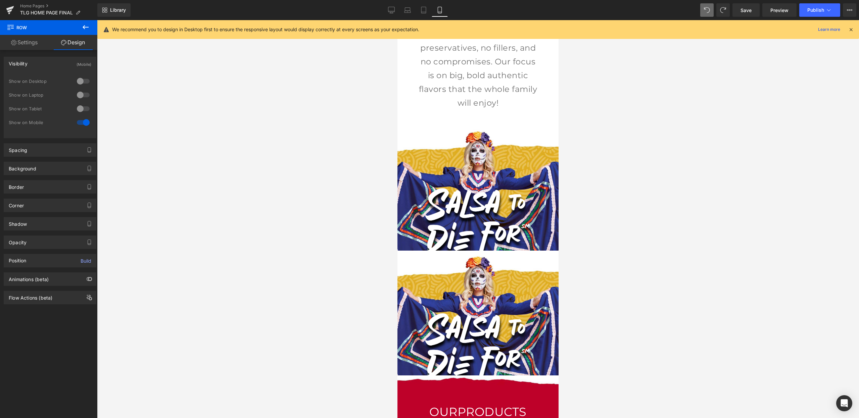
click at [172, 110] on div at bounding box center [478, 219] width 762 height 398
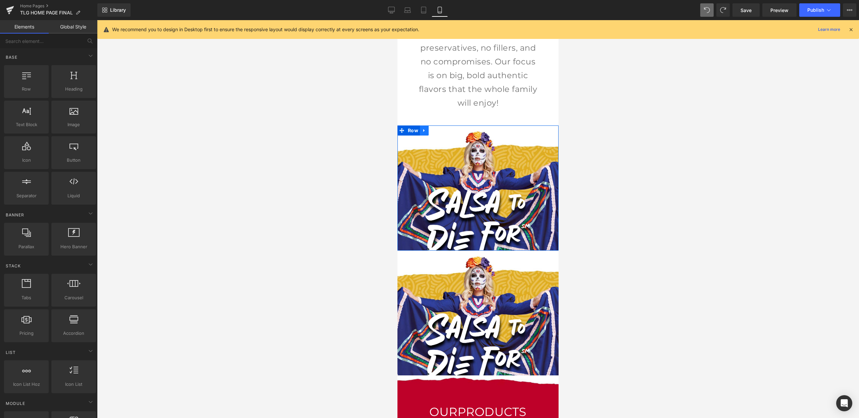
click at [426, 130] on icon at bounding box center [424, 130] width 5 height 5
click at [711, 107] on div at bounding box center [478, 219] width 762 height 398
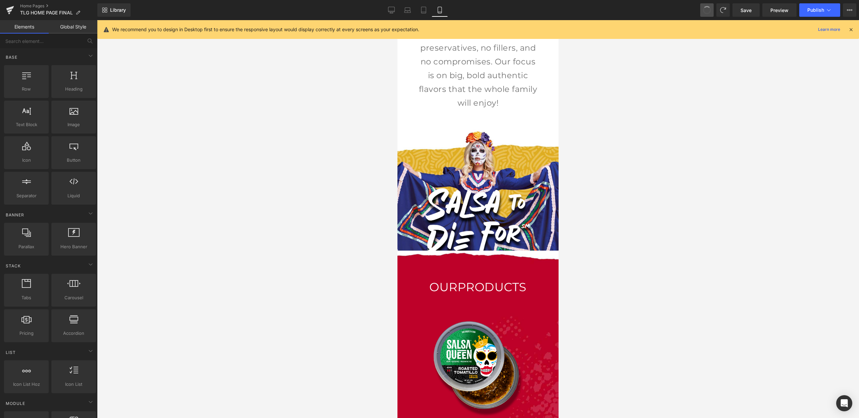
drag, startPoint x: 706, startPoint y: 13, endPoint x: 698, endPoint y: 228, distance: 214.7
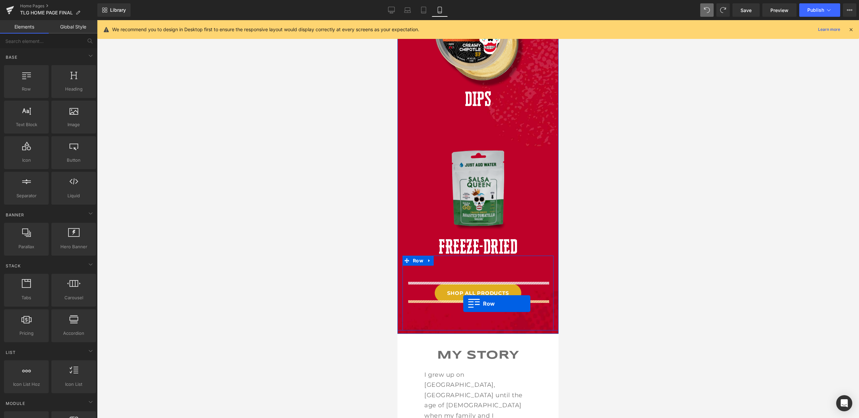
scroll to position [640, 0]
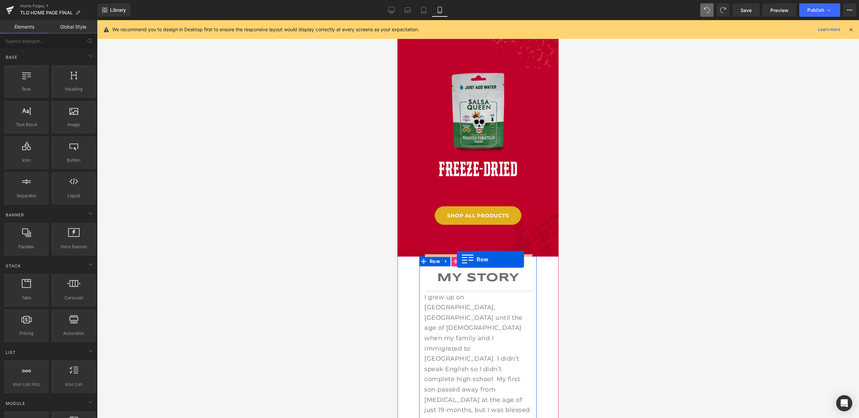
drag, startPoint x: 403, startPoint y: 130, endPoint x: 457, endPoint y: 260, distance: 140.7
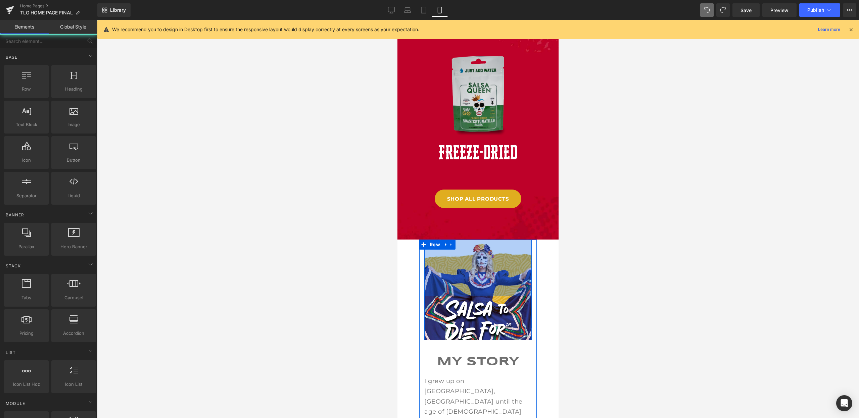
click at [607, 300] on div at bounding box center [478, 219] width 762 height 398
click at [696, 308] on div at bounding box center [478, 219] width 762 height 398
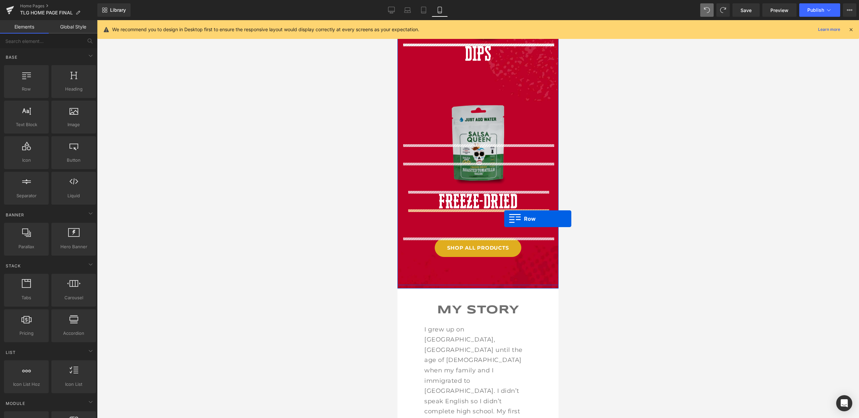
scroll to position [653, 0]
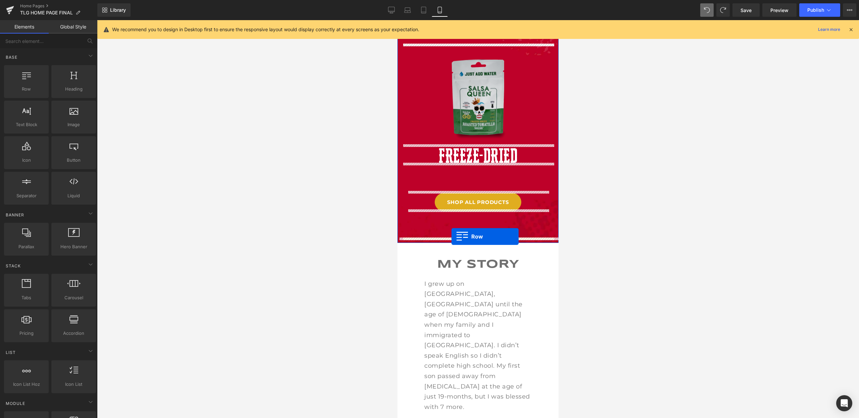
drag, startPoint x: 401, startPoint y: 157, endPoint x: 452, endPoint y: 237, distance: 94.2
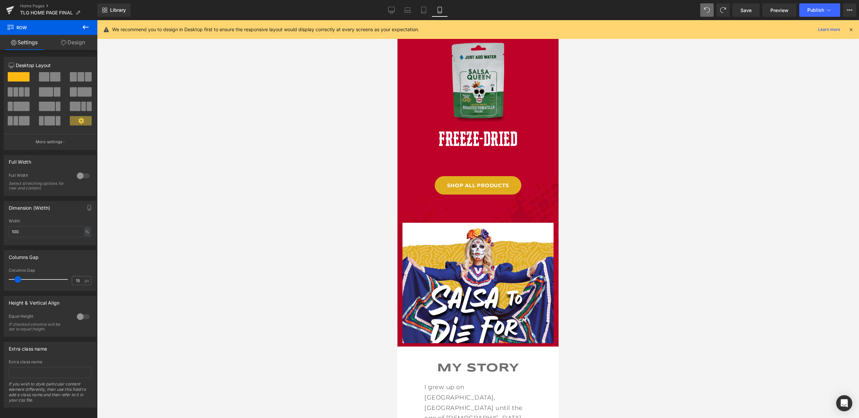
click at [664, 242] on div at bounding box center [478, 219] width 762 height 398
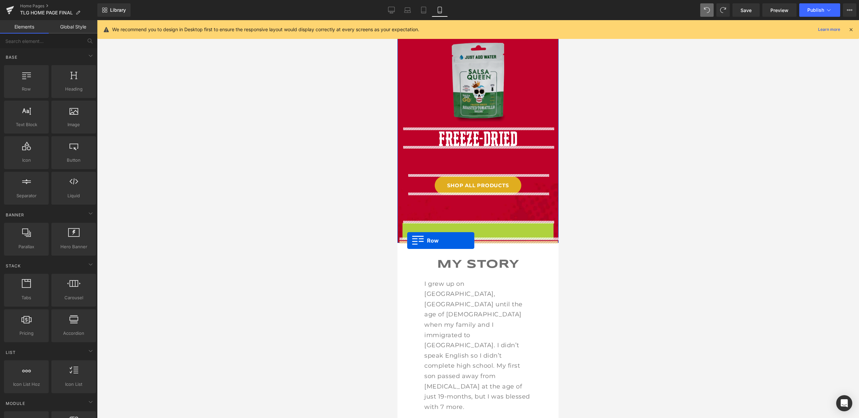
drag, startPoint x: 408, startPoint y: 225, endPoint x: 407, endPoint y: 241, distance: 15.5
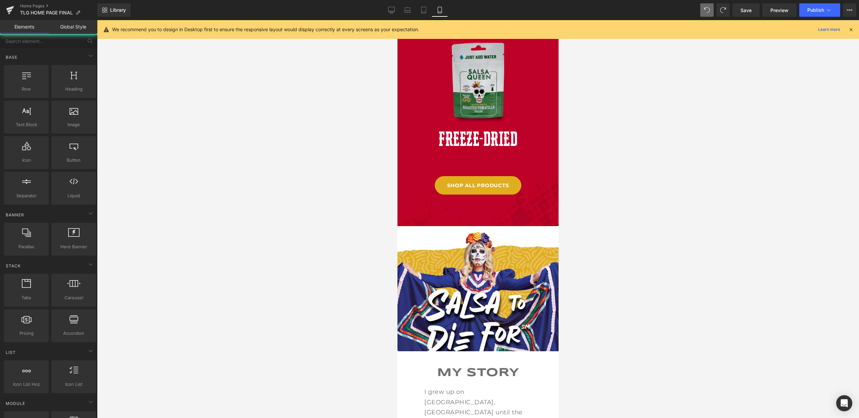
click at [620, 254] on div at bounding box center [478, 219] width 762 height 398
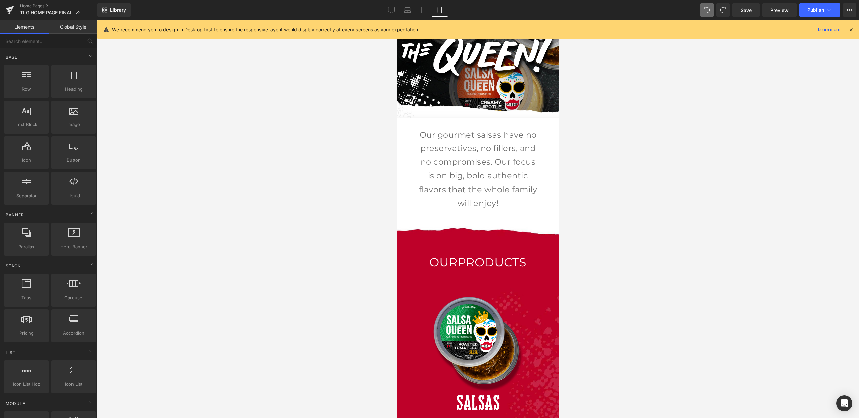
scroll to position [0, 0]
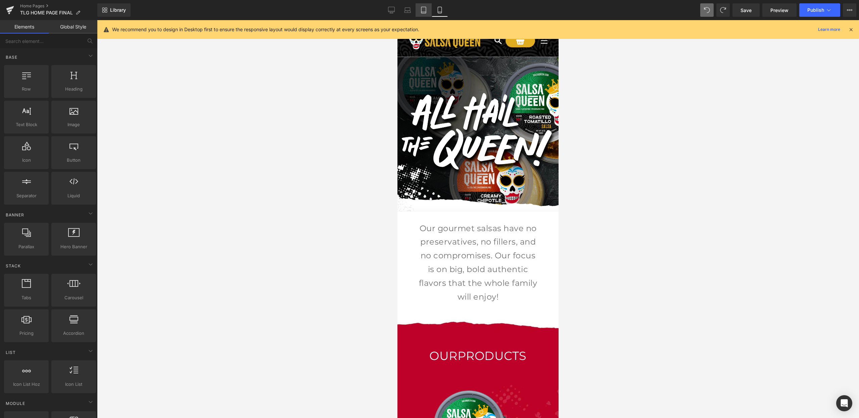
click at [416, 8] on link "Tablet" at bounding box center [424, 9] width 16 height 13
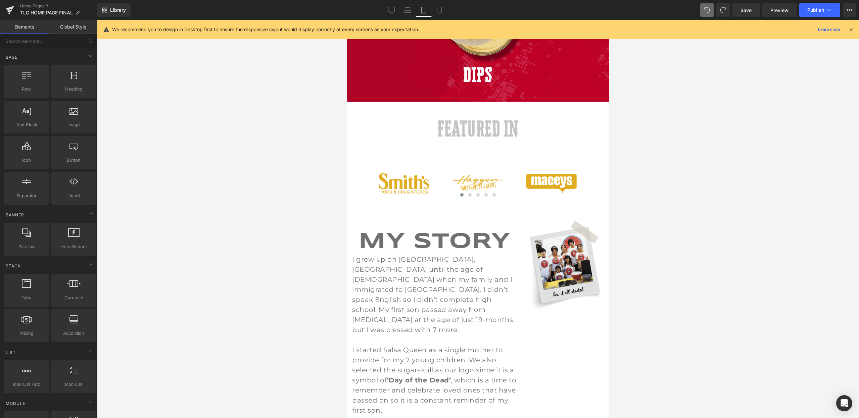
scroll to position [576, 0]
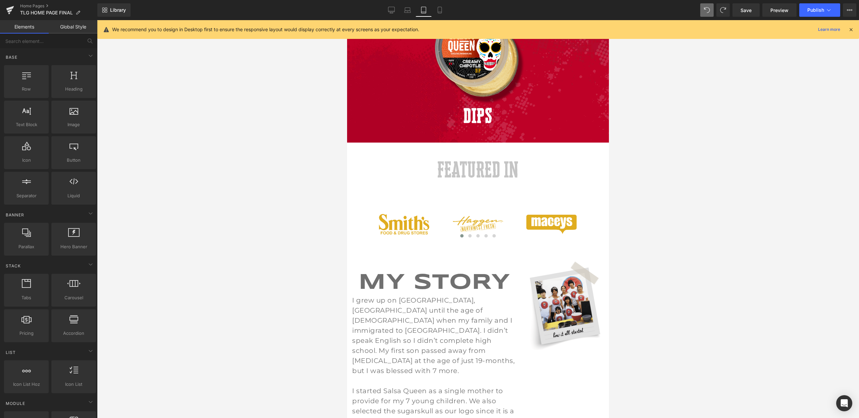
click at [427, 271] on h1 "MY STORY" at bounding box center [434, 283] width 165 height 24
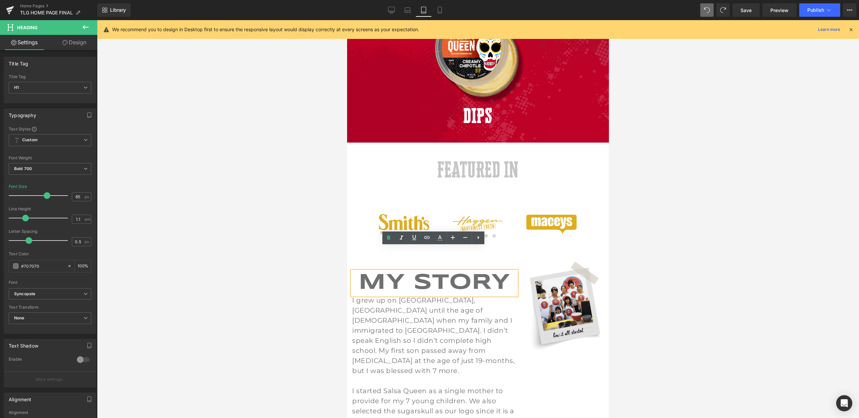
click at [737, 264] on div at bounding box center [478, 219] width 762 height 398
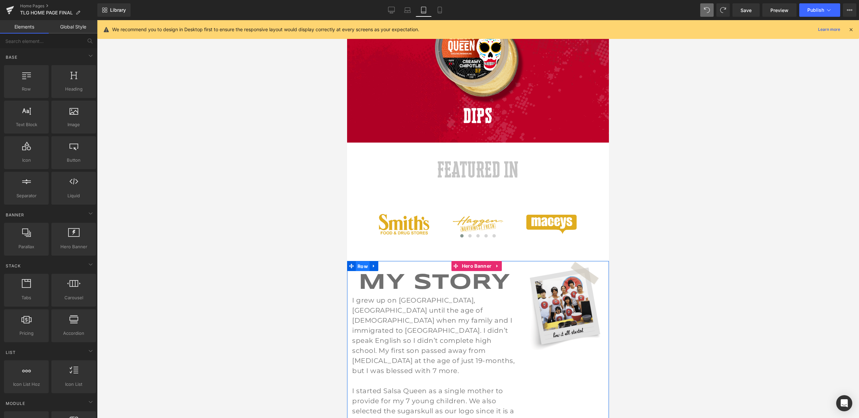
click at [368, 262] on span "Row" at bounding box center [363, 267] width 14 height 10
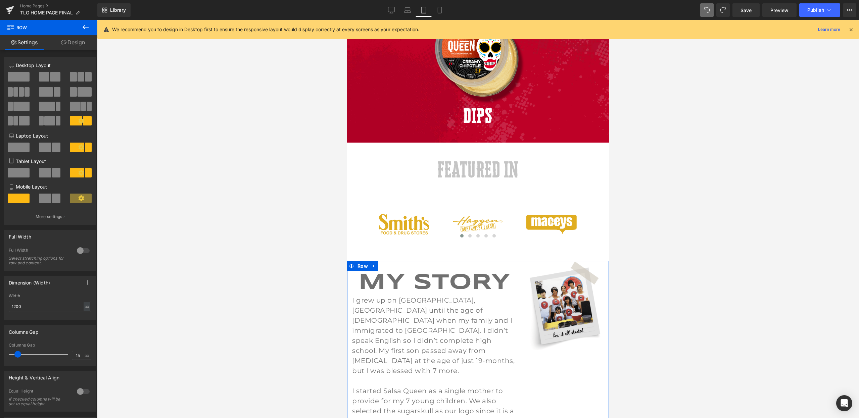
click at [77, 42] on link "Design" at bounding box center [73, 42] width 49 height 15
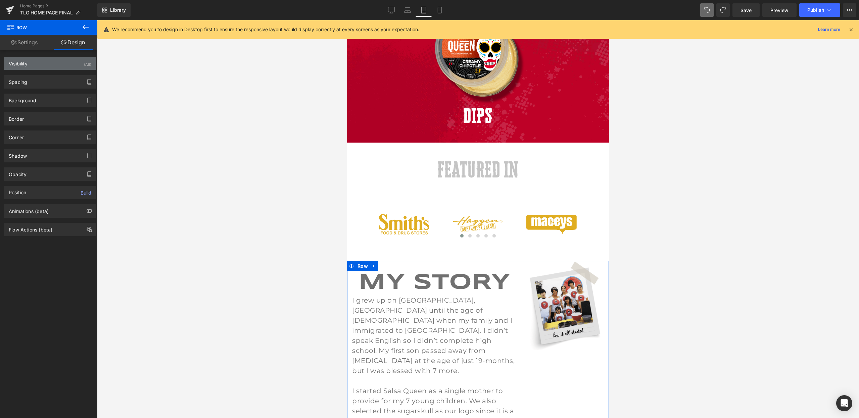
click at [73, 58] on div "Visibility (All)" at bounding box center [50, 63] width 92 height 13
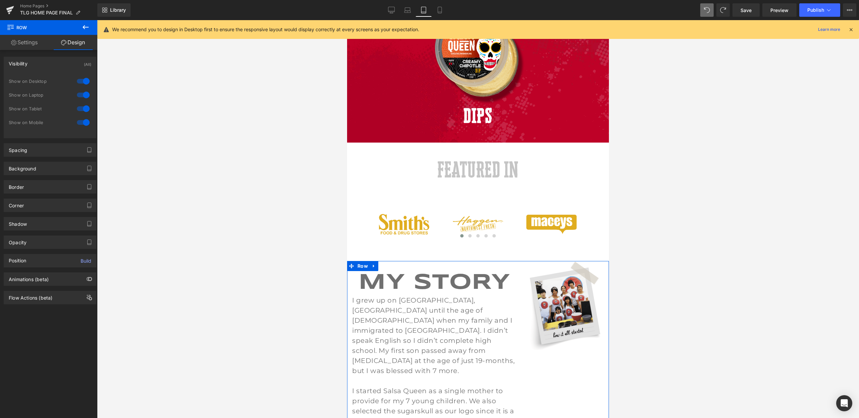
click at [78, 80] on div at bounding box center [83, 81] width 16 height 11
click at [84, 93] on div at bounding box center [83, 95] width 16 height 11
click at [83, 110] on div at bounding box center [83, 108] width 16 height 11
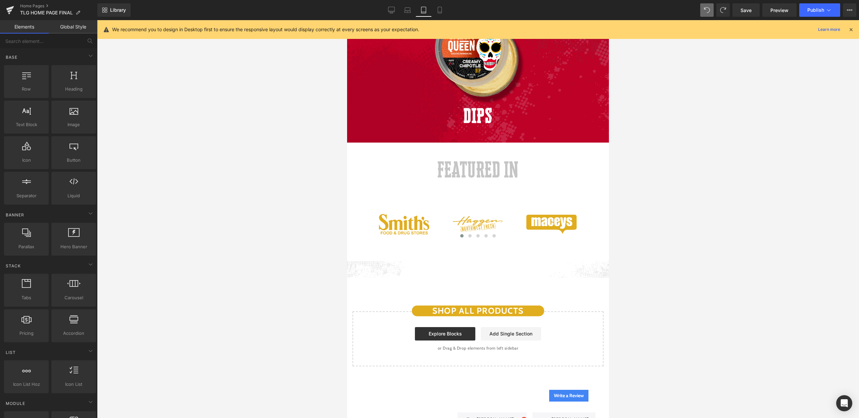
click at [174, 130] on div at bounding box center [478, 219] width 762 height 398
click at [709, 154] on div at bounding box center [478, 219] width 762 height 398
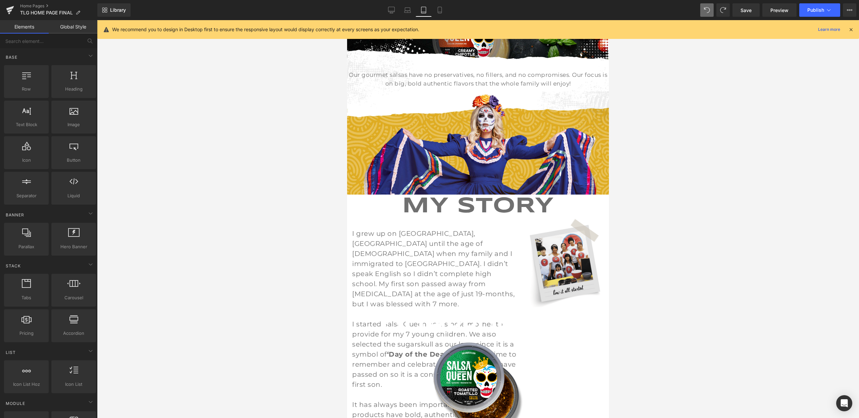
scroll to position [153, 0]
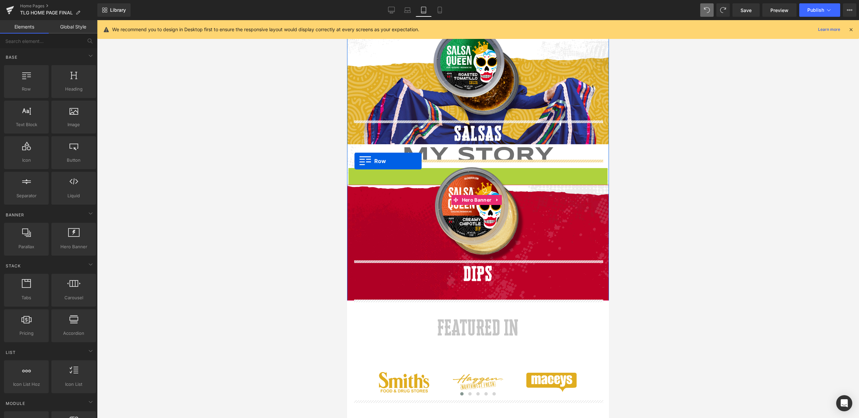
drag, startPoint x: 351, startPoint y: 170, endPoint x: 355, endPoint y: 161, distance: 9.7
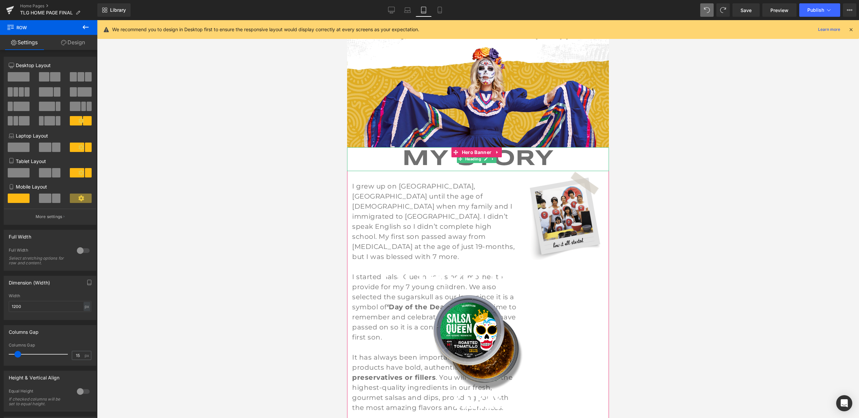
scroll to position [225, 0]
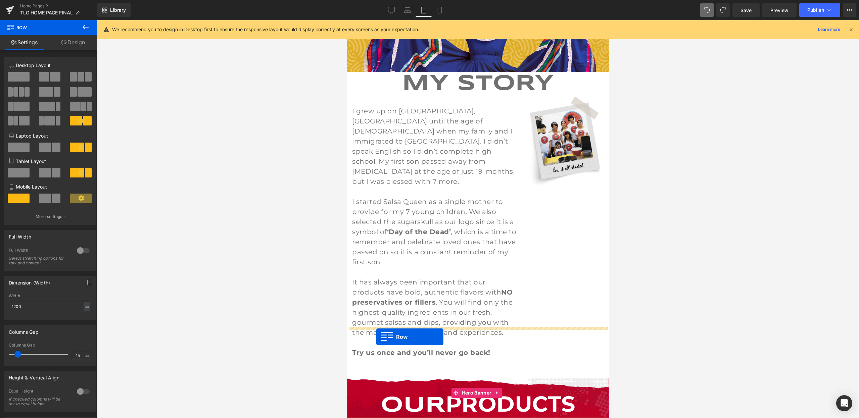
drag, startPoint x: 358, startPoint y: 195, endPoint x: 376, endPoint y: 337, distance: 143.2
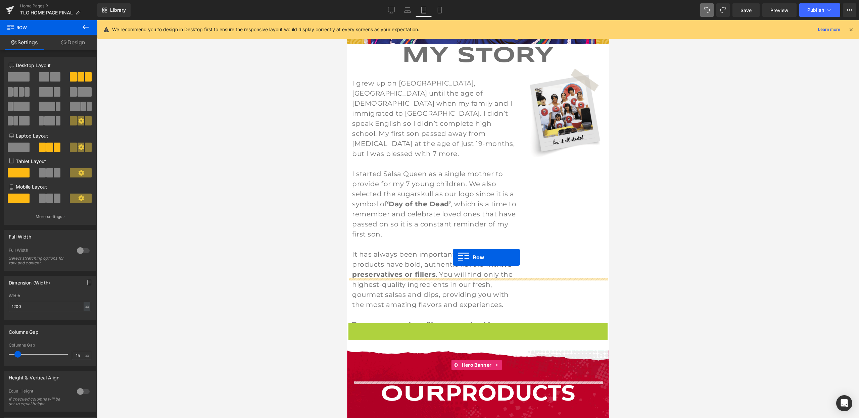
scroll to position [275, 0]
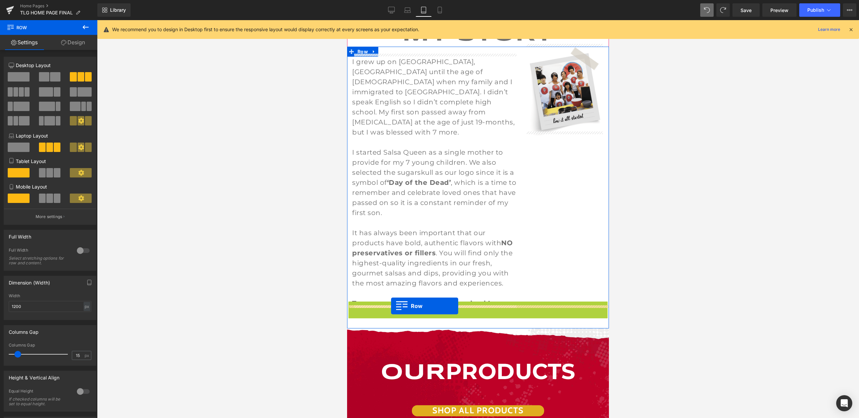
drag, startPoint x: 362, startPoint y: 132, endPoint x: 391, endPoint y: 306, distance: 176.7
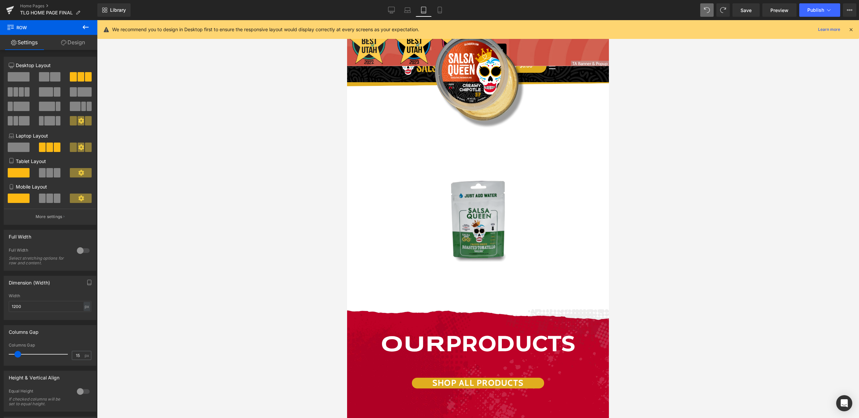
scroll to position [761, 0]
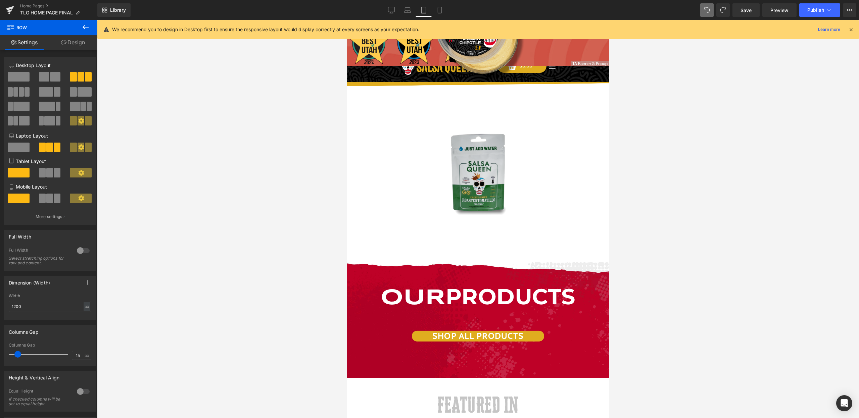
click at [377, 331] on div "SHOP ALL PRODUCTS Button" at bounding box center [478, 350] width 262 height 38
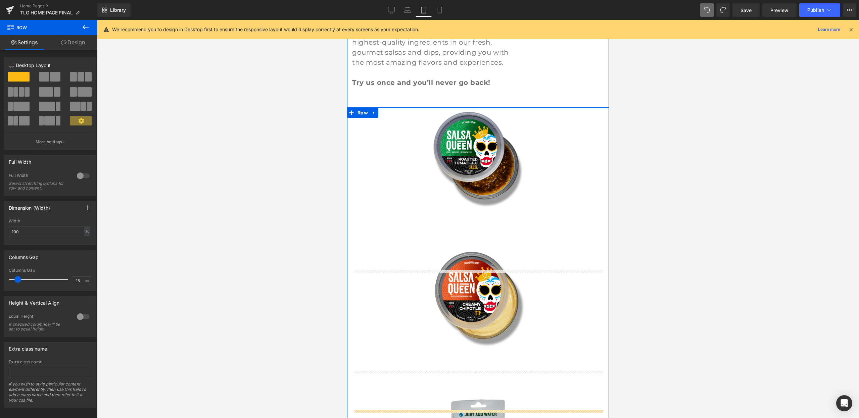
scroll to position [310, 0]
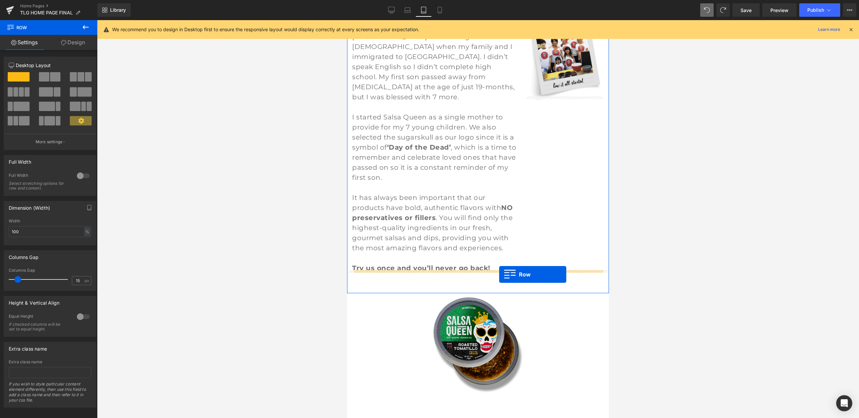
drag, startPoint x: 352, startPoint y: 293, endPoint x: 499, endPoint y: 275, distance: 148.9
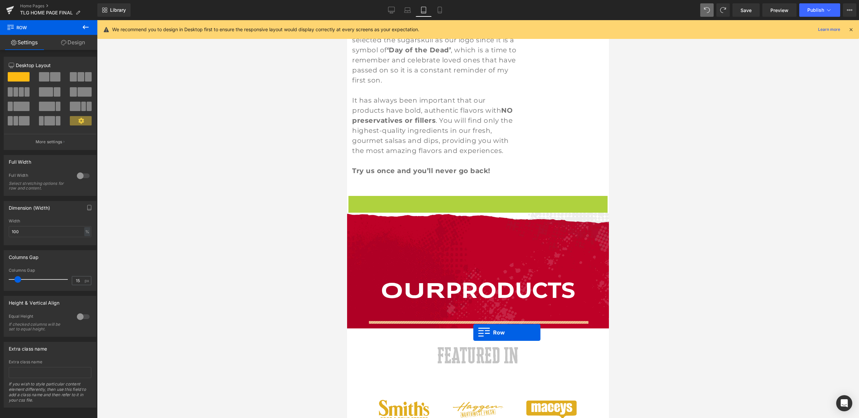
scroll to position [418, 0]
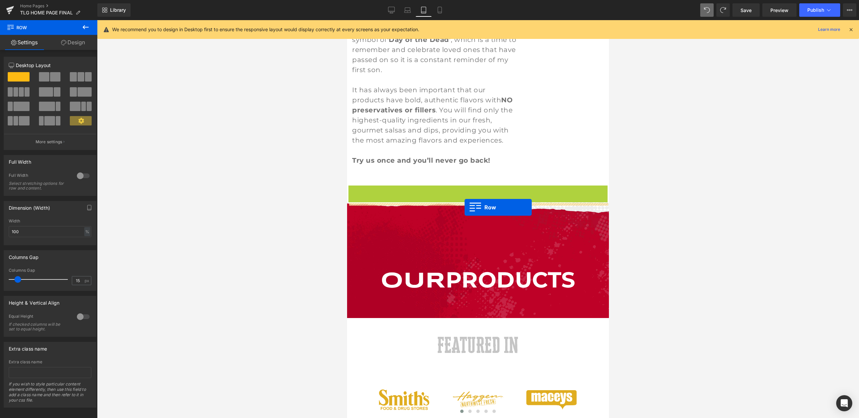
drag, startPoint x: 352, startPoint y: 177, endPoint x: 465, endPoint y: 207, distance: 116.6
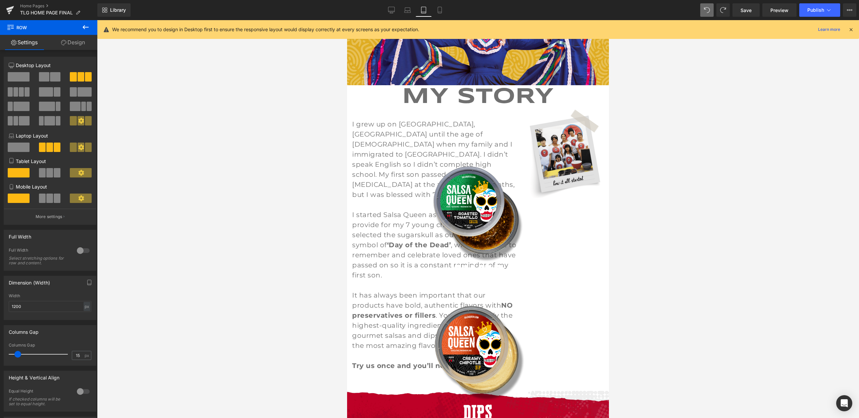
scroll to position [197, 0]
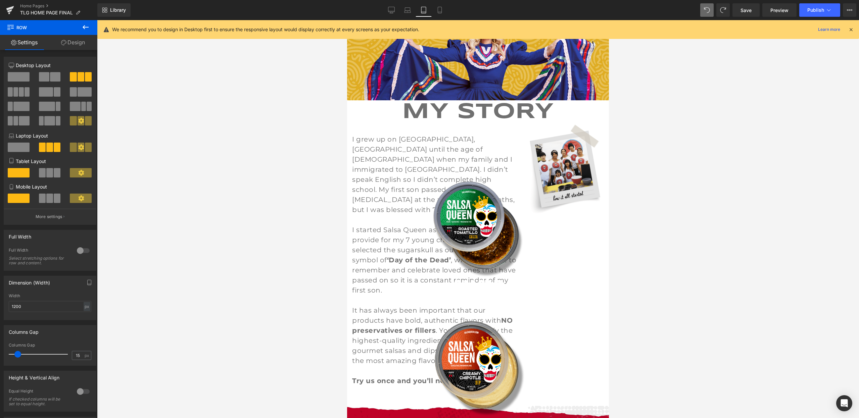
click at [715, 135] on div at bounding box center [478, 219] width 762 height 398
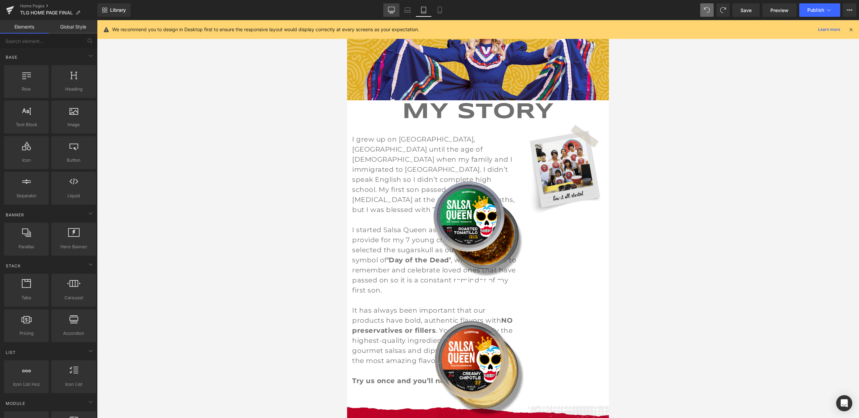
click at [392, 8] on icon at bounding box center [391, 10] width 7 height 7
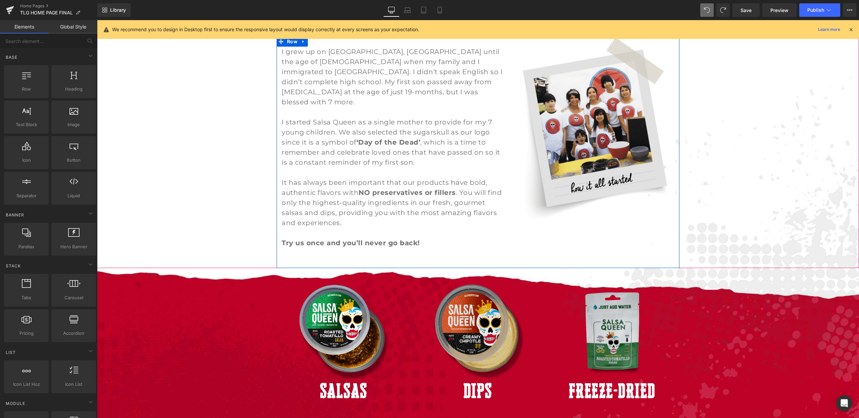
scroll to position [917, 0]
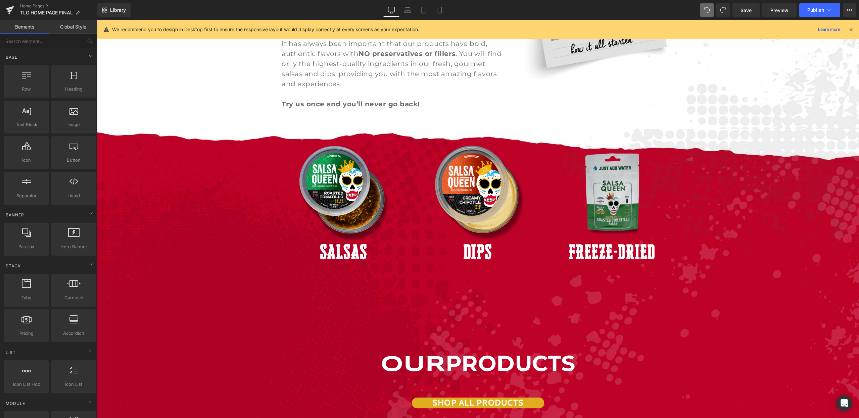
click at [849, 31] on icon at bounding box center [851, 30] width 6 height 6
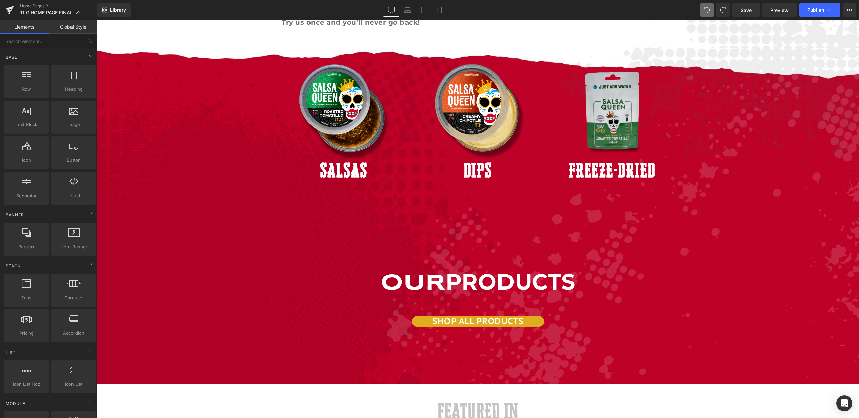
scroll to position [850, 0]
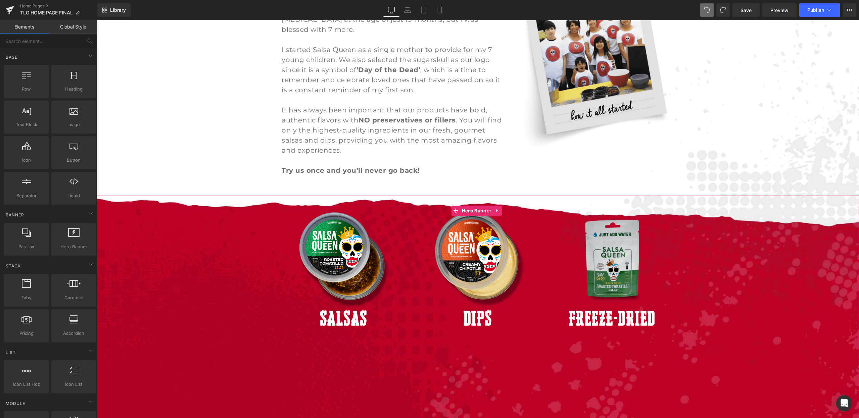
click at [239, 221] on span "Image SALSAS Button Image DIPS Button Image FREEZE-DRIED Button Row OUR PRODUCT…" at bounding box center [478, 364] width 762 height 332
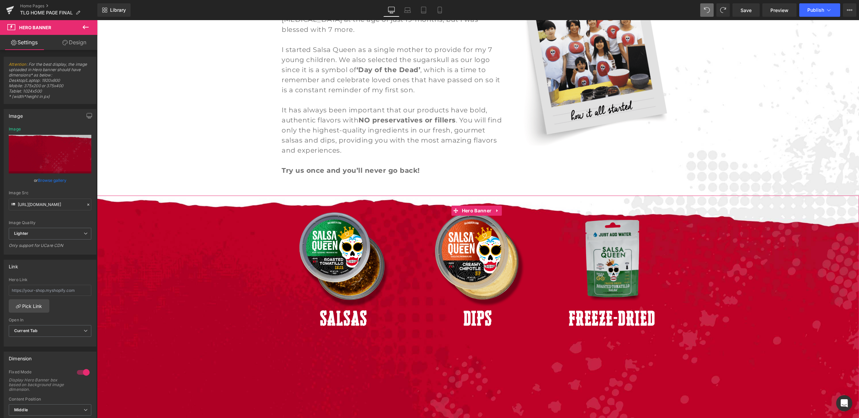
click at [81, 46] on link "Design" at bounding box center [74, 42] width 49 height 15
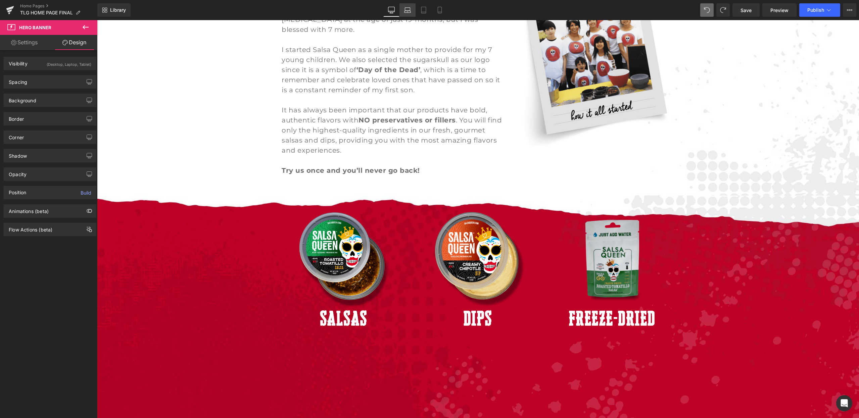
click at [410, 5] on link "Laptop" at bounding box center [408, 9] width 16 height 13
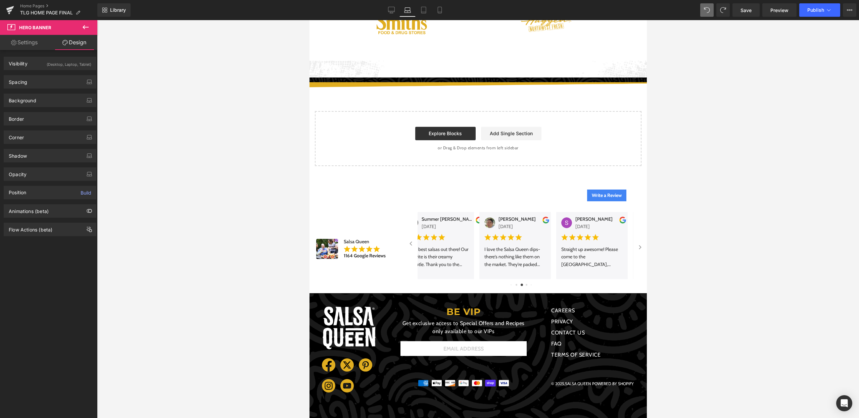
scroll to position [428, 0]
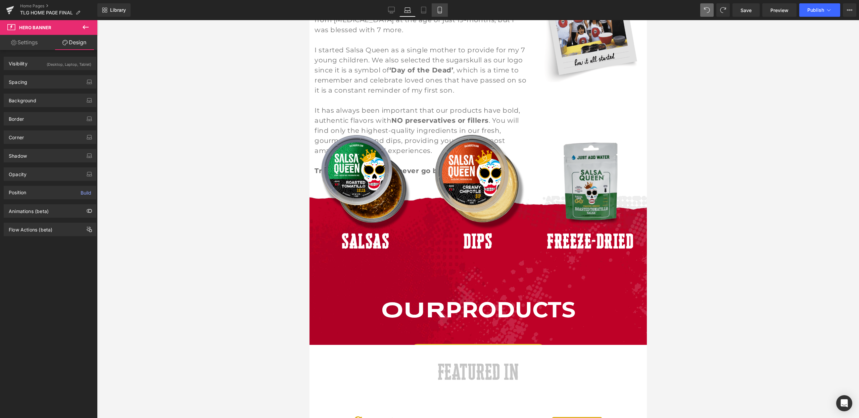
click at [440, 11] on icon at bounding box center [439, 10] width 7 height 7
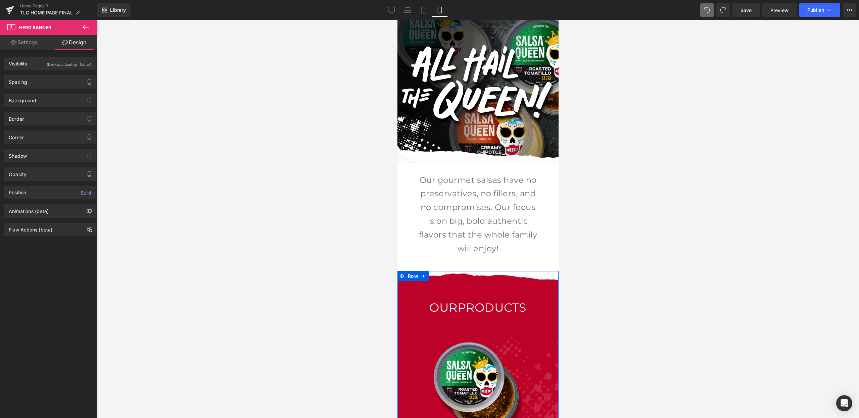
scroll to position [185, 0]
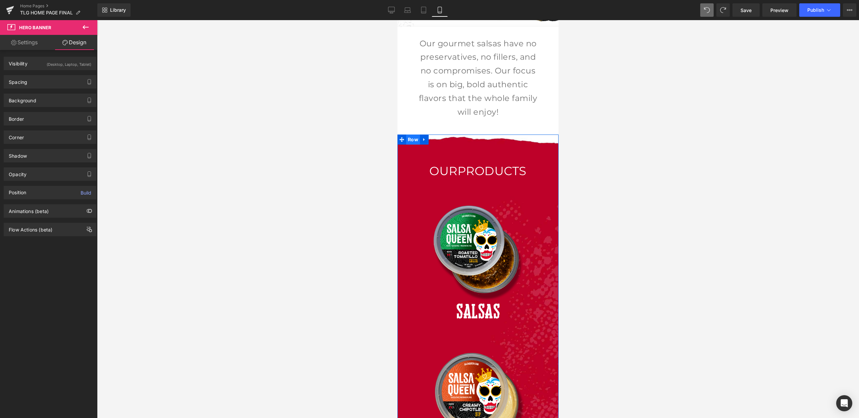
click at [411, 140] on span "Row" at bounding box center [413, 140] width 14 height 10
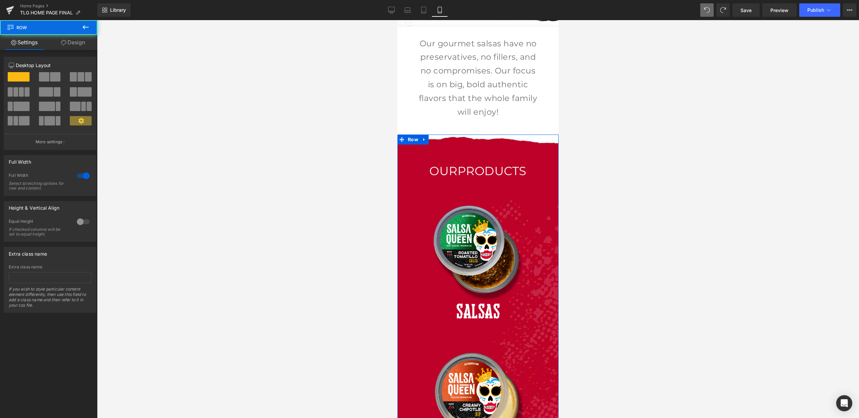
click at [88, 44] on link "Design" at bounding box center [73, 42] width 49 height 15
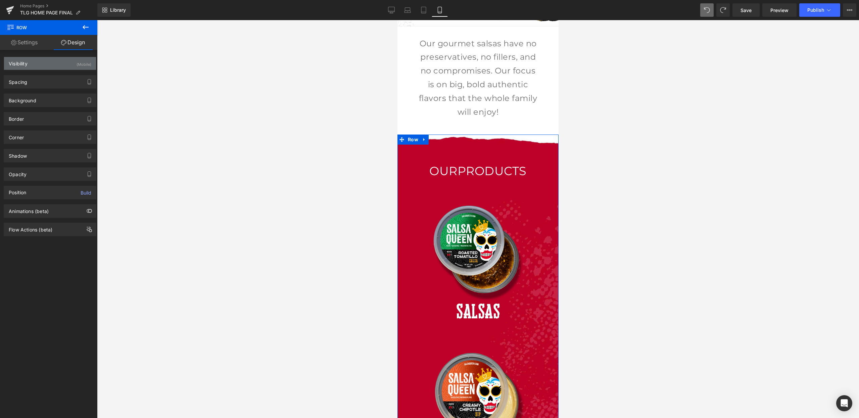
click at [77, 65] on div "(Mobile)" at bounding box center [84, 62] width 15 height 11
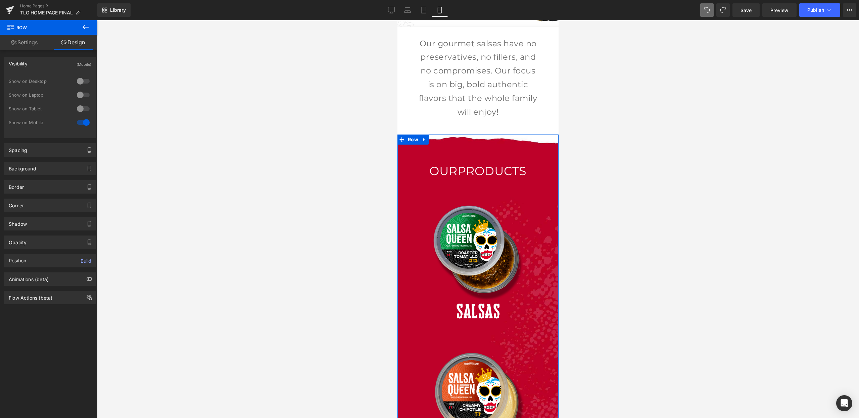
click at [80, 111] on div at bounding box center [83, 108] width 16 height 11
click at [82, 95] on div at bounding box center [83, 95] width 16 height 11
click at [409, 10] on icon at bounding box center [407, 10] width 7 height 7
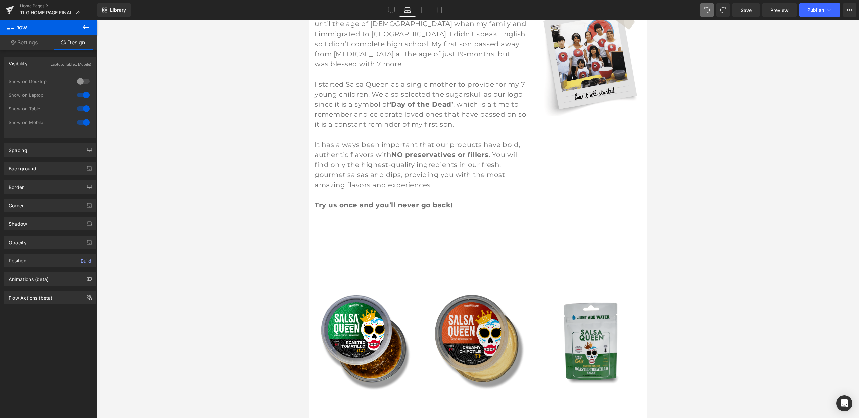
scroll to position [491, 0]
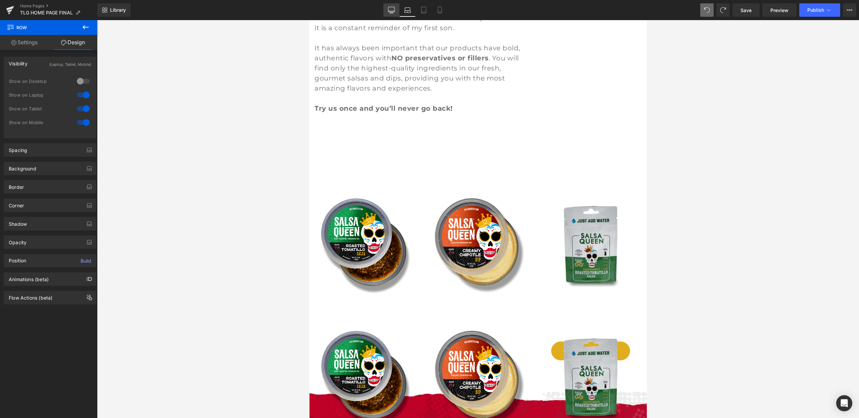
click at [394, 14] on link "Desktop" at bounding box center [391, 9] width 16 height 13
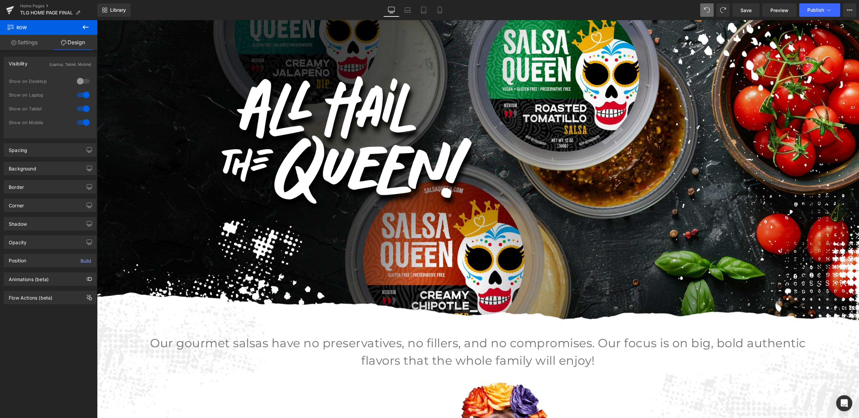
scroll to position [0, 0]
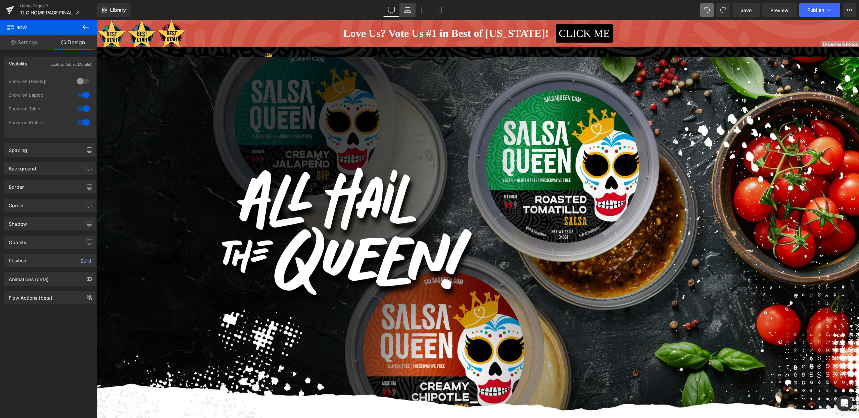
click at [407, 7] on icon at bounding box center [407, 10] width 7 height 7
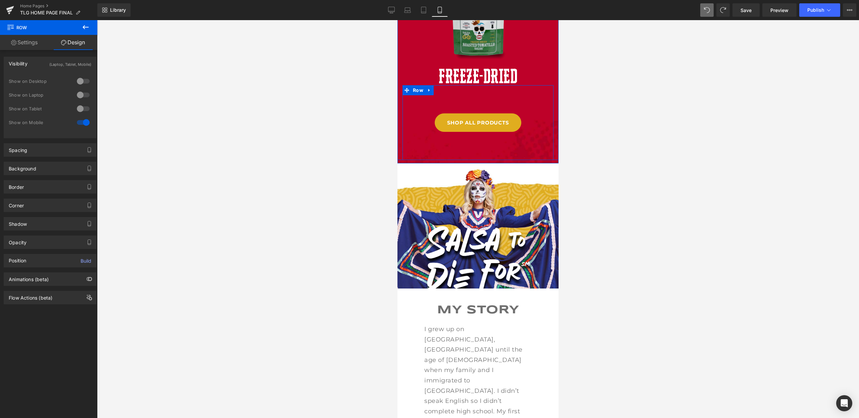
scroll to position [714, 0]
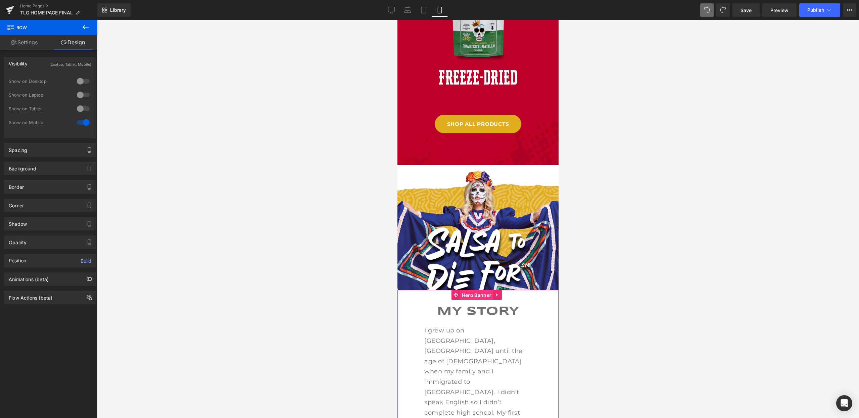
click at [483, 293] on span "Hero Banner" at bounding box center [476, 295] width 33 height 10
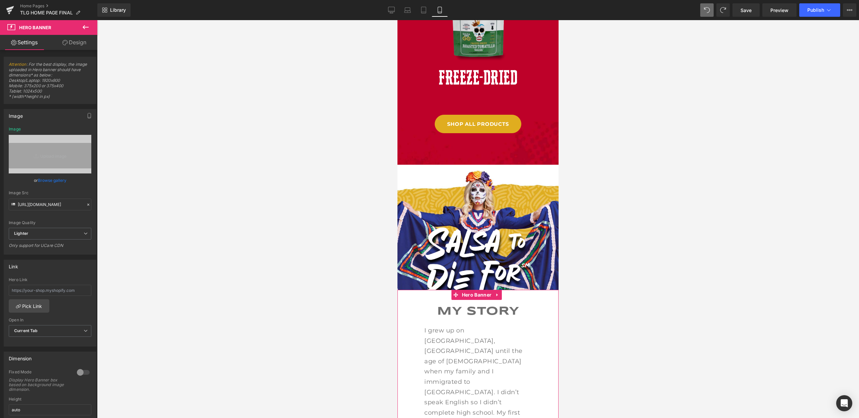
click at [77, 40] on link "Design" at bounding box center [74, 42] width 49 height 15
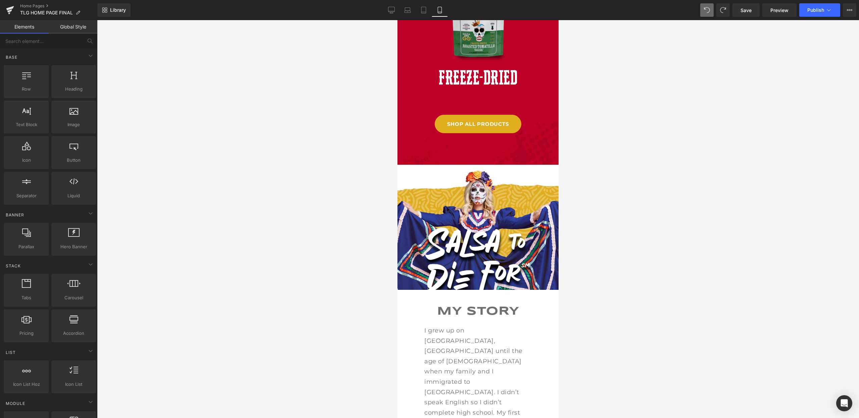
click at [286, 107] on div at bounding box center [478, 219] width 762 height 398
click at [395, 6] on link "Desktop" at bounding box center [391, 9] width 16 height 13
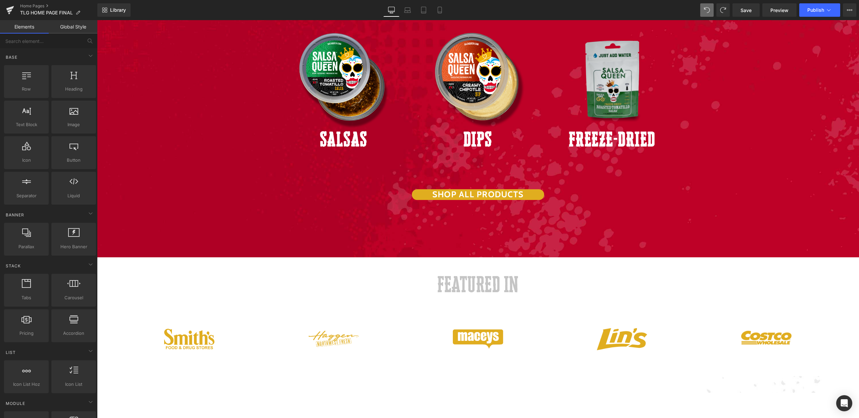
scroll to position [939, 0]
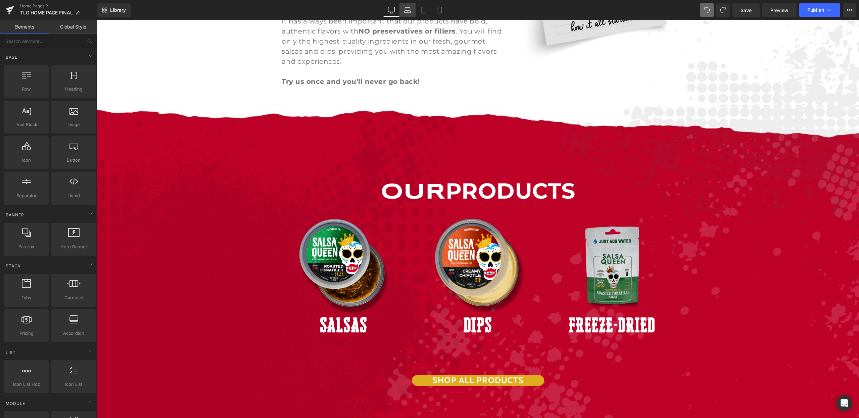
click at [407, 13] on link "Laptop" at bounding box center [408, 9] width 16 height 13
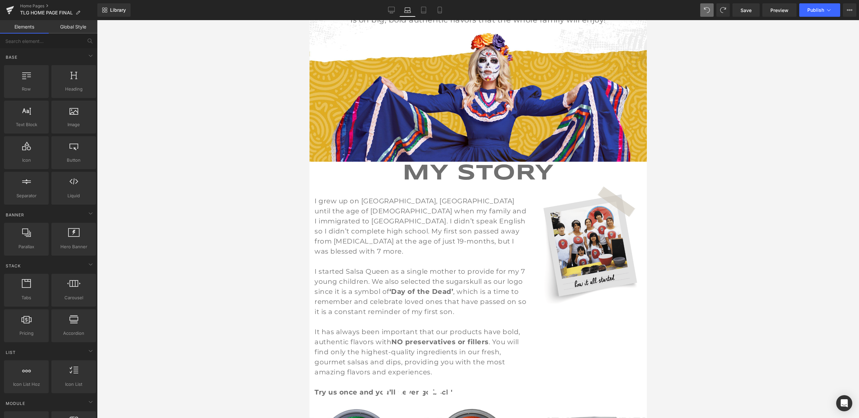
scroll to position [79, 0]
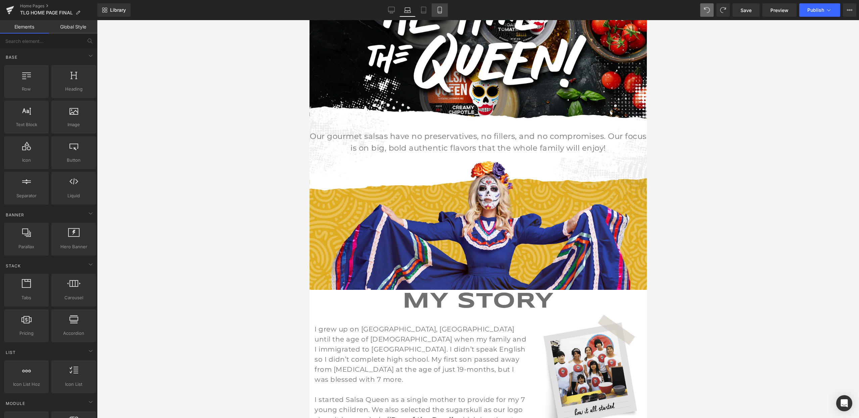
click at [440, 9] on icon at bounding box center [439, 10] width 7 height 7
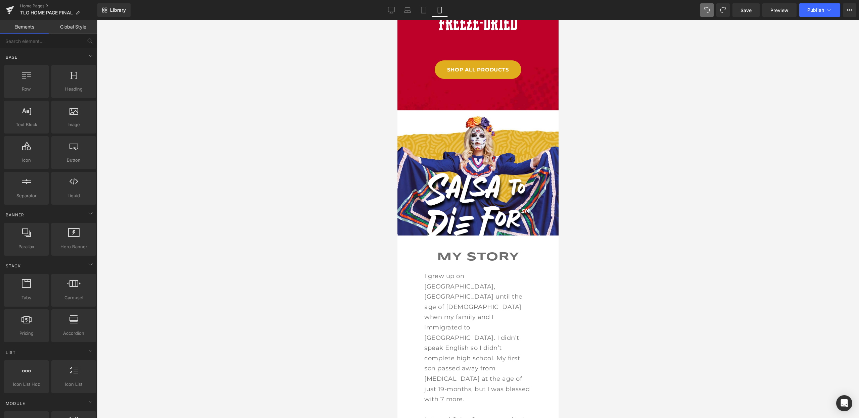
scroll to position [770, 0]
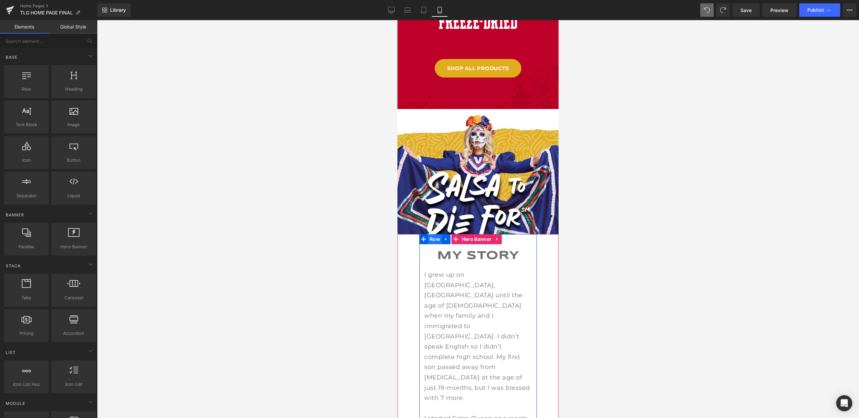
click at [433, 235] on span "Row" at bounding box center [435, 239] width 14 height 10
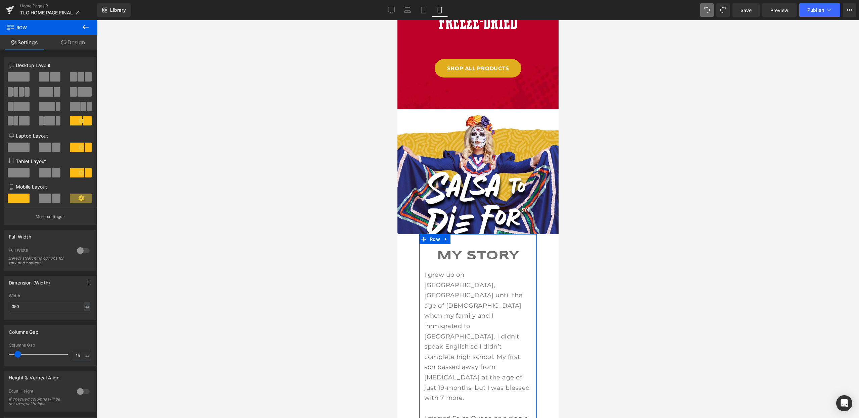
click at [72, 41] on link "Design" at bounding box center [73, 42] width 49 height 15
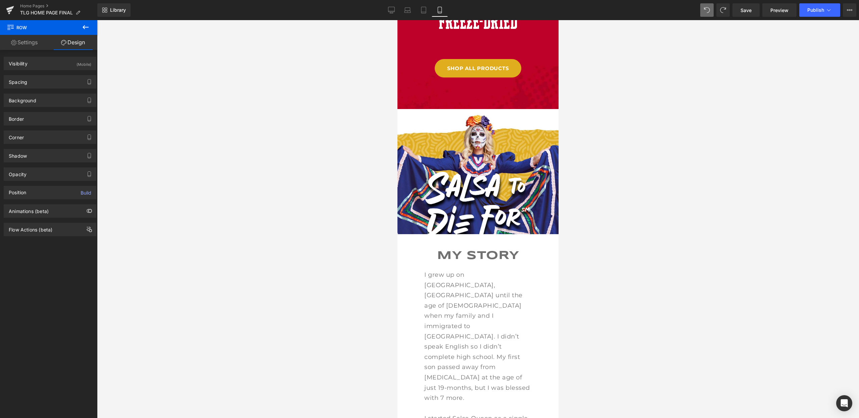
click at [628, 181] on div at bounding box center [478, 219] width 762 height 398
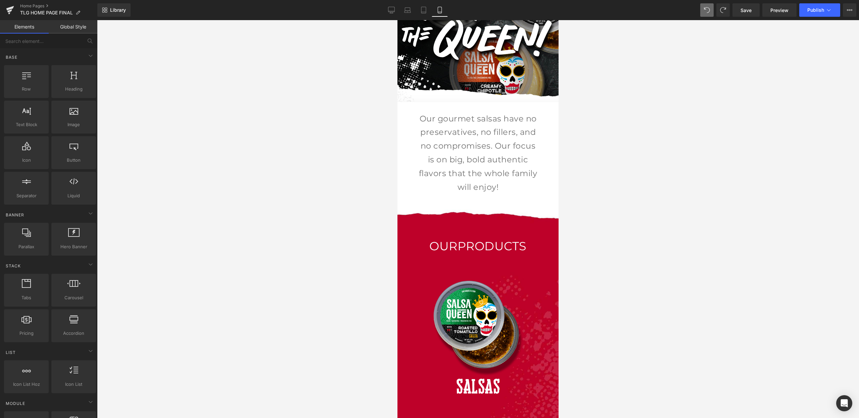
scroll to position [1, 0]
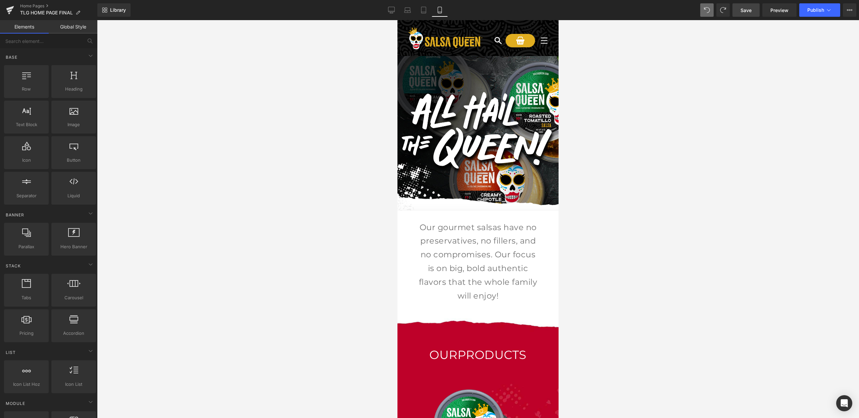
click at [741, 11] on span "Save" at bounding box center [746, 10] width 11 height 7
click at [746, 10] on span "Save" at bounding box center [746, 10] width 11 height 7
click at [36, 4] on link "Home Pages" at bounding box center [58, 5] width 77 height 5
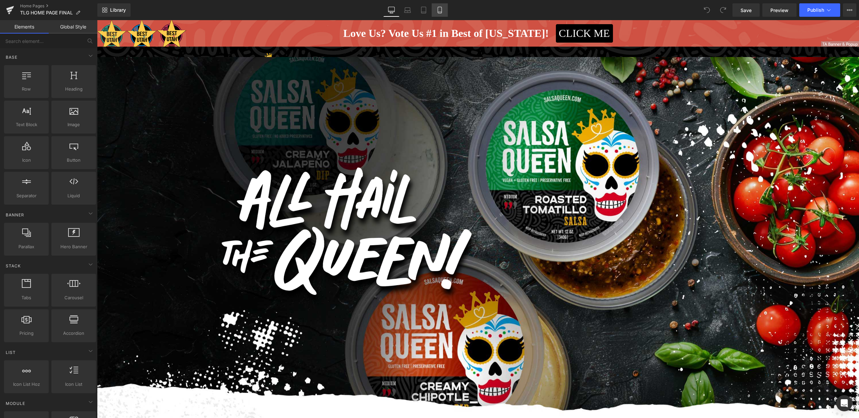
drag, startPoint x: 439, startPoint y: 10, endPoint x: 483, endPoint y: 52, distance: 60.8
click at [439, 10] on icon at bounding box center [439, 10] width 7 height 7
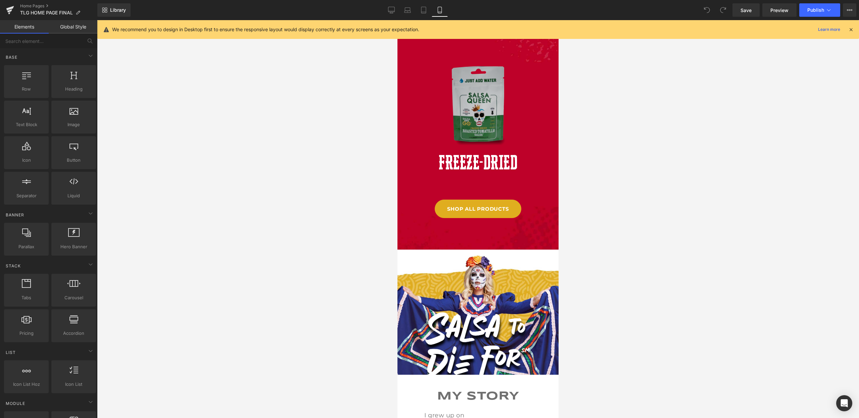
scroll to position [533, 0]
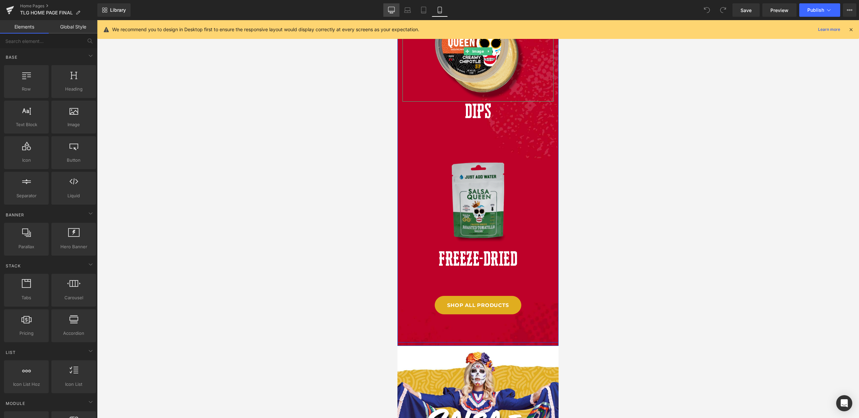
click at [394, 11] on icon at bounding box center [391, 10] width 7 height 7
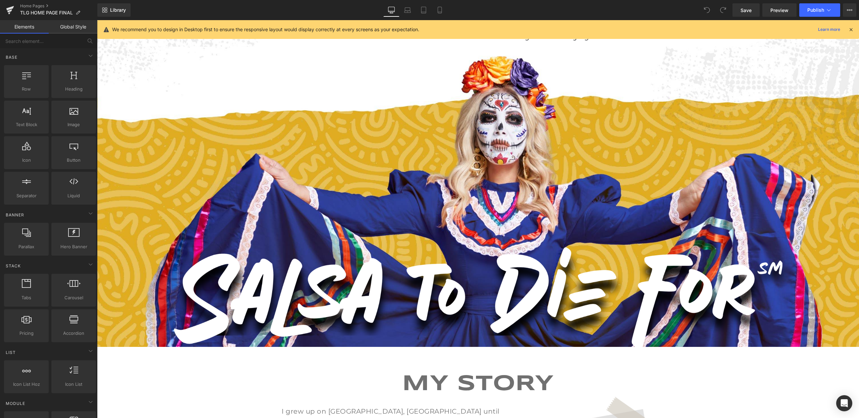
scroll to position [428, 0]
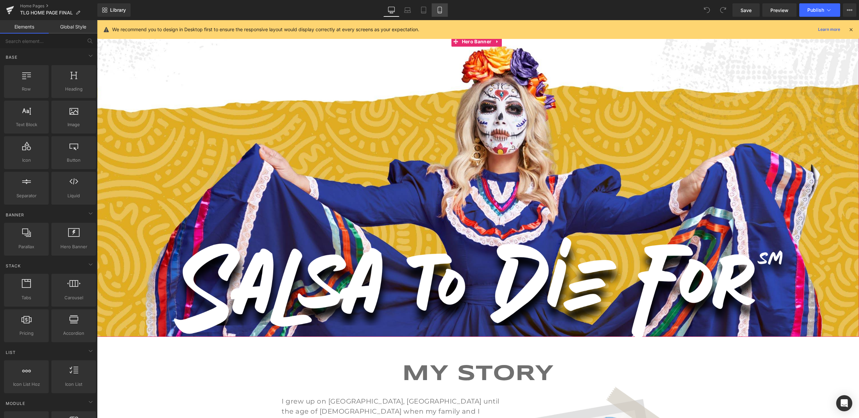
click at [435, 7] on link "Mobile" at bounding box center [440, 9] width 16 height 13
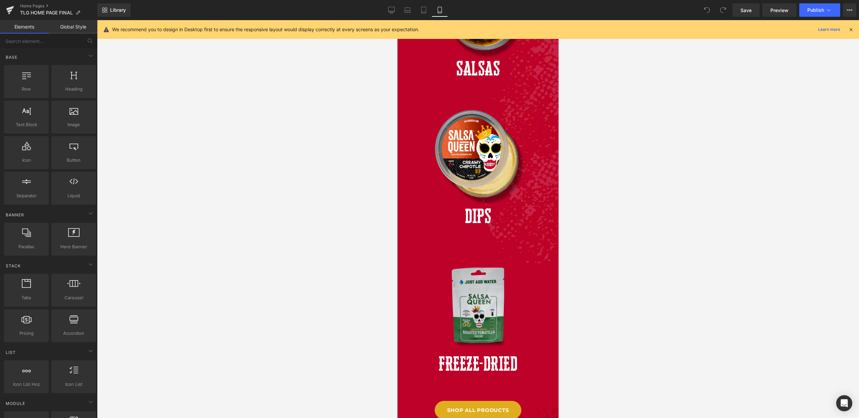
scroll to position [353, 0]
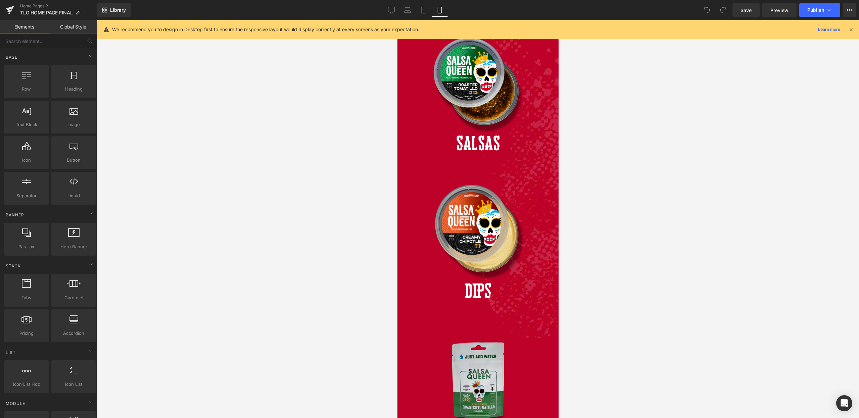
click at [850, 30] on icon at bounding box center [851, 30] width 6 height 6
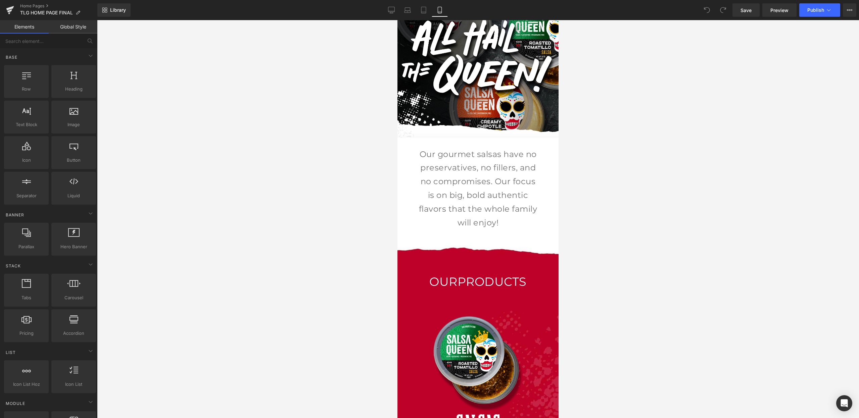
scroll to position [0, 0]
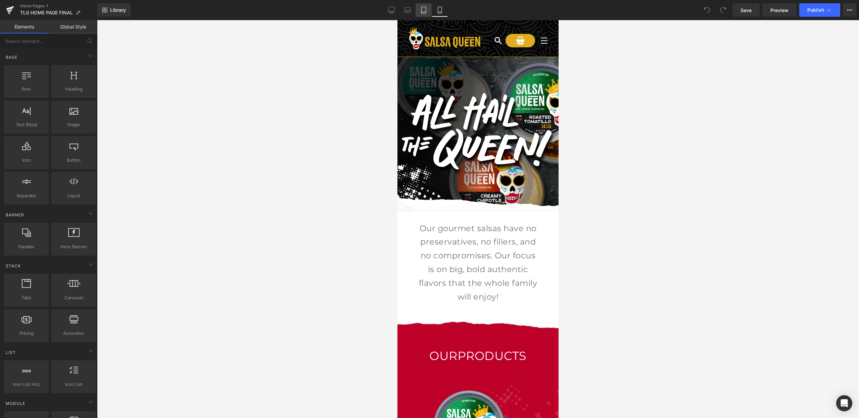
click at [422, 16] on link "Tablet" at bounding box center [424, 9] width 16 height 13
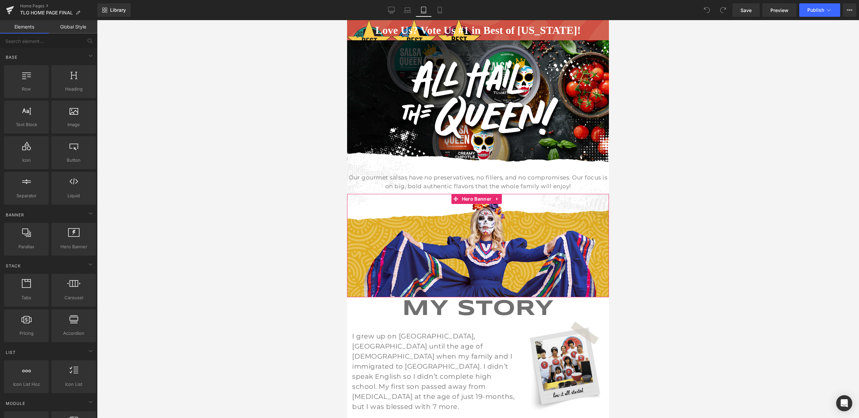
scroll to position [1, 0]
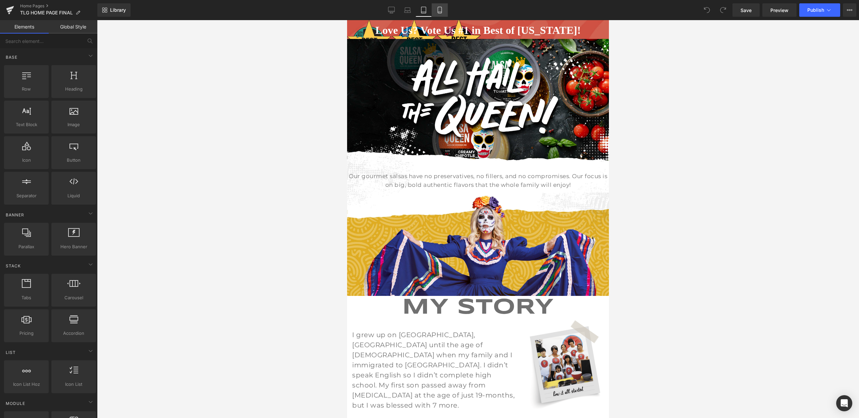
click at [444, 9] on link "Mobile" at bounding box center [440, 9] width 16 height 13
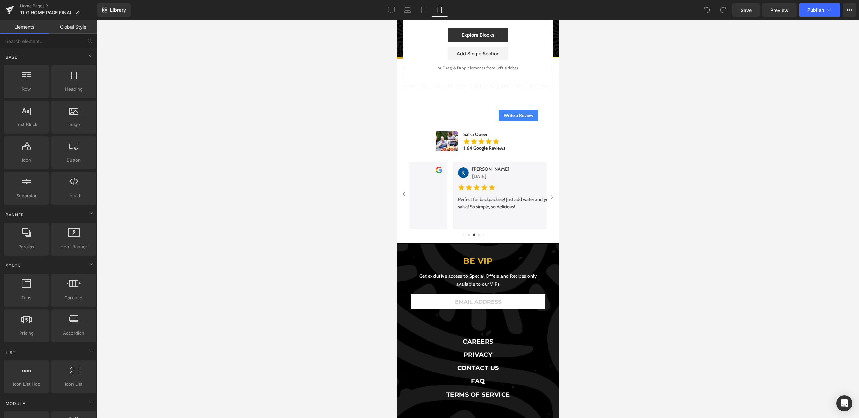
scroll to position [1657, 0]
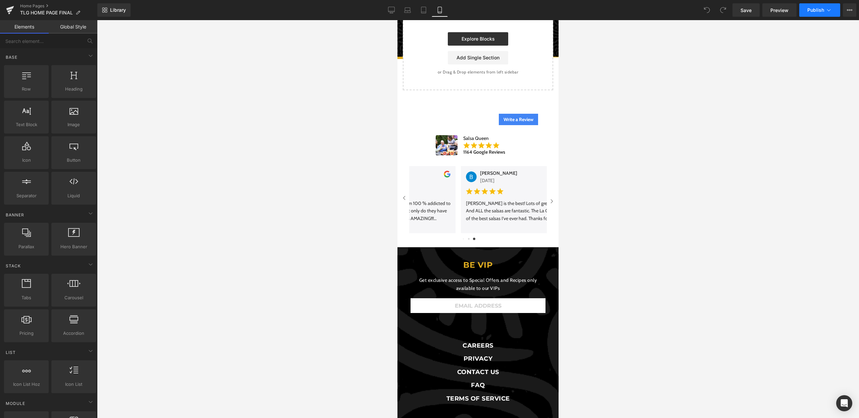
click at [822, 10] on span "Publish" at bounding box center [815, 9] width 17 height 5
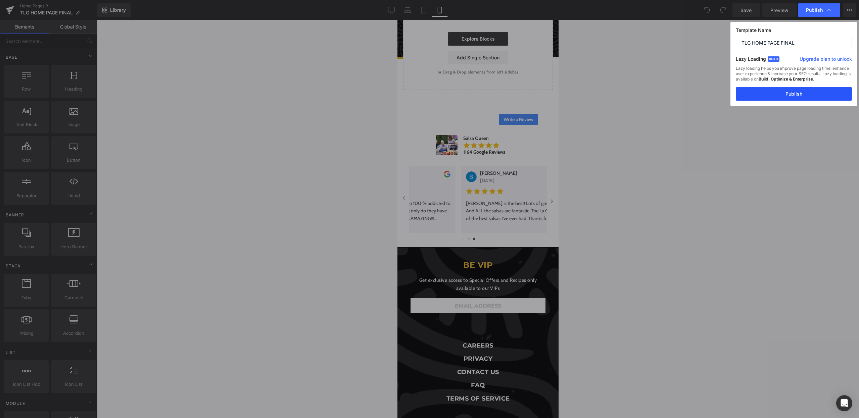
click at [803, 92] on button "Publish" at bounding box center [794, 93] width 116 height 13
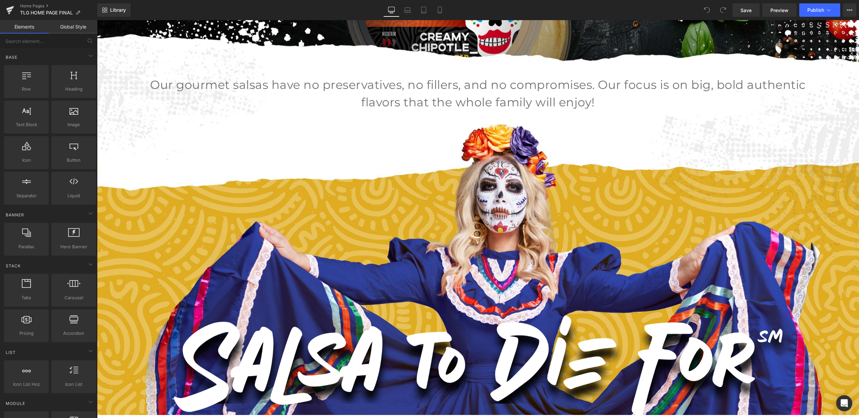
scroll to position [378, 0]
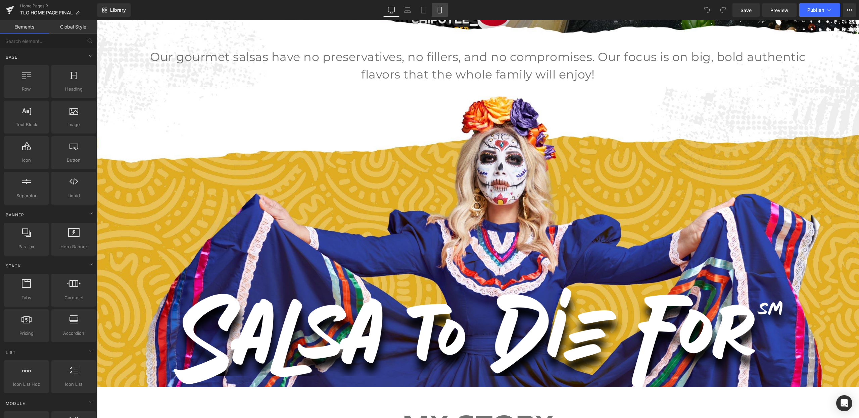
click at [436, 9] on icon at bounding box center [439, 10] width 7 height 7
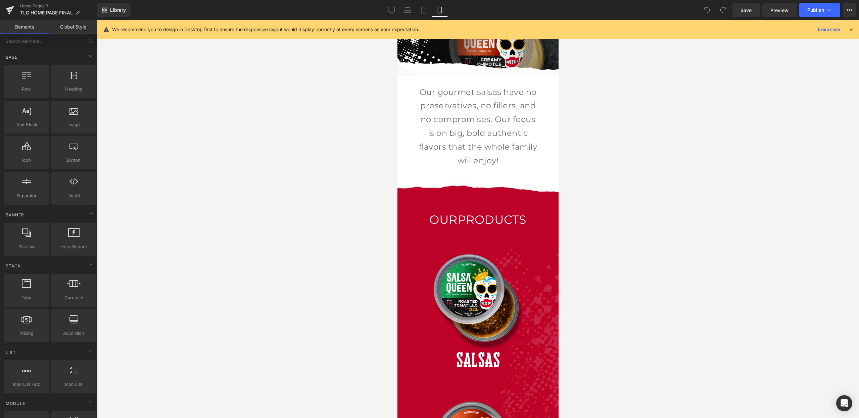
scroll to position [565, 0]
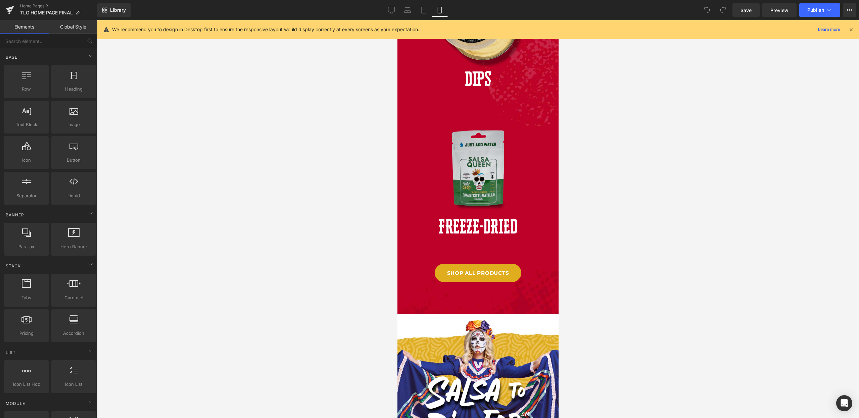
click at [849, 29] on icon at bounding box center [851, 30] width 6 height 6
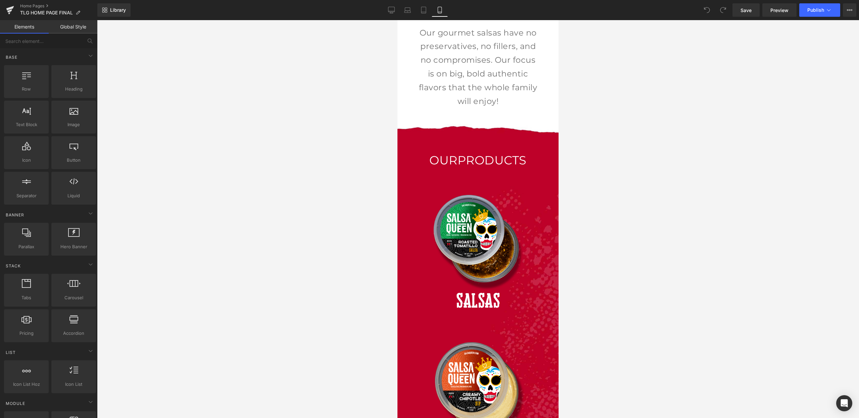
scroll to position [213, 0]
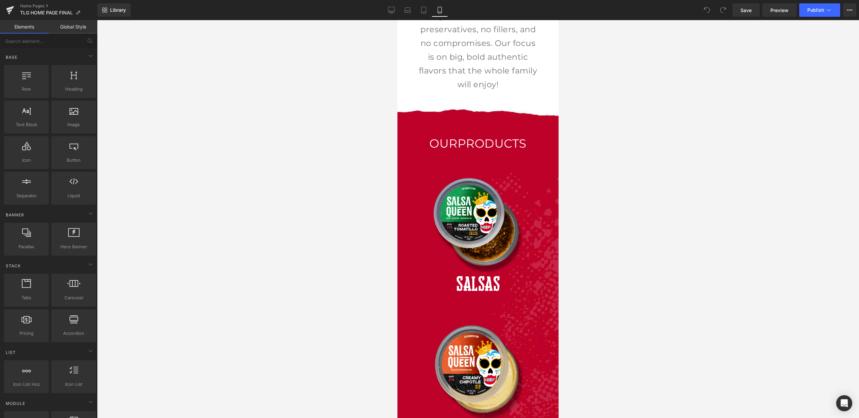
click at [145, 0] on div "Library Mobile Desktop Laptop Tablet Mobile Save Preview Publish Scheduled View…" at bounding box center [478, 10] width 762 height 20
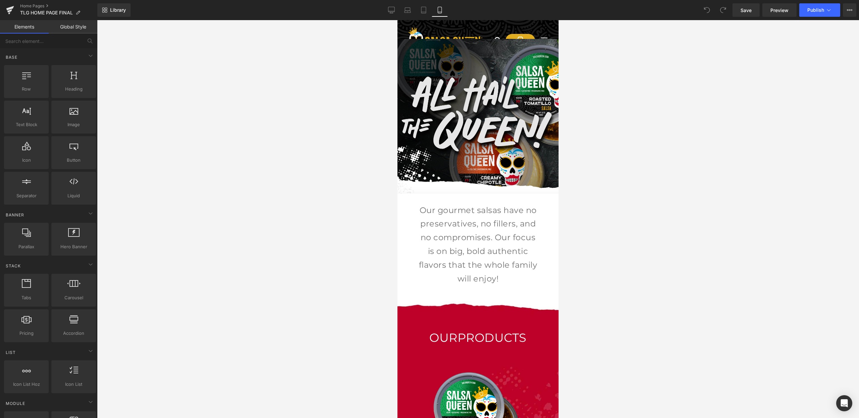
scroll to position [0, 0]
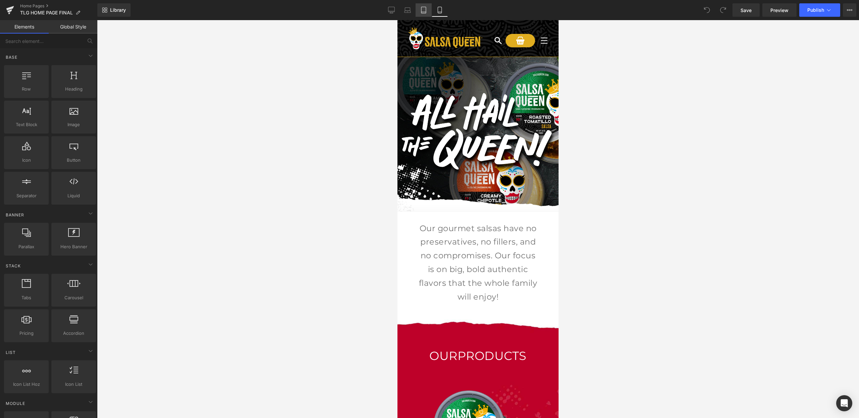
click at [425, 13] on link "Tablet" at bounding box center [424, 9] width 16 height 13
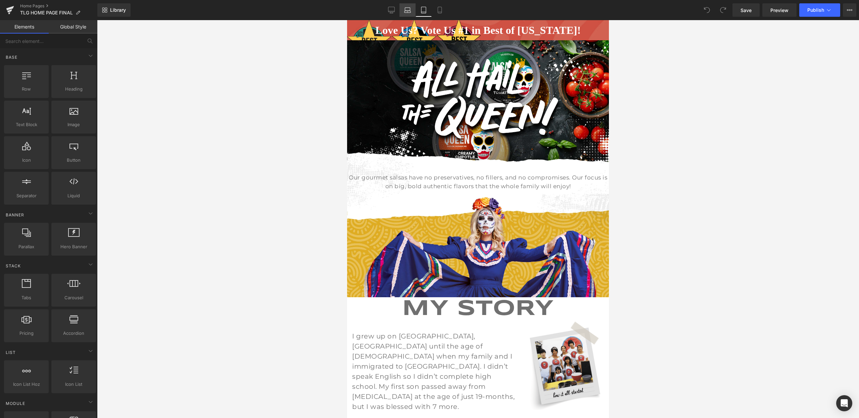
click at [408, 12] on icon at bounding box center [407, 12] width 1 height 0
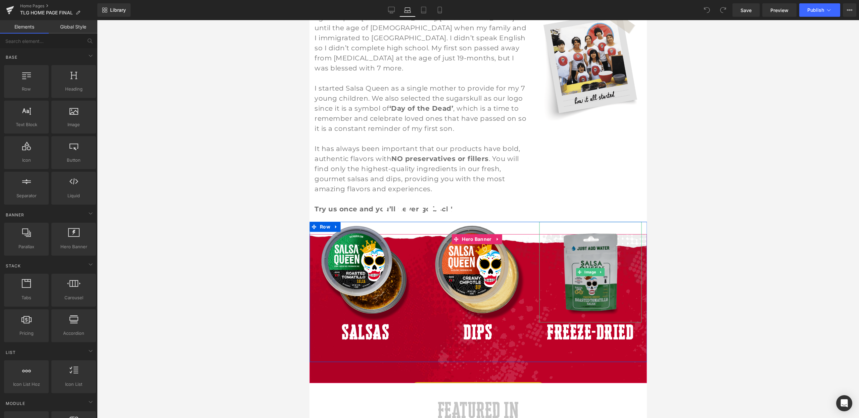
scroll to position [409, 0]
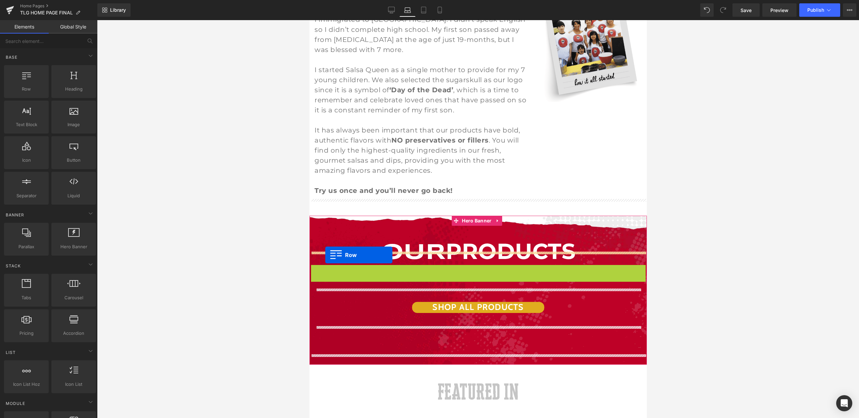
drag, startPoint x: 317, startPoint y: 195, endPoint x: 325, endPoint y: 255, distance: 60.7
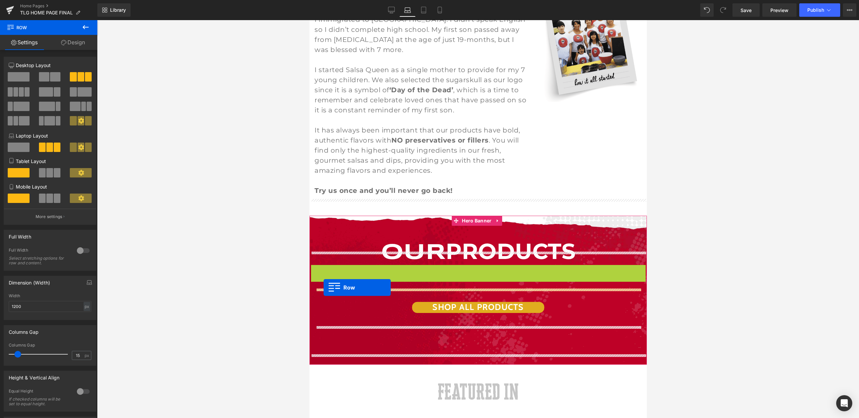
drag, startPoint x: 313, startPoint y: 194, endPoint x: 325, endPoint y: 295, distance: 101.2
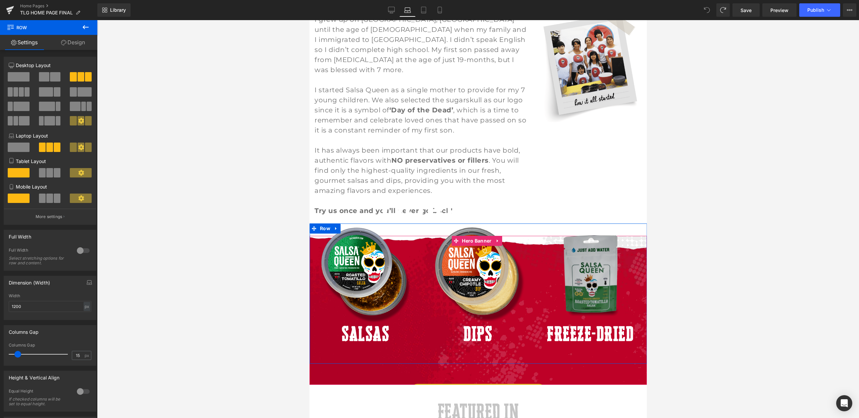
scroll to position [432, 0]
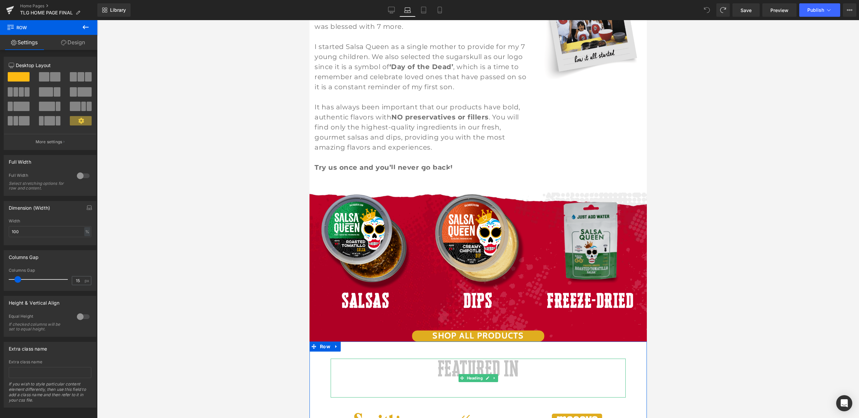
click at [459, 353] on div "Image Row Our gourmet salsas have no preservatives, no fillers, and no compromi…" at bounding box center [477, 95] width 337 height 940
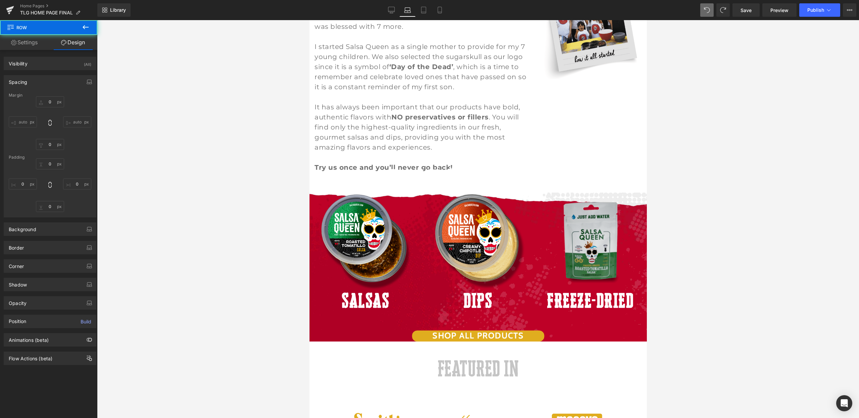
click at [694, 239] on div at bounding box center [478, 219] width 762 height 398
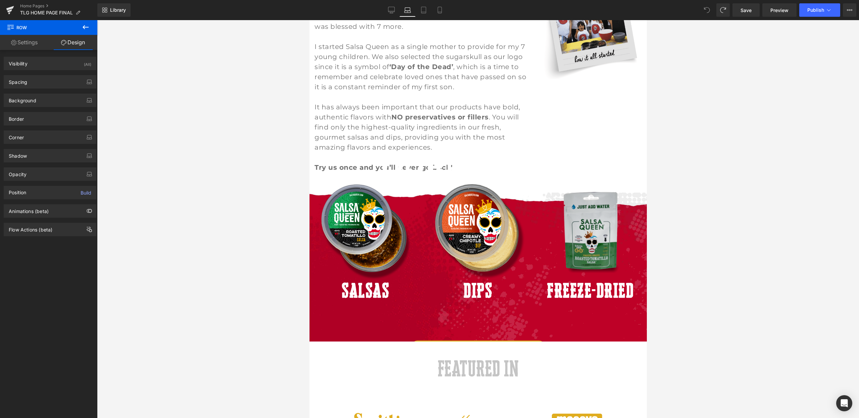
click at [705, 11] on icon at bounding box center [707, 10] width 6 height 6
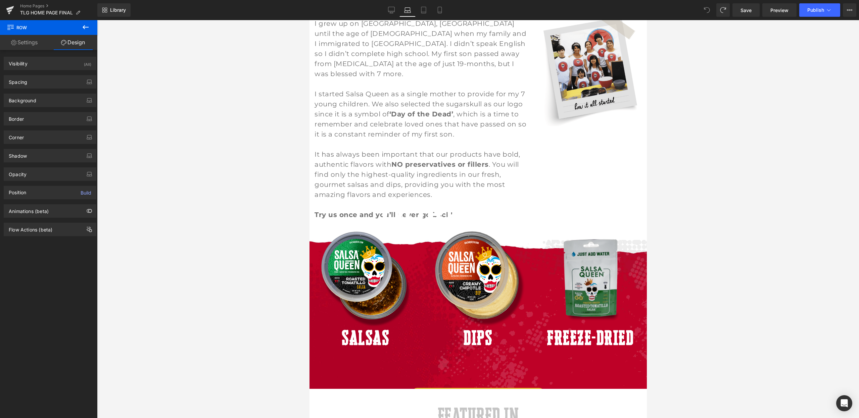
scroll to position [506, 0]
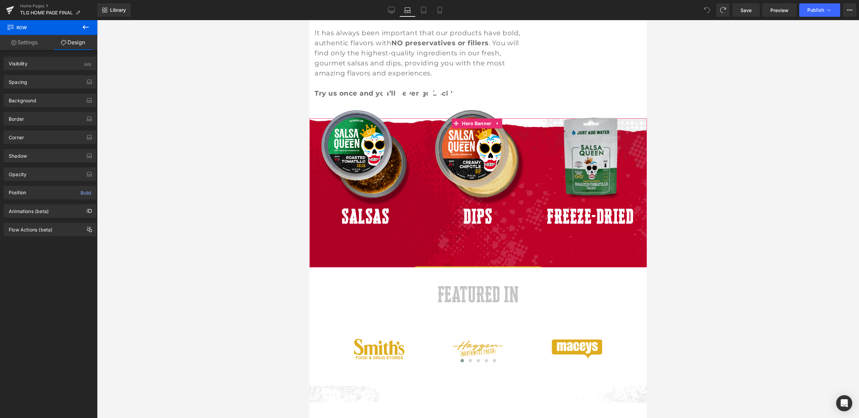
click at [350, 246] on div "SHOP ALL PRODUCTS Button Row 60px 84px" at bounding box center [477, 289] width 337 height 86
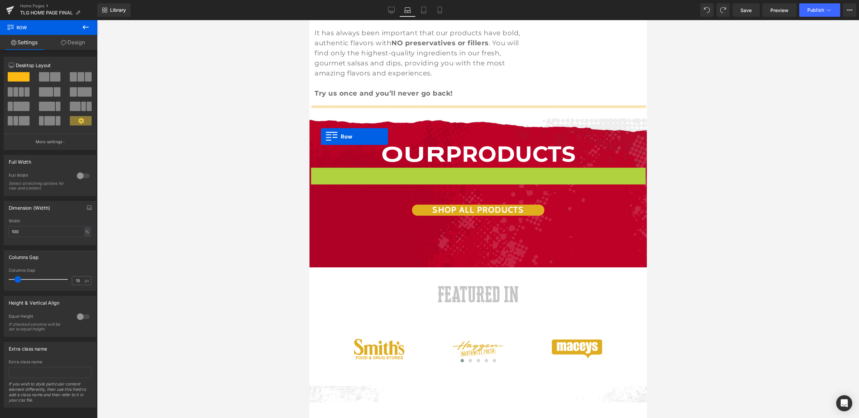
drag, startPoint x: 317, startPoint y: 98, endPoint x: 321, endPoint y: 137, distance: 38.8
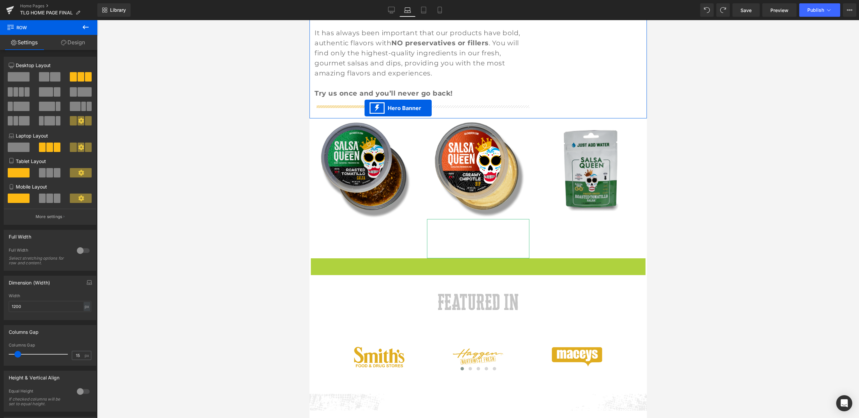
drag, startPoint x: 455, startPoint y: 251, endPoint x: 364, endPoint y: 108, distance: 169.4
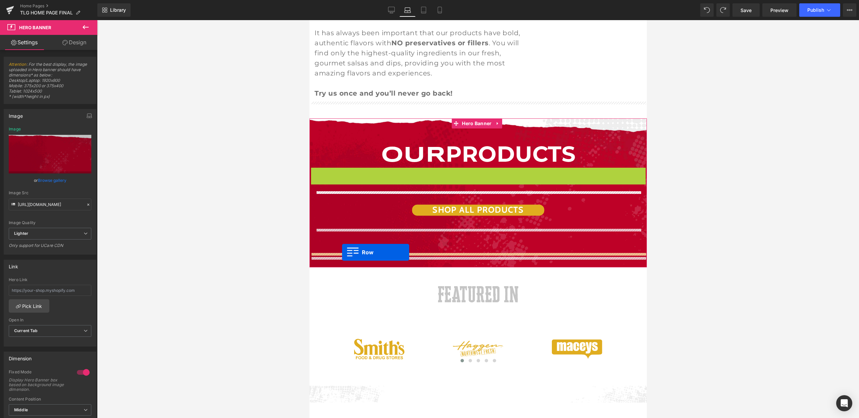
drag, startPoint x: 312, startPoint y: 96, endPoint x: 342, endPoint y: 252, distance: 159.6
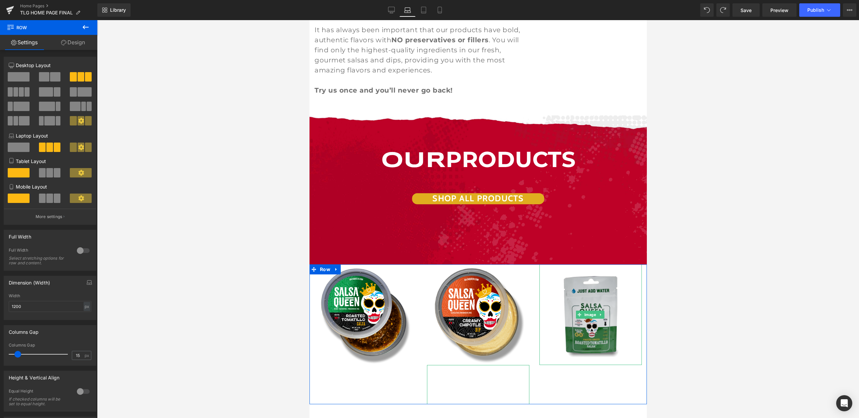
scroll to position [510, 0]
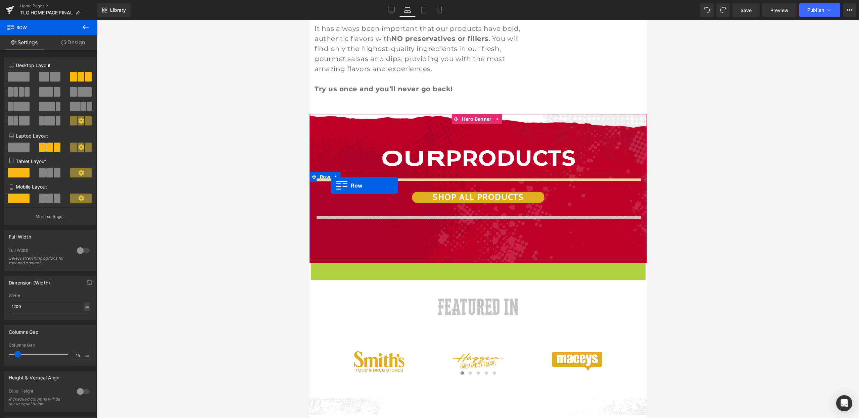
drag, startPoint x: 314, startPoint y: 254, endPoint x: 331, endPoint y: 186, distance: 70.1
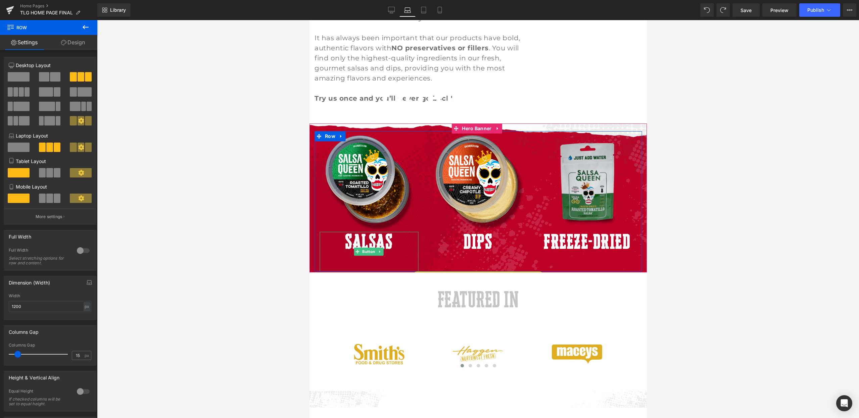
scroll to position [482, 0]
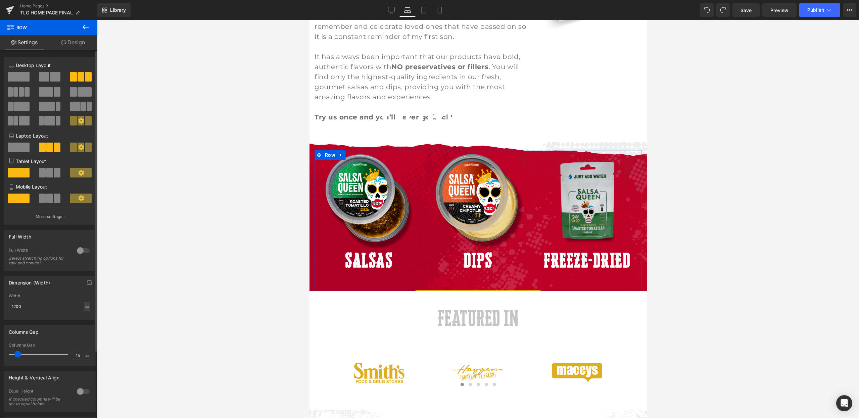
click at [77, 252] on div at bounding box center [83, 250] width 16 height 11
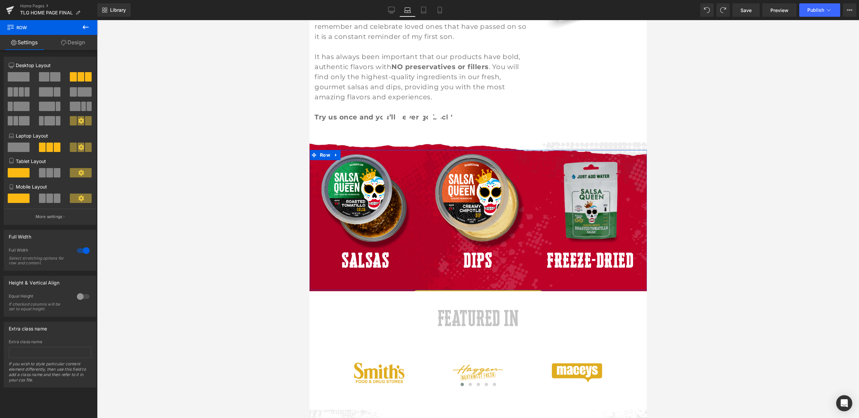
click at [78, 252] on div at bounding box center [83, 250] width 16 height 11
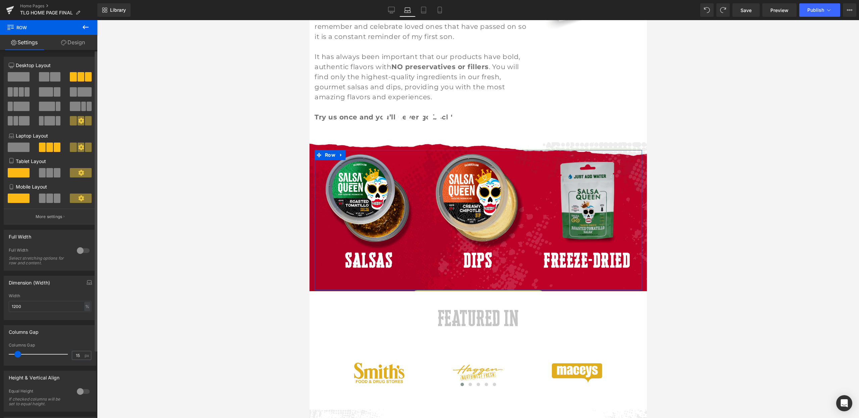
type input "100"
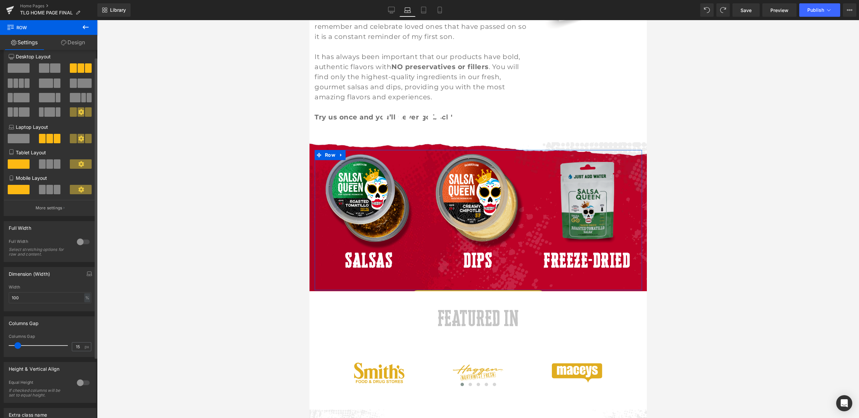
click at [76, 383] on div at bounding box center [83, 383] width 16 height 11
click at [80, 384] on div at bounding box center [83, 383] width 16 height 11
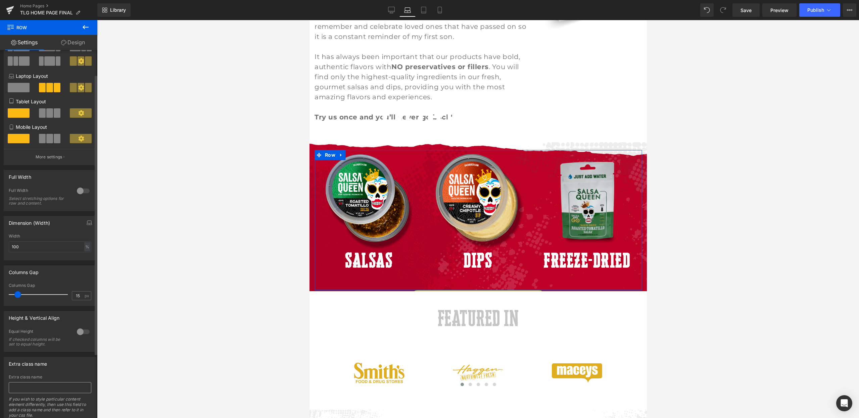
scroll to position [83, 0]
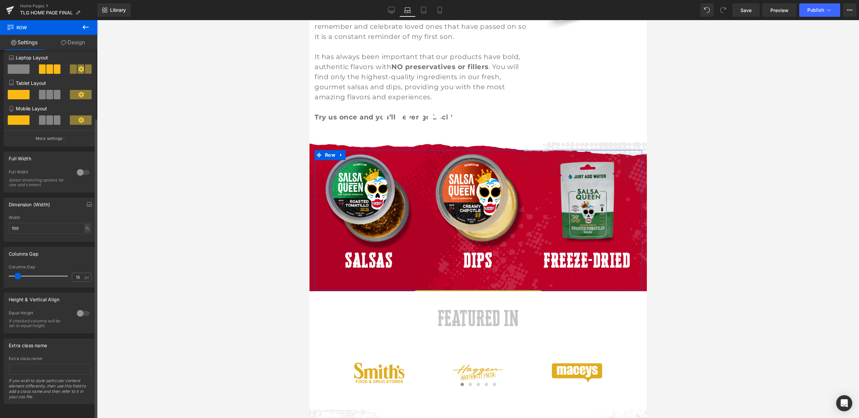
click at [79, 308] on div at bounding box center [83, 313] width 16 height 11
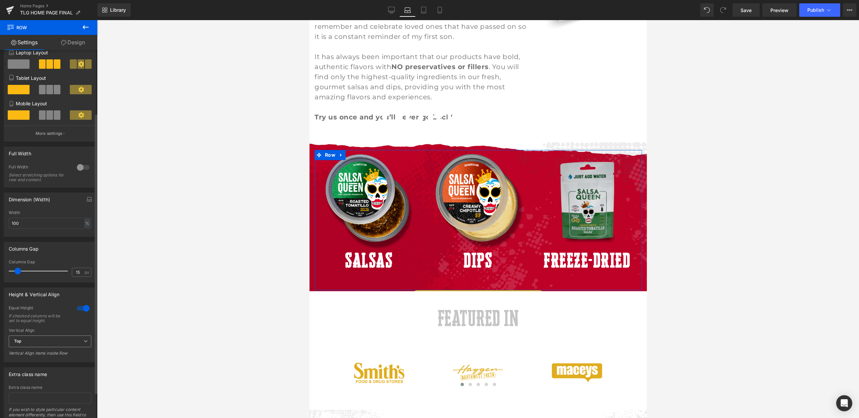
click at [47, 339] on span "Top" at bounding box center [50, 342] width 83 height 12
click at [43, 361] on li "Middle" at bounding box center [49, 364] width 80 height 10
click at [83, 309] on div at bounding box center [83, 308] width 16 height 11
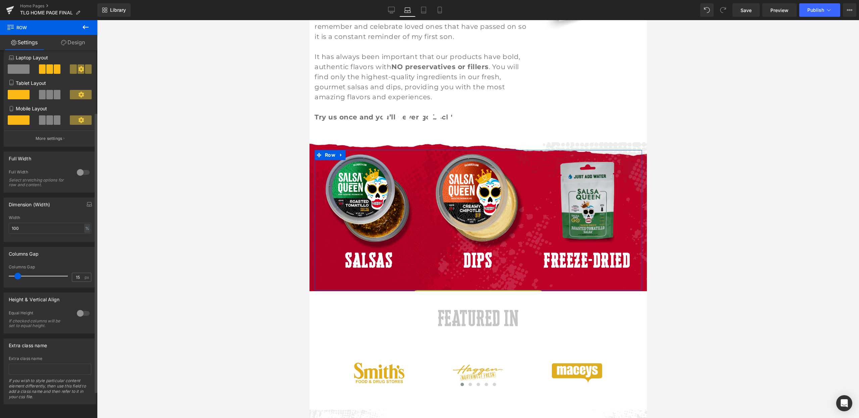
scroll to position [81, 0]
drag, startPoint x: 16, startPoint y: 274, endPoint x: 1, endPoint y: 268, distance: 16.4
click at [0, 265] on div "Columns Gap 0px Columns Gap 0 px" at bounding box center [50, 265] width 100 height 46
drag, startPoint x: 13, startPoint y: 275, endPoint x: 0, endPoint y: 272, distance: 13.8
click at [0, 271] on div "Columns Gap 0px Columns Gap 0 px" at bounding box center [50, 265] width 100 height 46
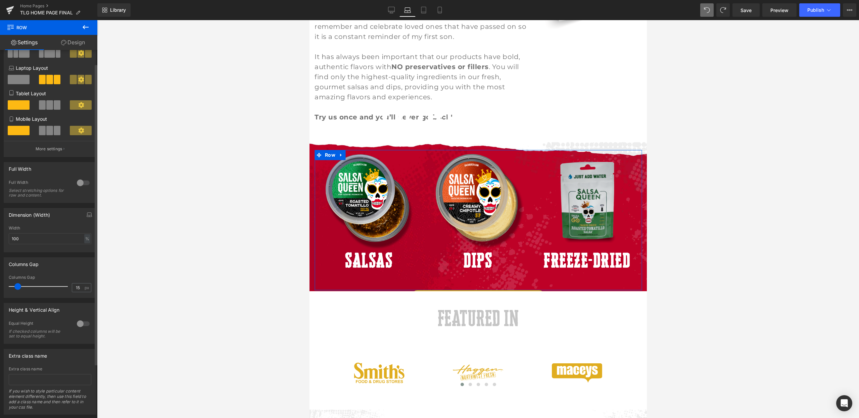
scroll to position [0, 0]
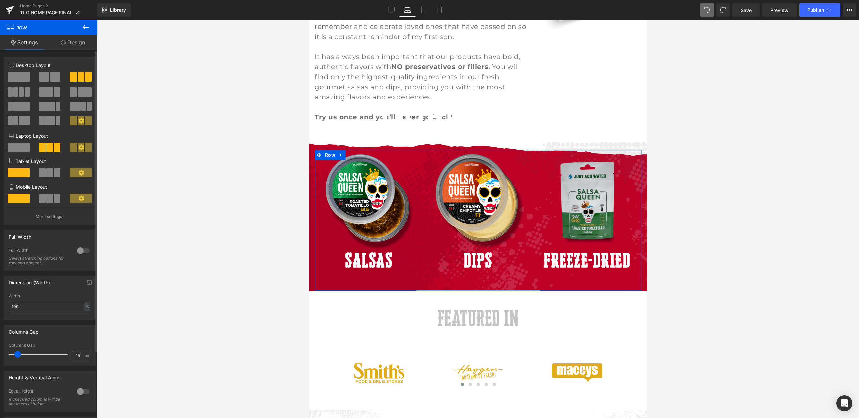
click at [56, 170] on span at bounding box center [57, 172] width 7 height 9
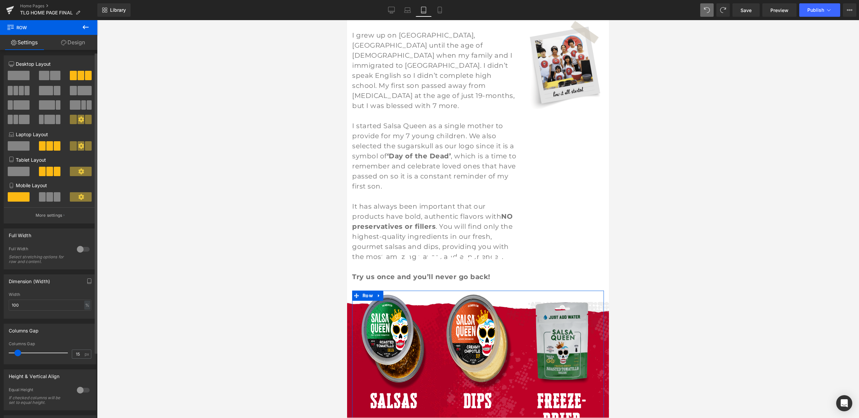
scroll to position [3, 0]
click at [27, 172] on span at bounding box center [19, 170] width 22 height 9
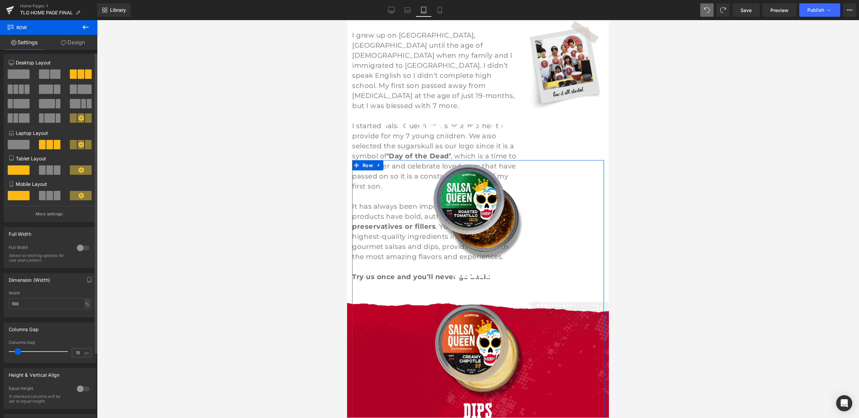
click at [41, 172] on span at bounding box center [42, 170] width 7 height 9
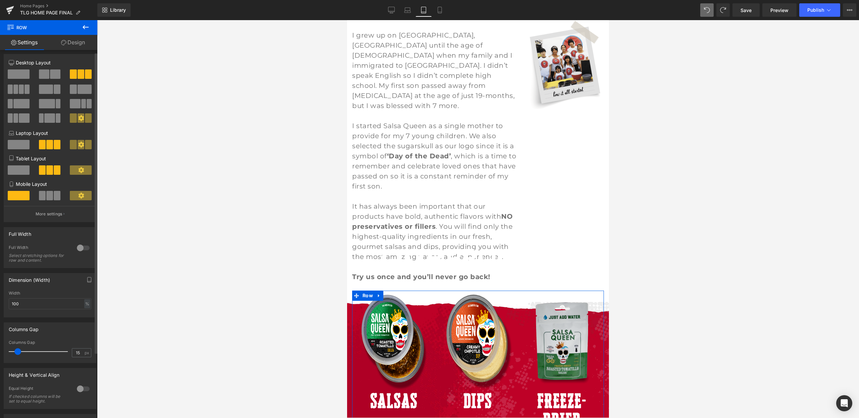
type input "0"
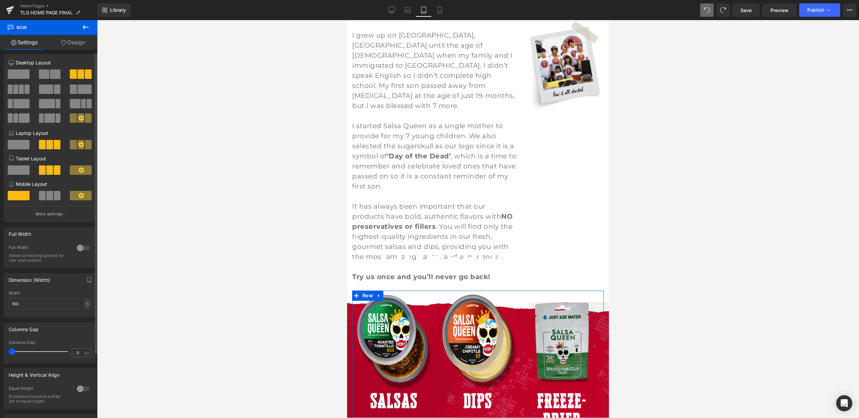
drag, startPoint x: 15, startPoint y: 352, endPoint x: 0, endPoint y: 348, distance: 15.5
click at [0, 347] on div "Columns Gap 0px Columns Gap 0 px" at bounding box center [50, 341] width 100 height 46
click at [24, 144] on span at bounding box center [19, 144] width 22 height 9
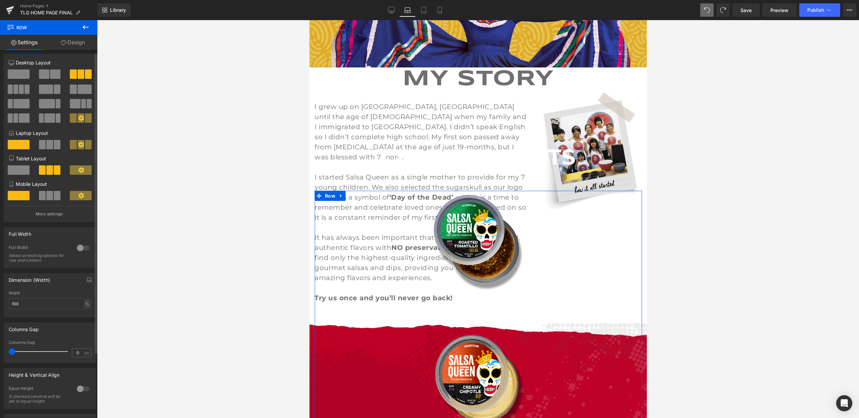
scroll to position [351, 0]
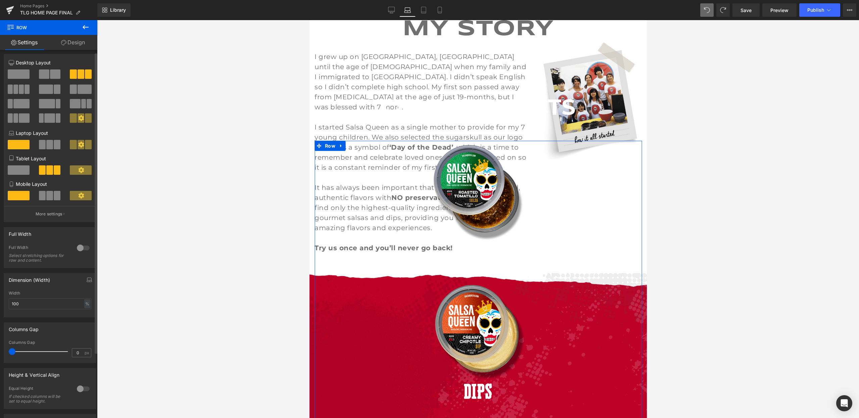
click at [47, 147] on span at bounding box center [49, 144] width 7 height 9
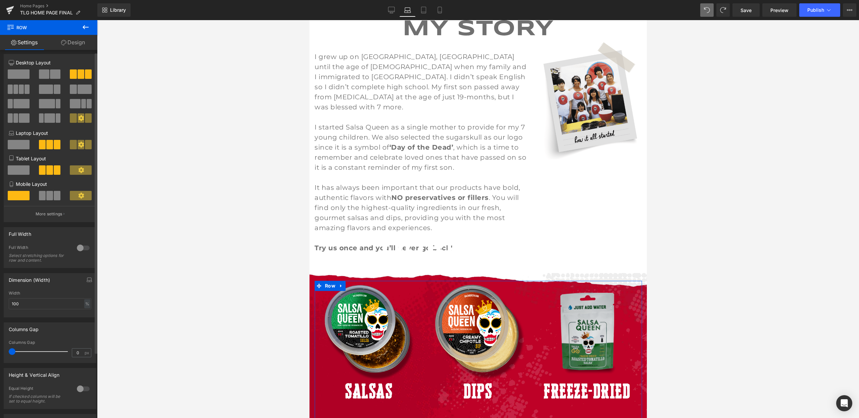
click at [15, 146] on span at bounding box center [19, 144] width 22 height 9
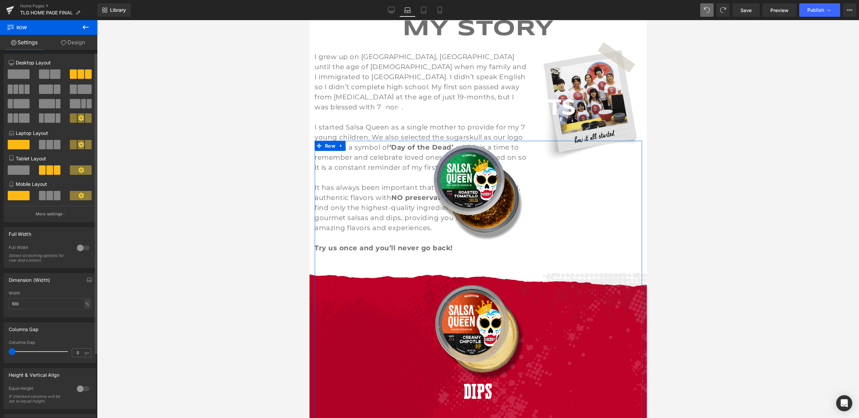
click at [47, 151] on div at bounding box center [50, 147] width 31 height 14
click at [49, 145] on span at bounding box center [49, 144] width 7 height 9
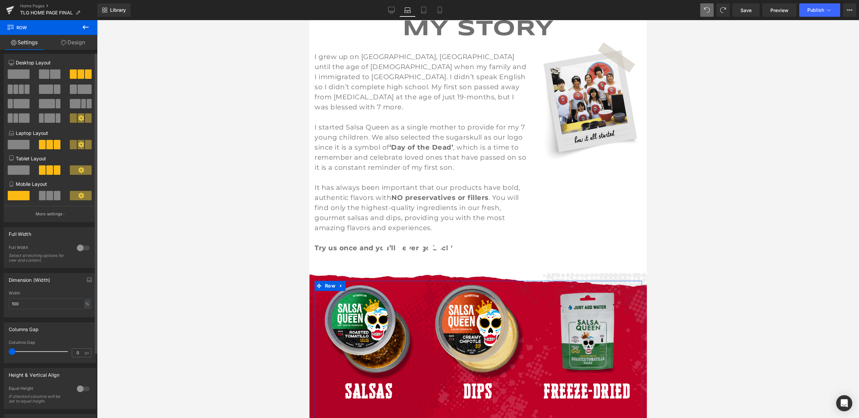
click at [80, 142] on icon at bounding box center [81, 145] width 6 height 6
click at [115, 184] on div at bounding box center [478, 219] width 762 height 398
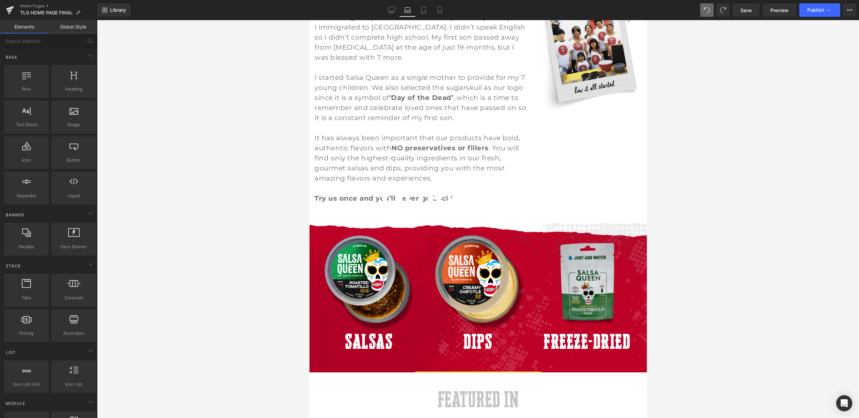
scroll to position [451, 0]
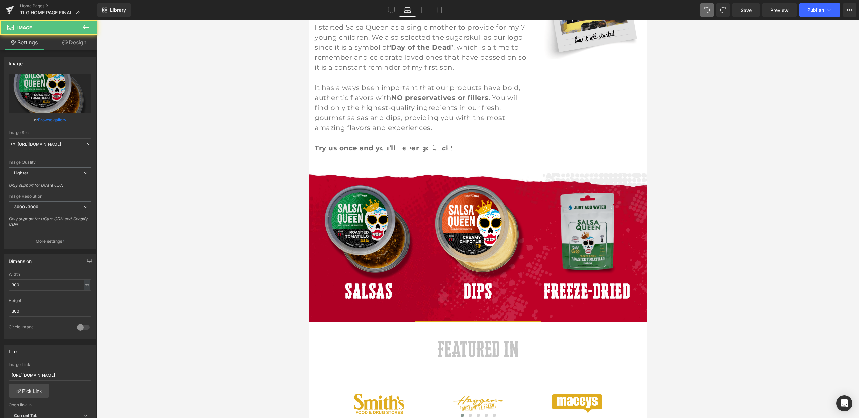
click at [385, 217] on img at bounding box center [368, 231] width 101 height 101
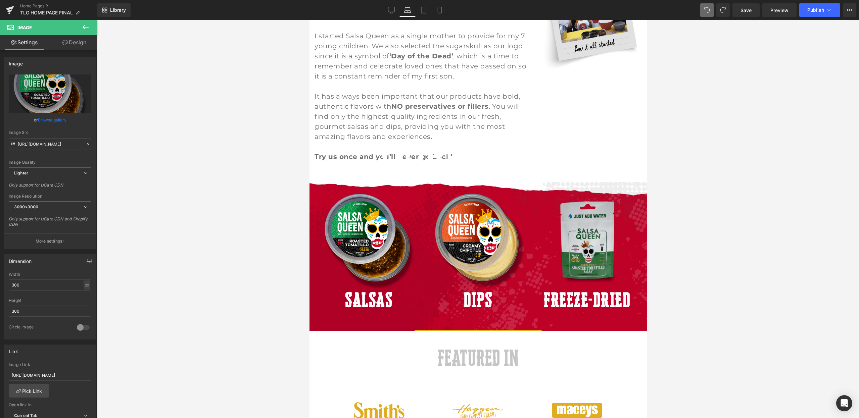
scroll to position [410, 0]
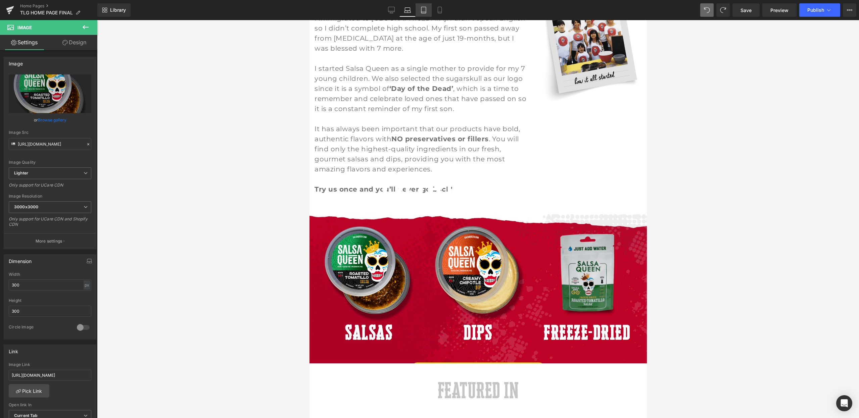
click at [423, 7] on icon at bounding box center [423, 10] width 5 height 6
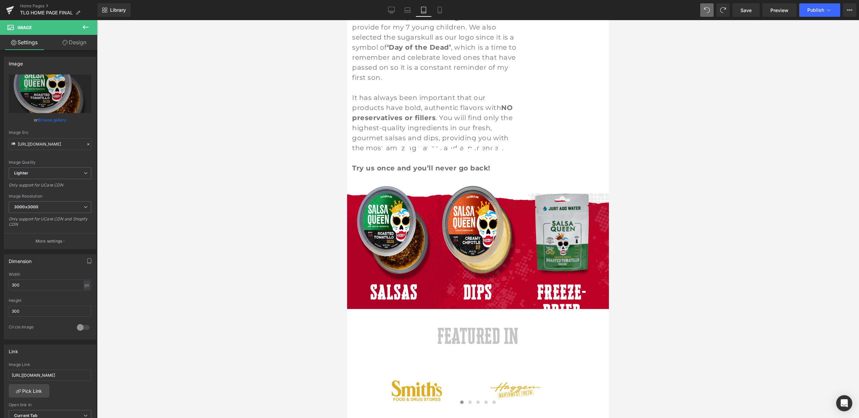
scroll to position [360, 0]
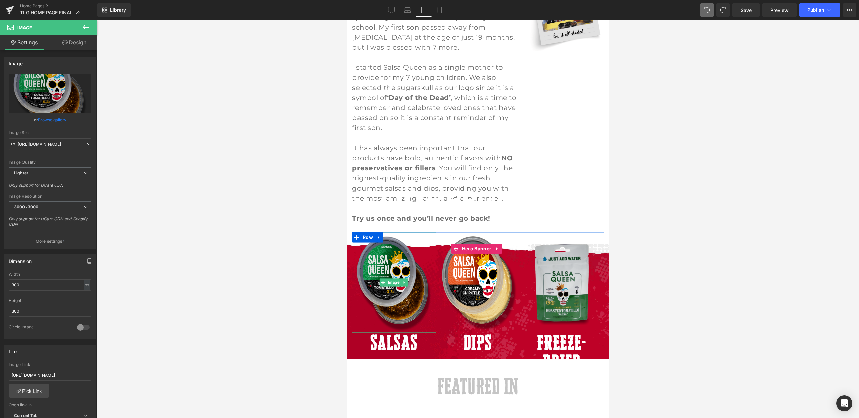
click at [372, 256] on img at bounding box center [394, 282] width 84 height 101
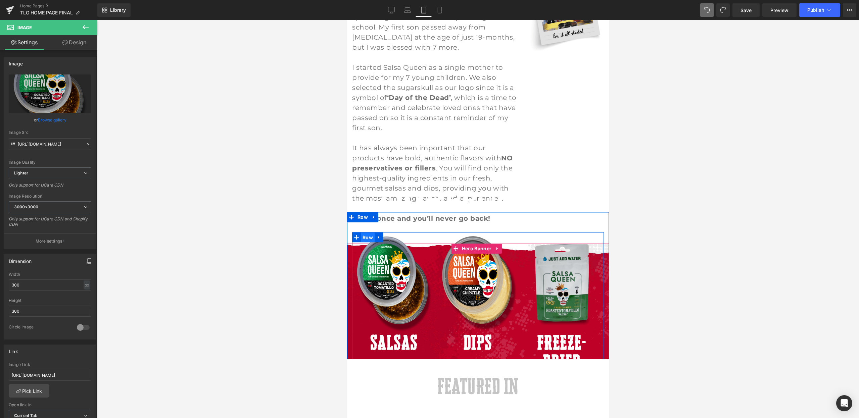
click at [366, 233] on span "Row" at bounding box center [368, 238] width 14 height 10
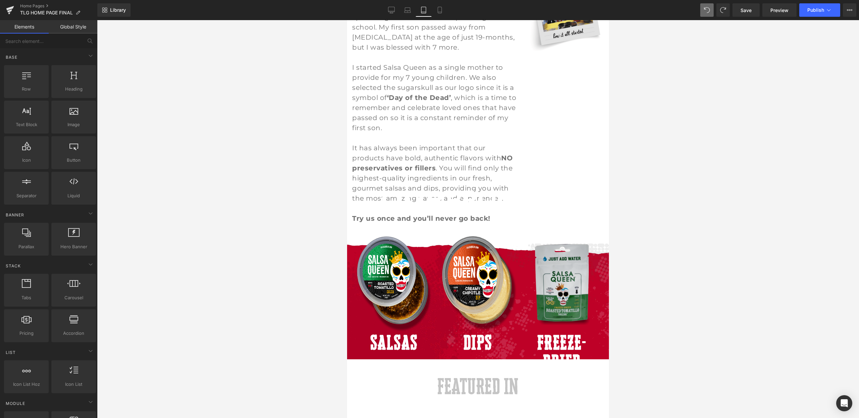
drag, startPoint x: 279, startPoint y: 324, endPoint x: 13, endPoint y: 136, distance: 325.7
click at [279, 324] on div at bounding box center [478, 219] width 762 height 398
click at [435, 12] on link "Mobile" at bounding box center [440, 9] width 16 height 13
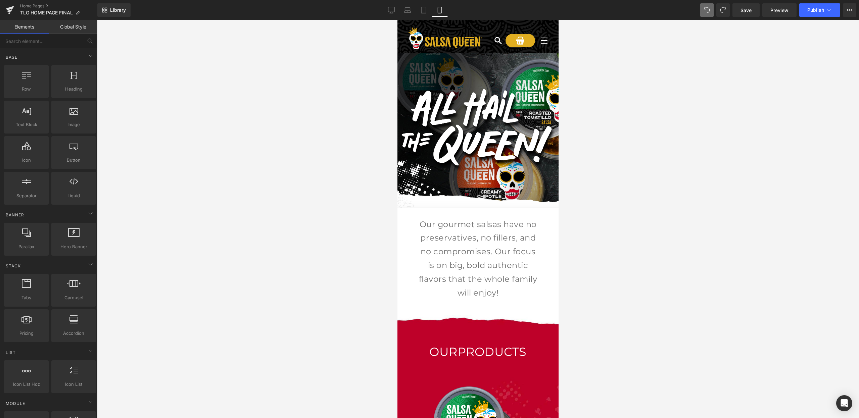
scroll to position [0, 0]
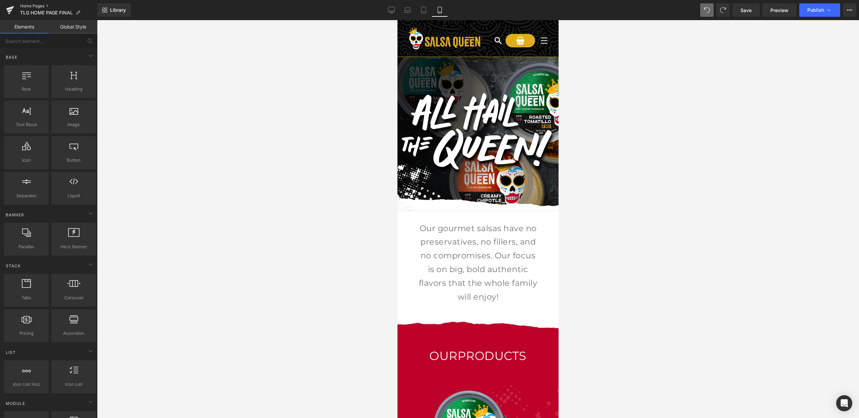
click at [29, 6] on link "Home Pages" at bounding box center [58, 5] width 77 height 5
